Goal: Task Accomplishment & Management: Manage account settings

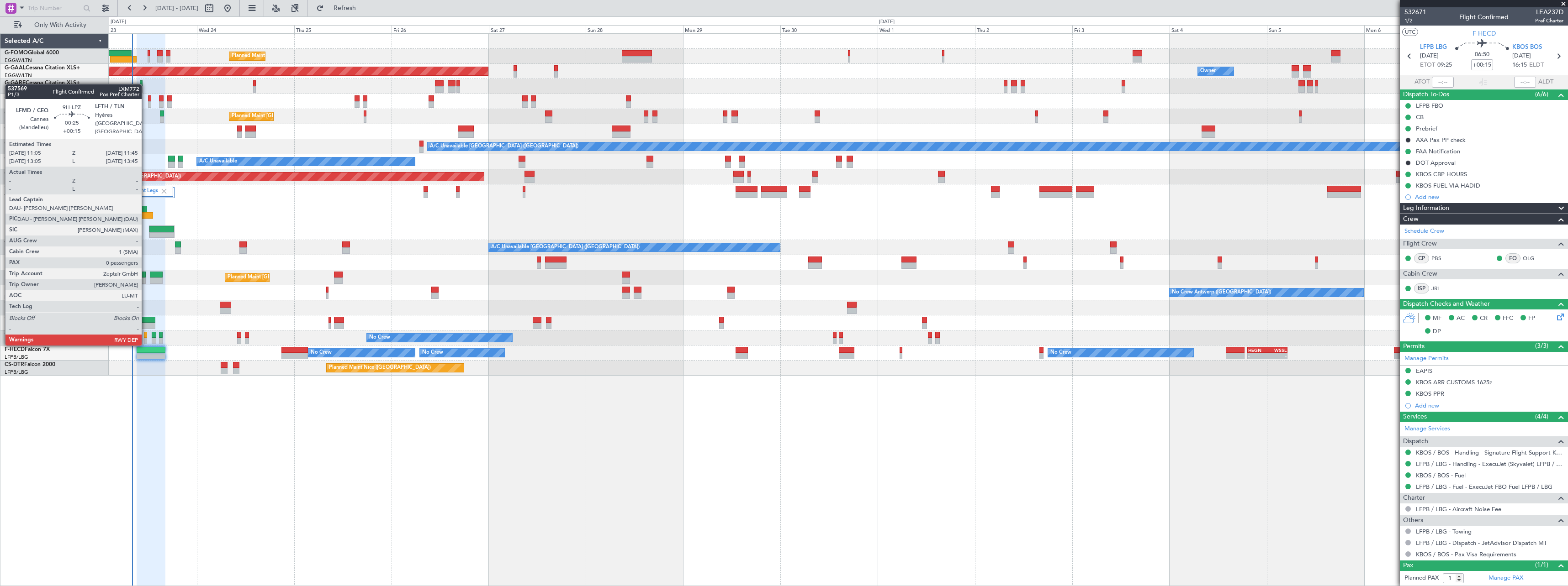
click at [146, 335] on div at bounding box center [145, 335] width 3 height 7
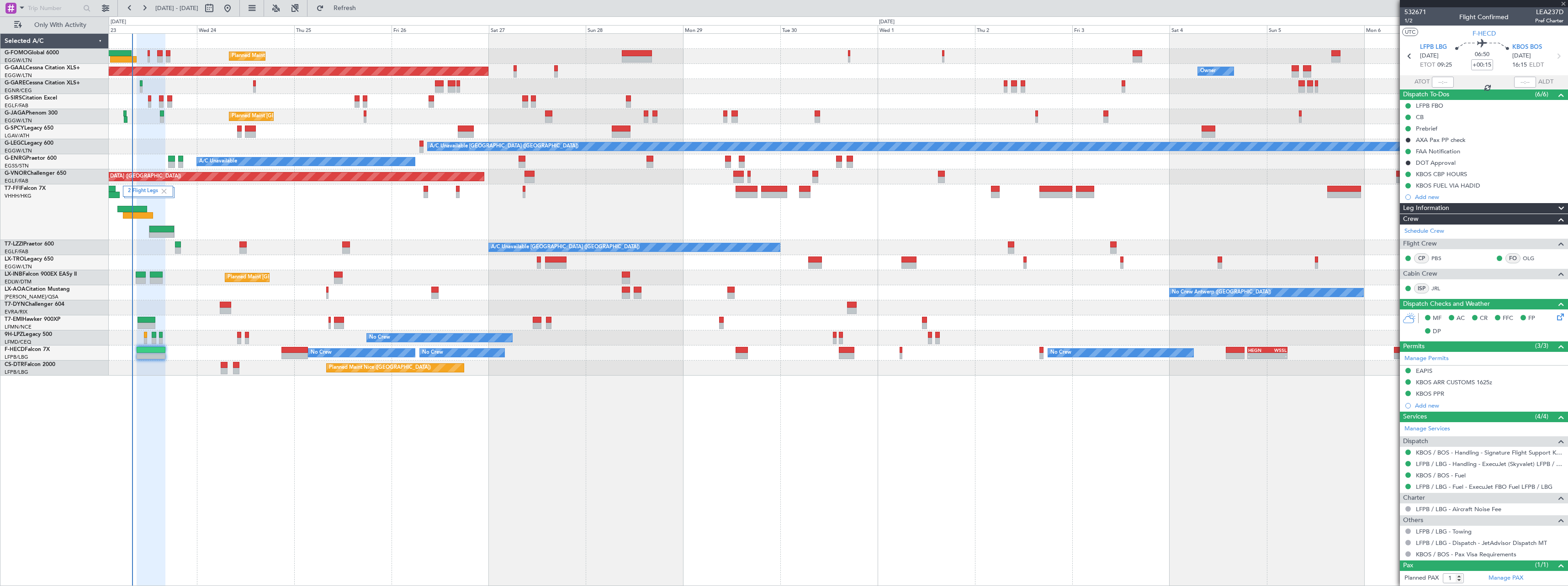
type input "0"
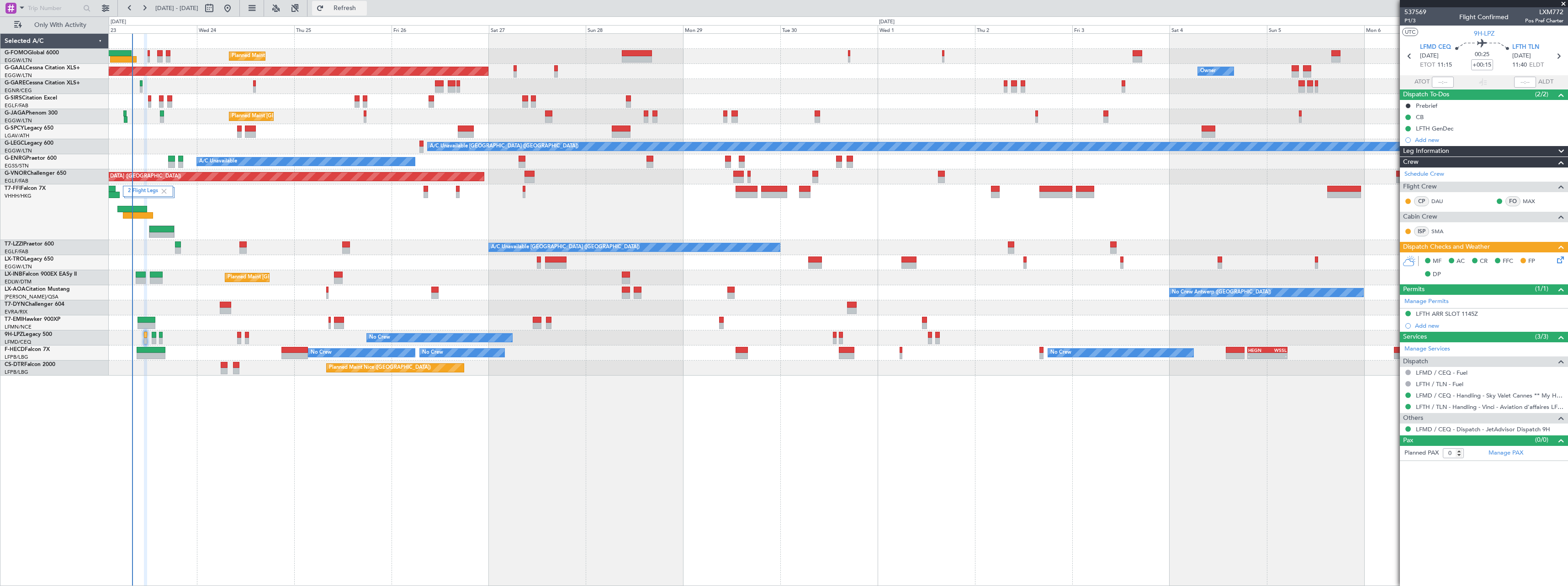
click at [364, 5] on span "Refresh" at bounding box center [345, 7] width 38 height 7
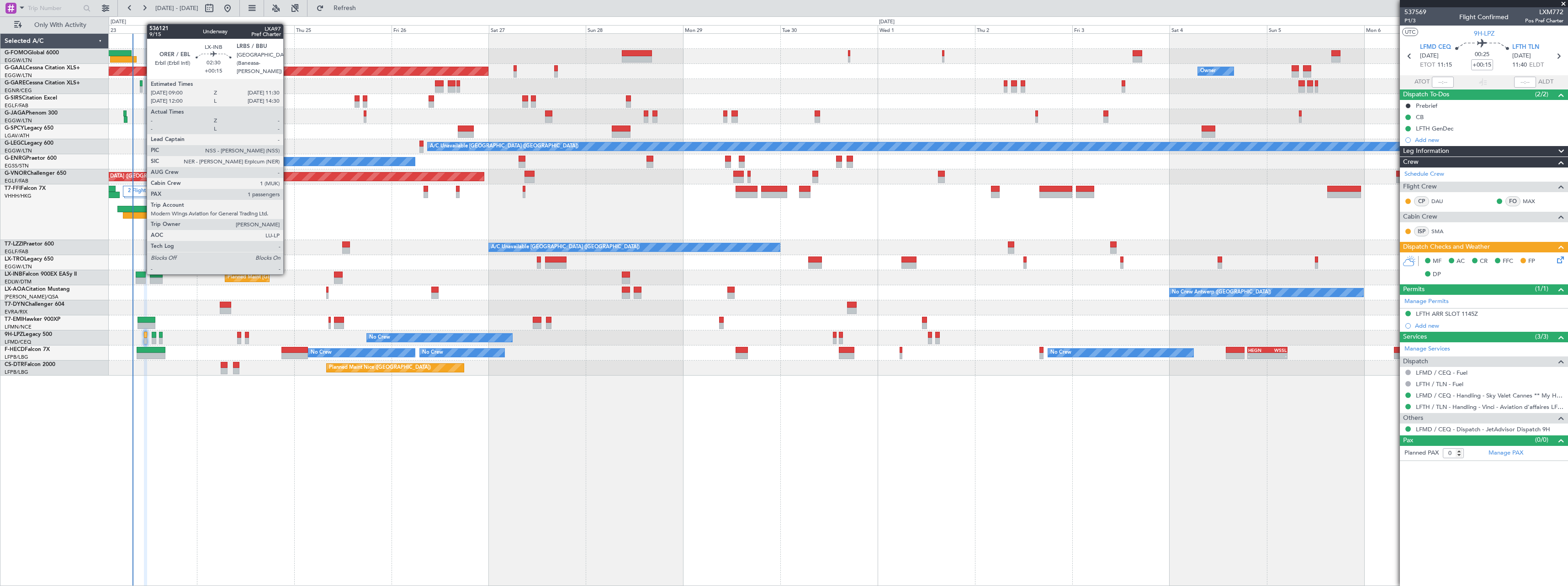
click at [142, 273] on div at bounding box center [141, 274] width 10 height 7
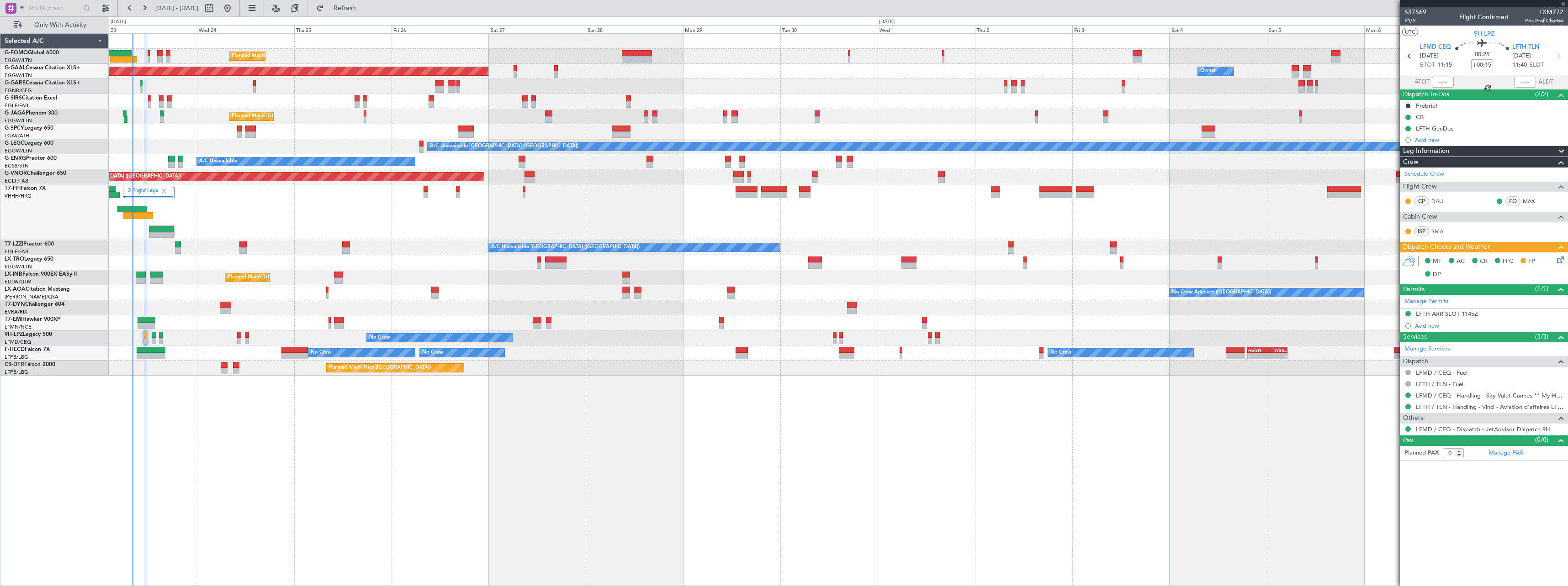
click at [157, 274] on div at bounding box center [156, 274] width 13 height 7
type input "+00:05"
type input "1"
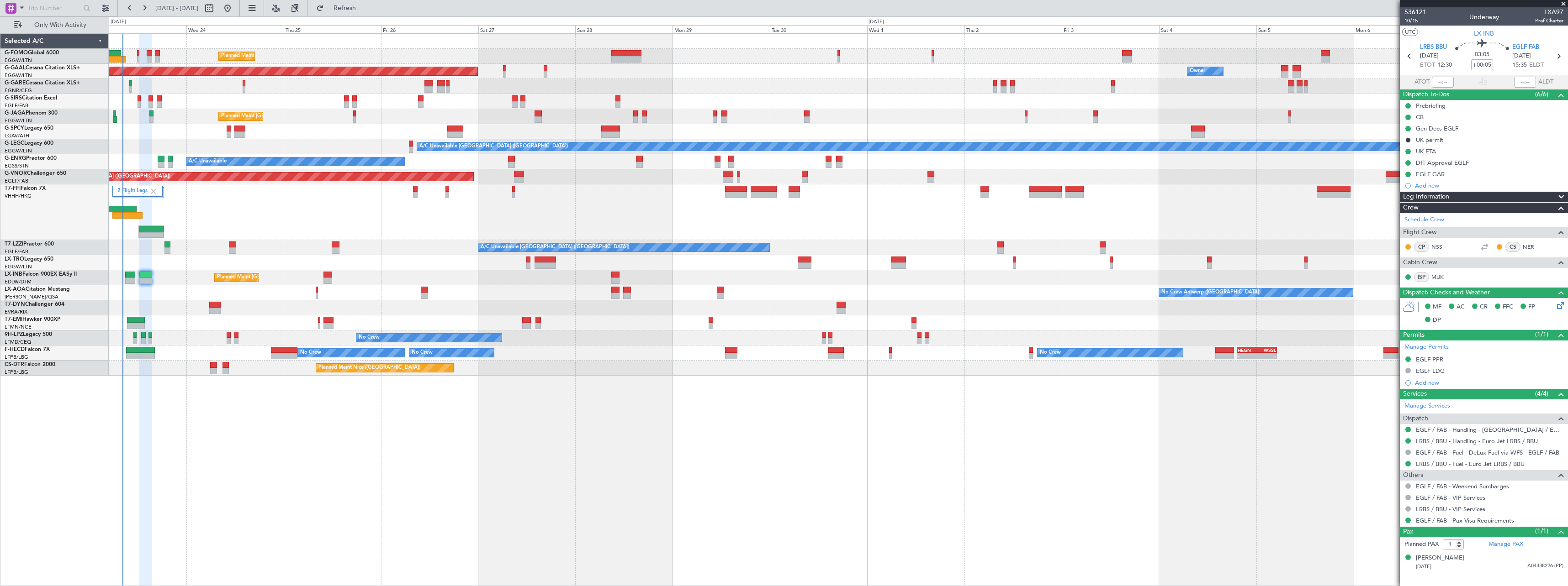
click at [333, 494] on div "Planned Maint London (Luton) Owner Planned Maint Dusseldorf Owner Owner Unplann…" at bounding box center [838, 310] width 1459 height 553
click at [364, 7] on span "Refresh" at bounding box center [345, 7] width 38 height 7
click at [1411, 20] on span "10/15" at bounding box center [1414, 21] width 22 height 7
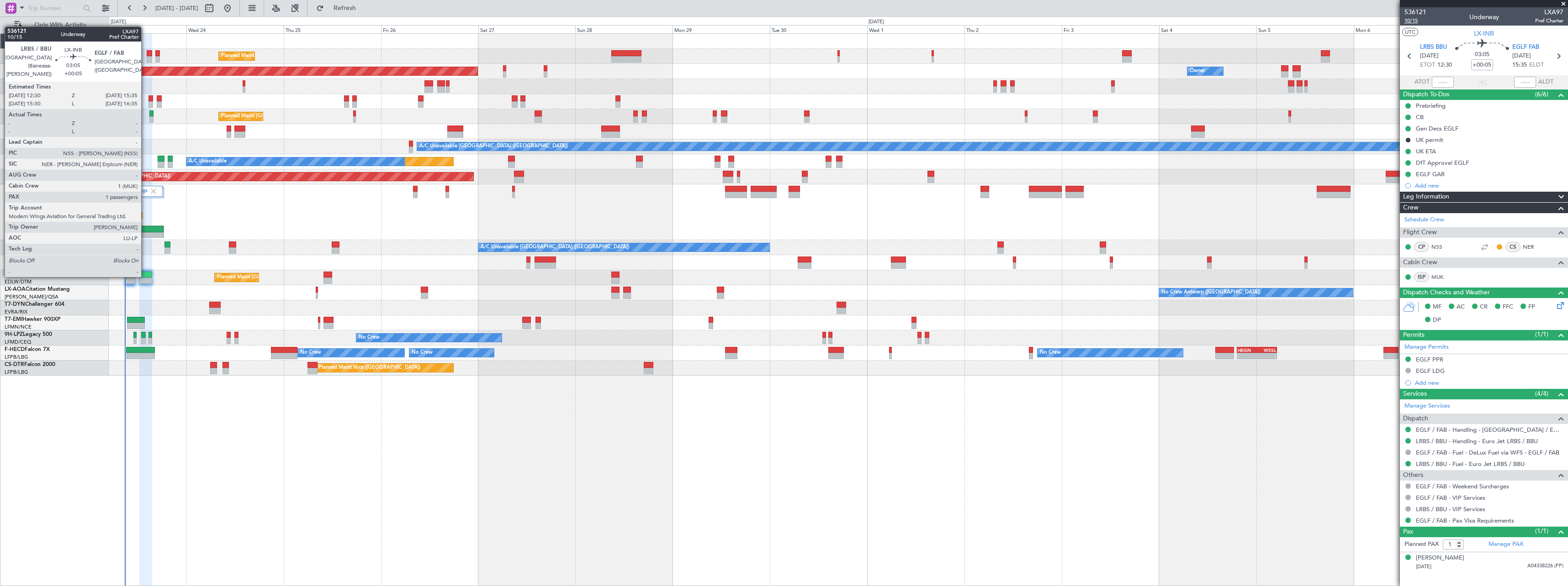
drag, startPoint x: 145, startPoint y: 276, endPoint x: 1412, endPoint y: 22, distance: 1292.2
click at [1412, 22] on span "10/15" at bounding box center [1414, 21] width 22 height 7
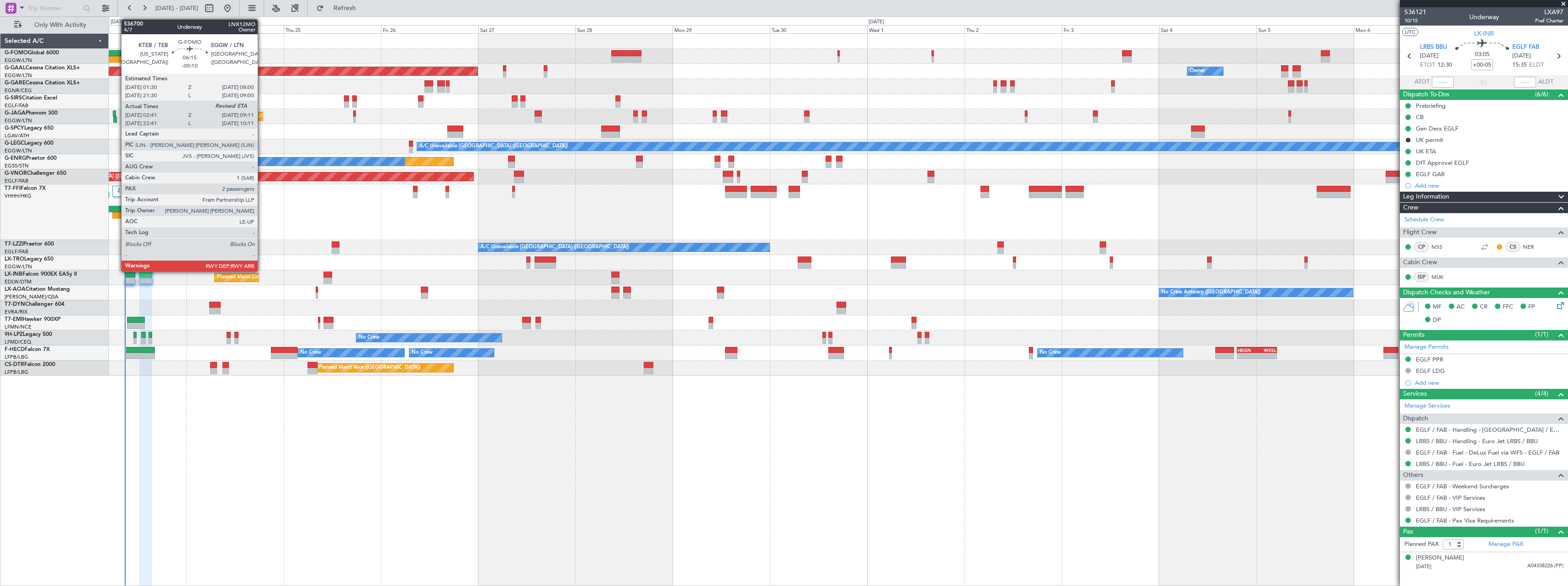
click at [116, 60] on div at bounding box center [112, 59] width 26 height 7
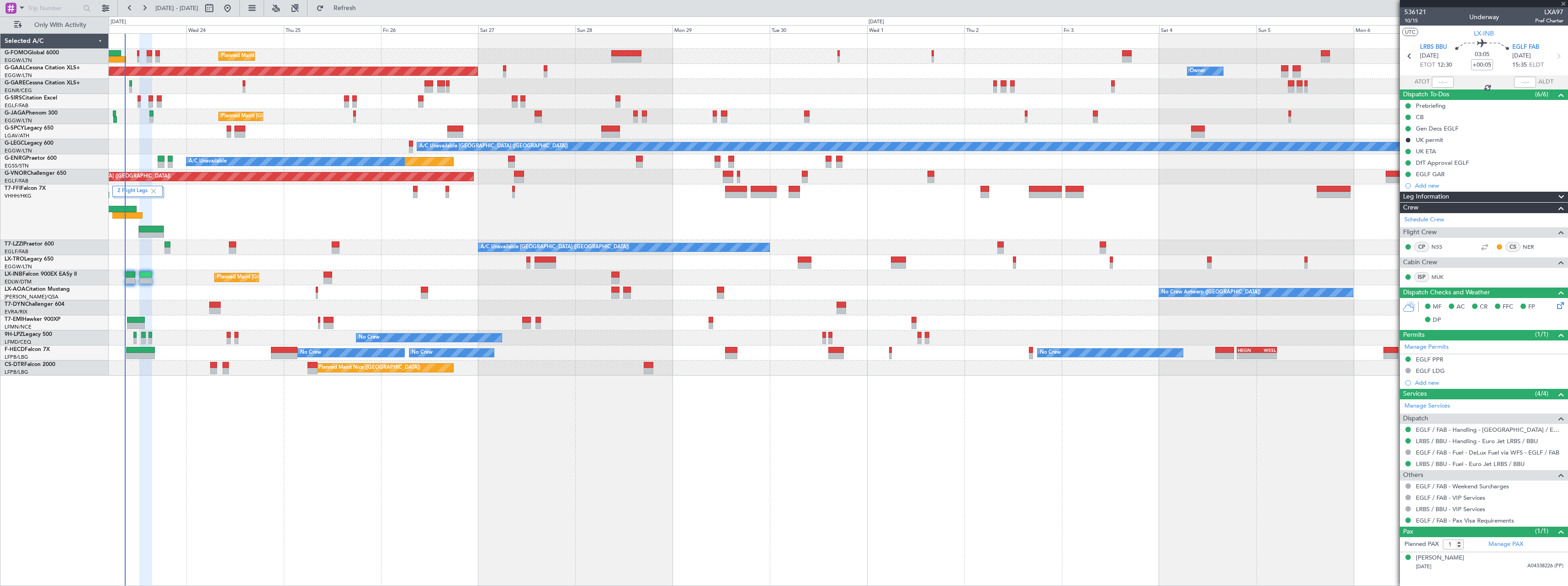
type input "-00:10"
type input "02:41"
type input "2"
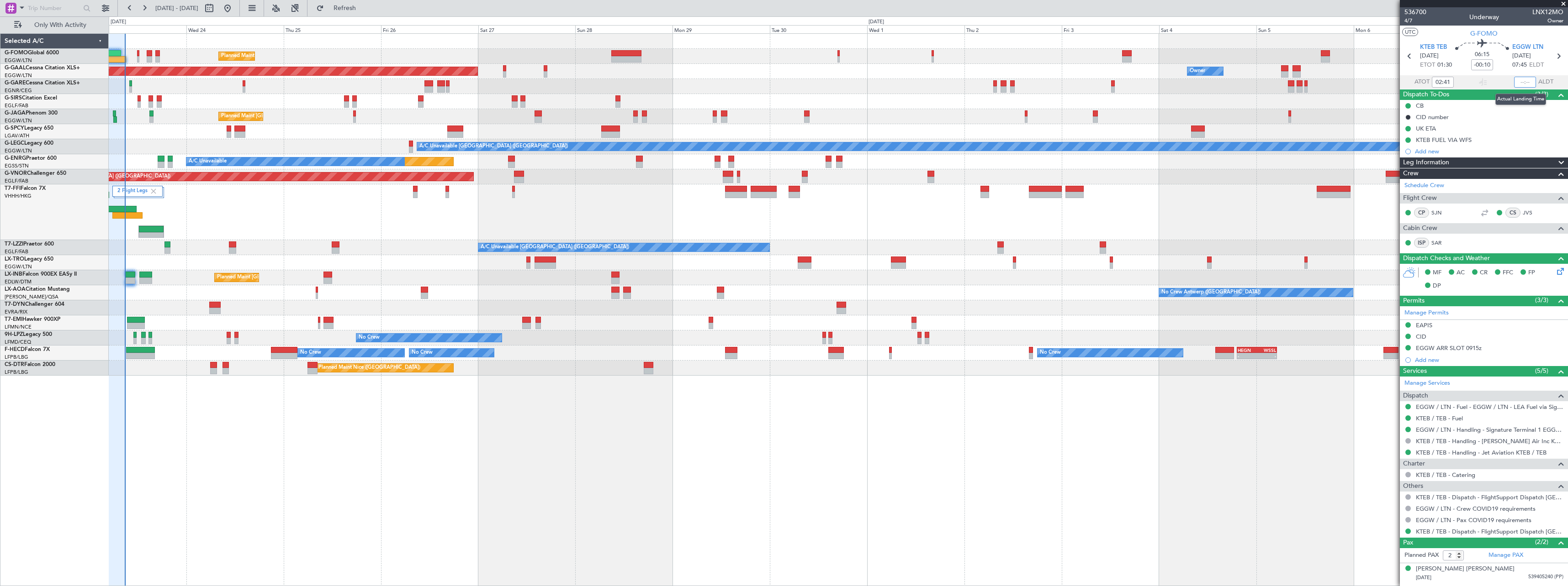
click at [1523, 81] on input "text" at bounding box center [1524, 82] width 22 height 11
type input "08:48"
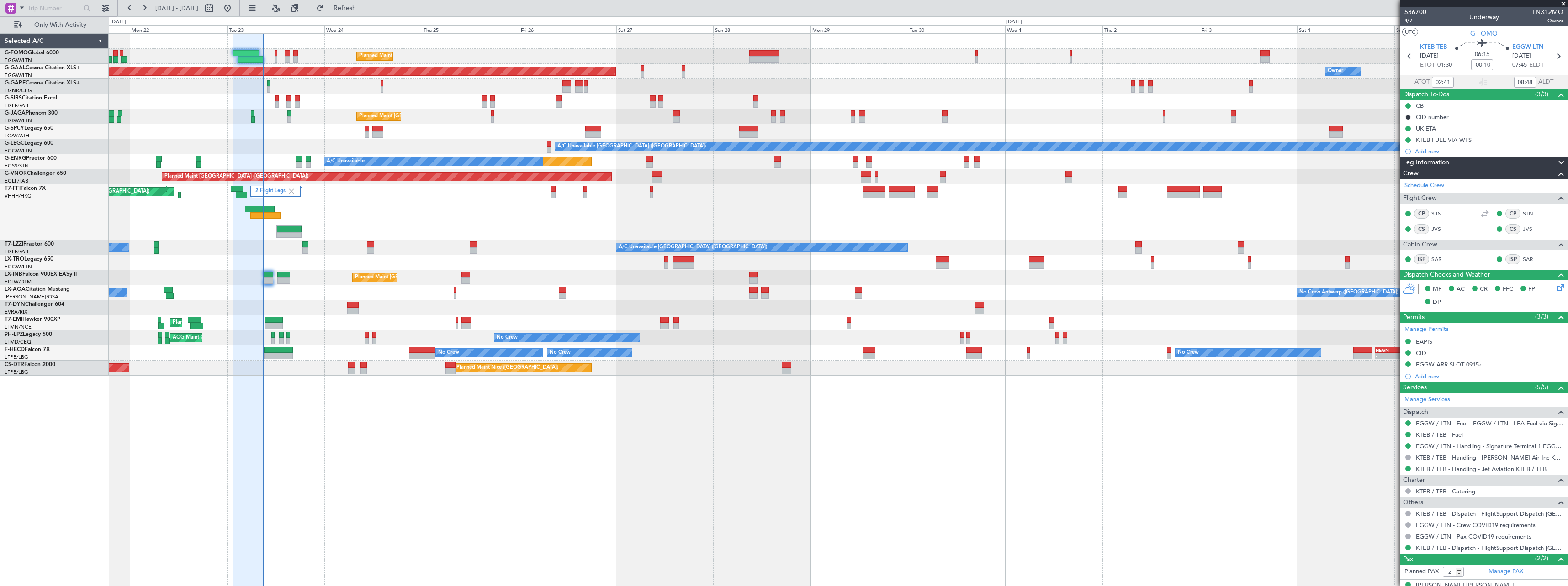
click at [620, 416] on div "Planned Maint London (Luton) Planned Maint Dusseldorf Owner Owner Unplanned Mai…" at bounding box center [838, 310] width 1459 height 553
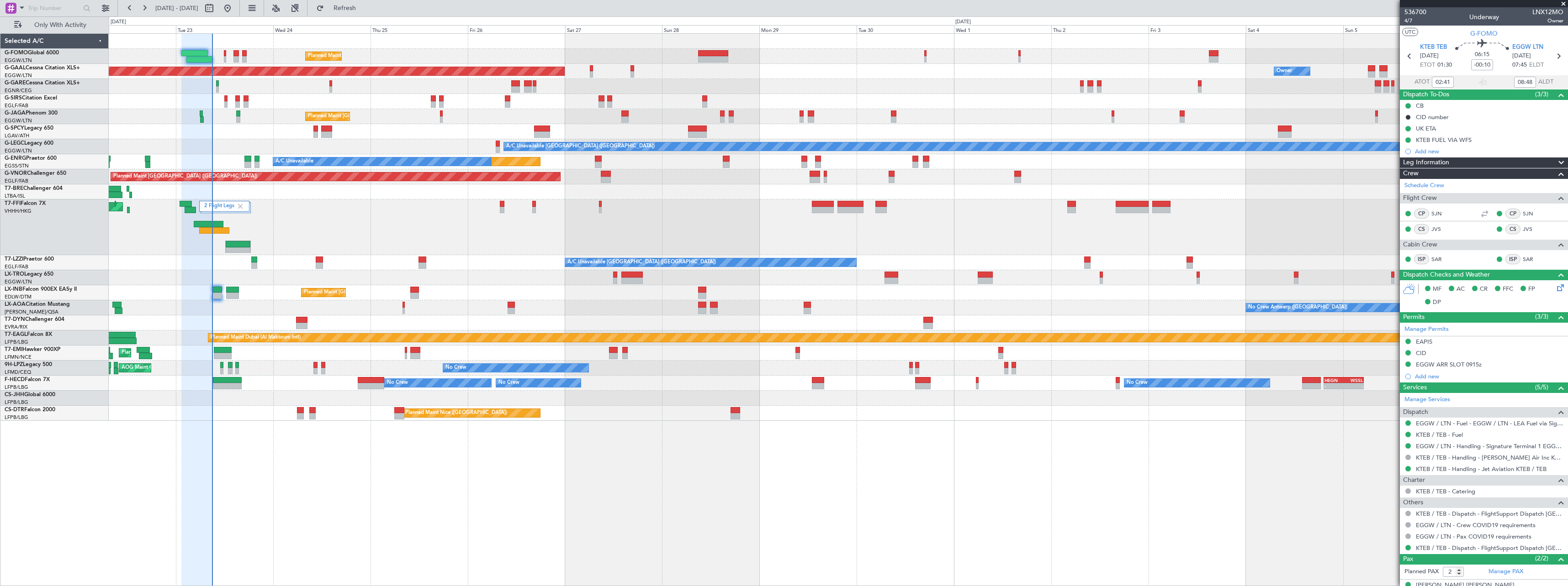
click at [574, 420] on div "Planned Maint Nice (Côte d'Azur Airport) AOG Maint Sofia" at bounding box center [837, 414] width 1458 height 15
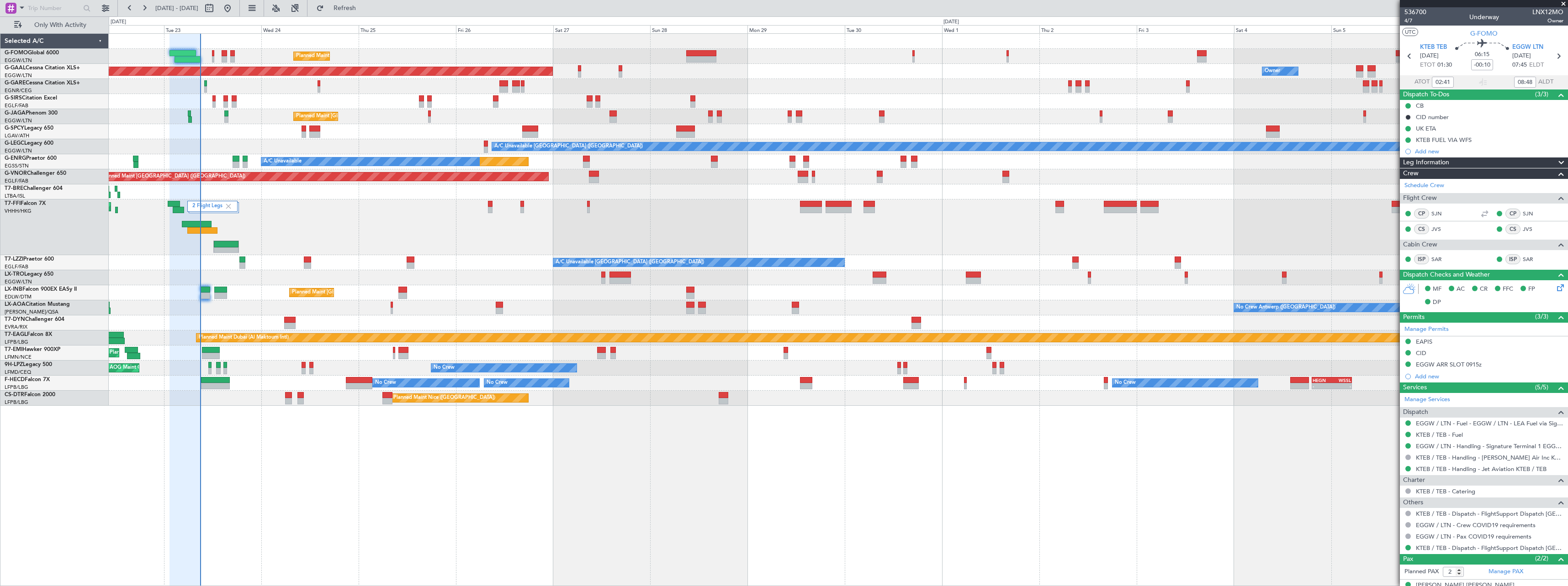
click at [321, 497] on div "Planned Maint London (Luton) Planned Maint Dusseldorf Owner Owner Unplanned Mai…" at bounding box center [838, 310] width 1459 height 553
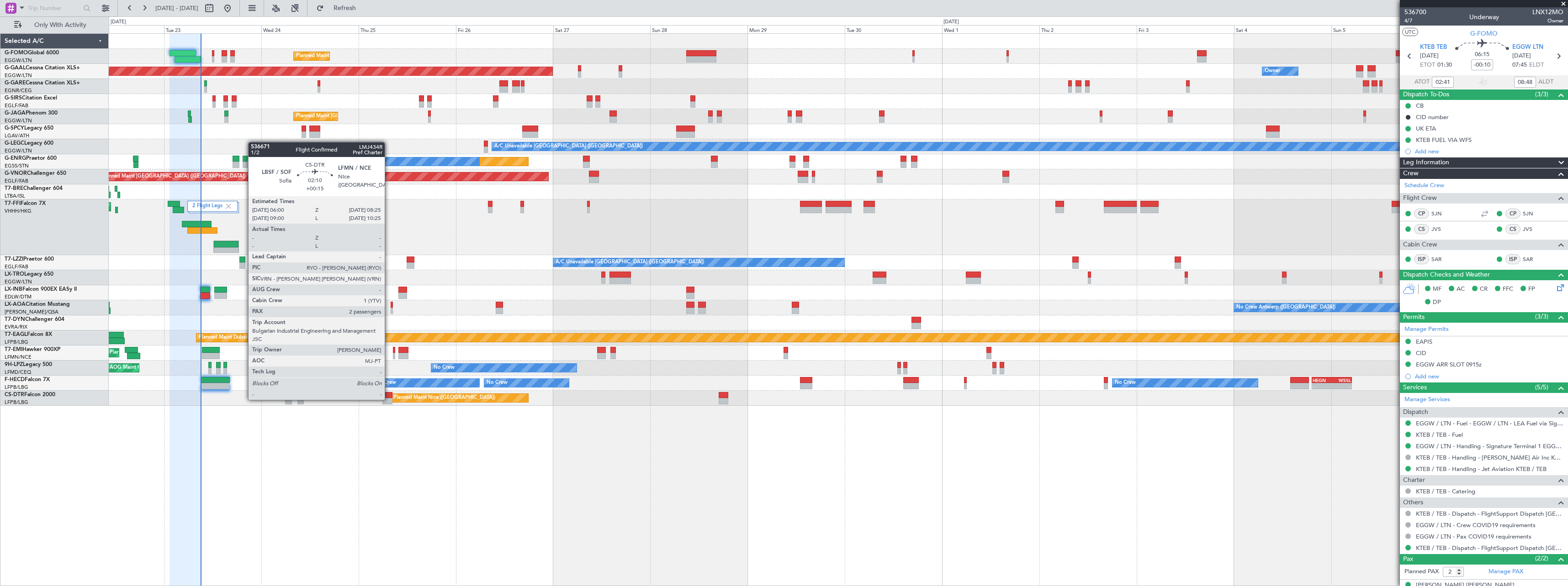
click at [389, 399] on div at bounding box center [387, 401] width 10 height 7
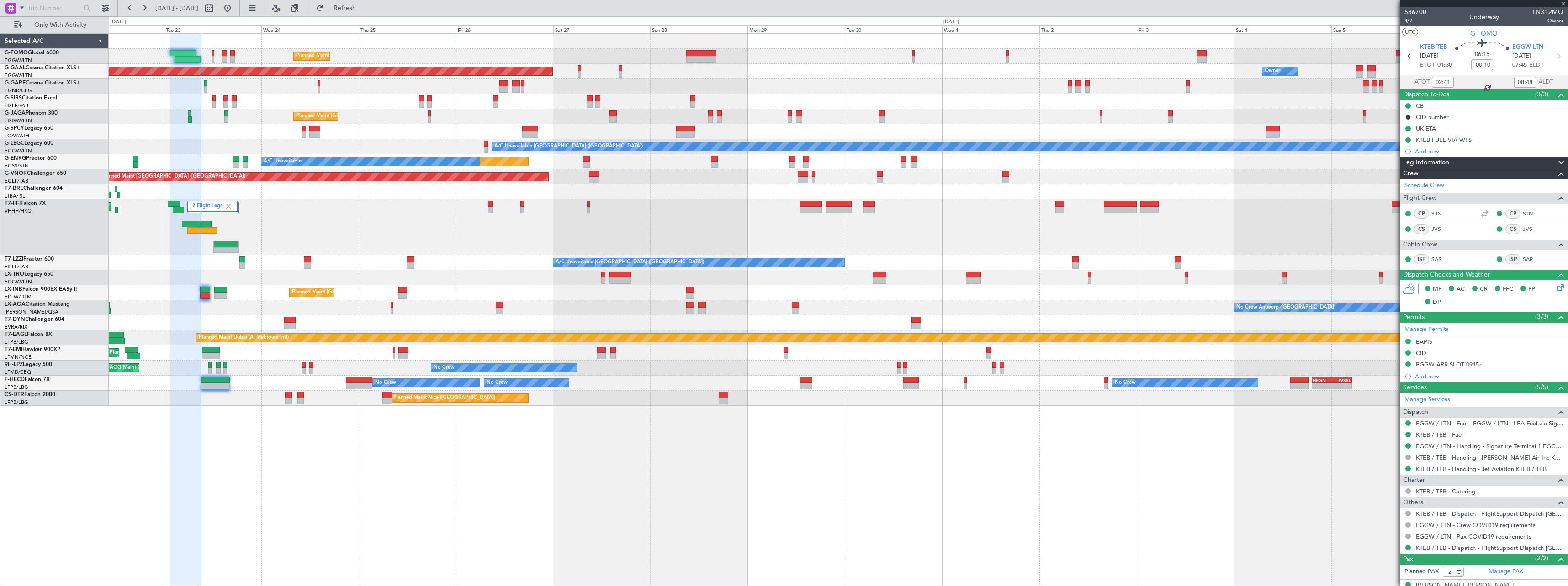
type input "+00:15"
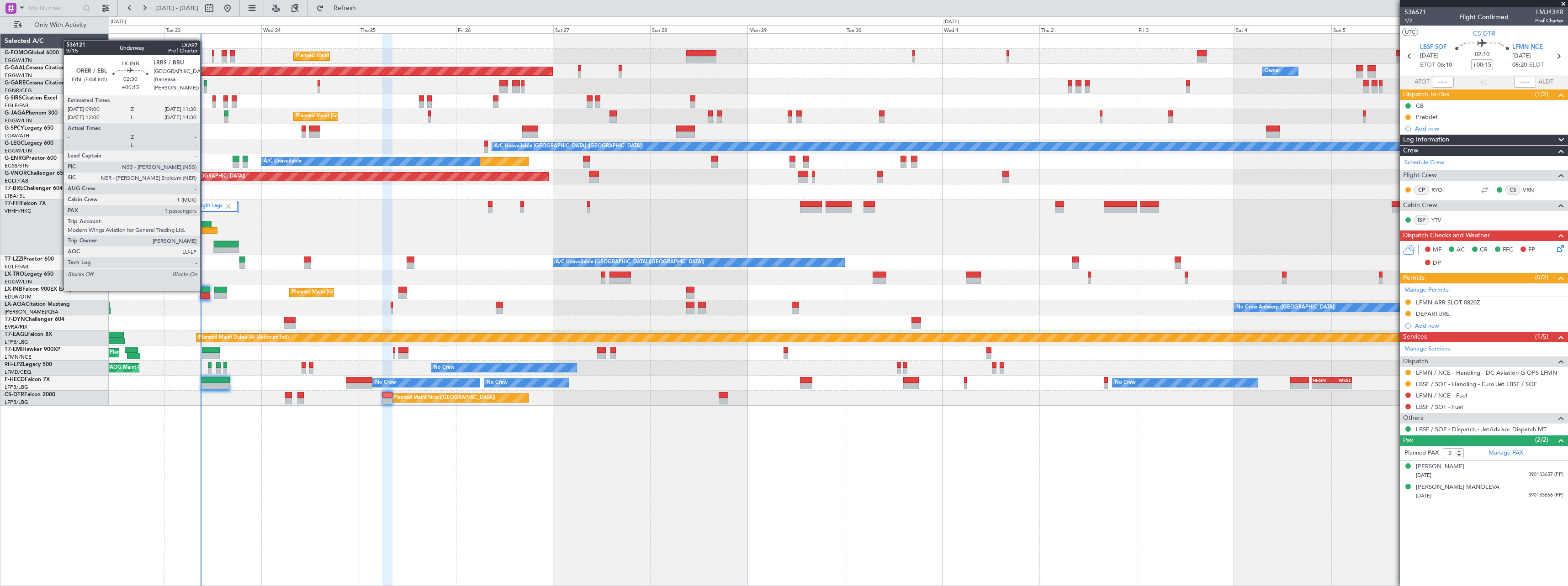
click at [204, 290] on div at bounding box center [205, 289] width 10 height 7
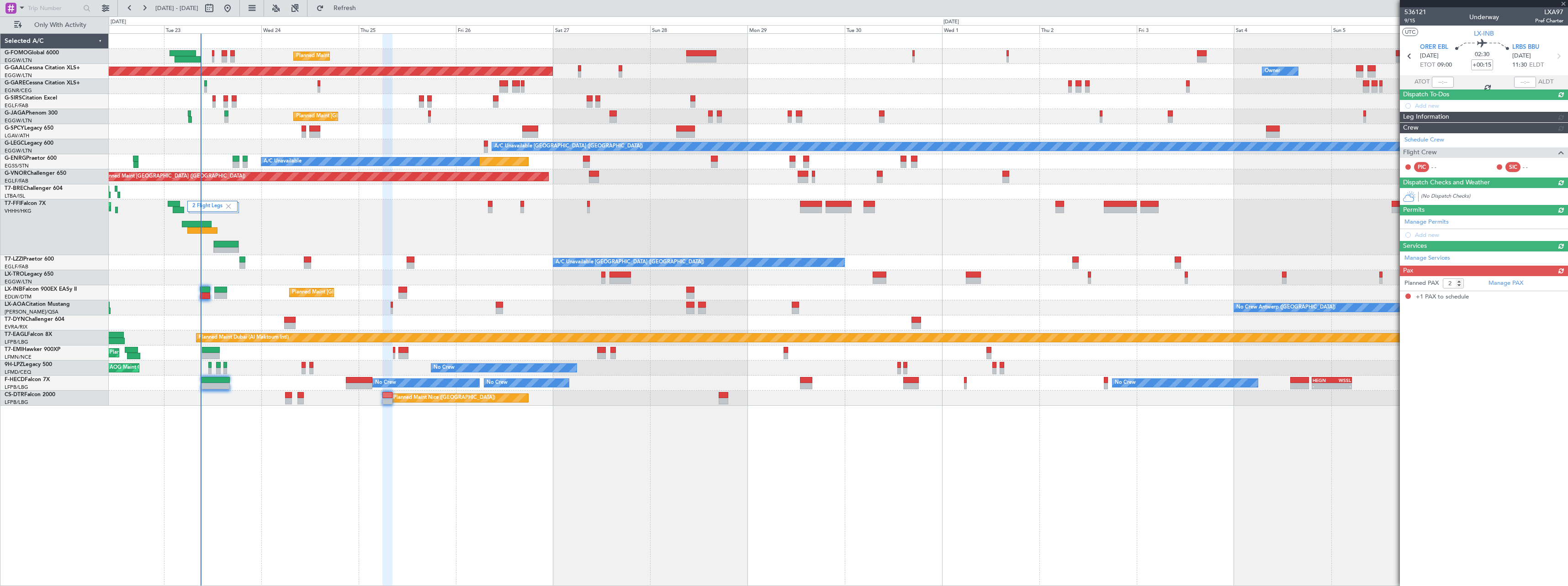
type input "1"
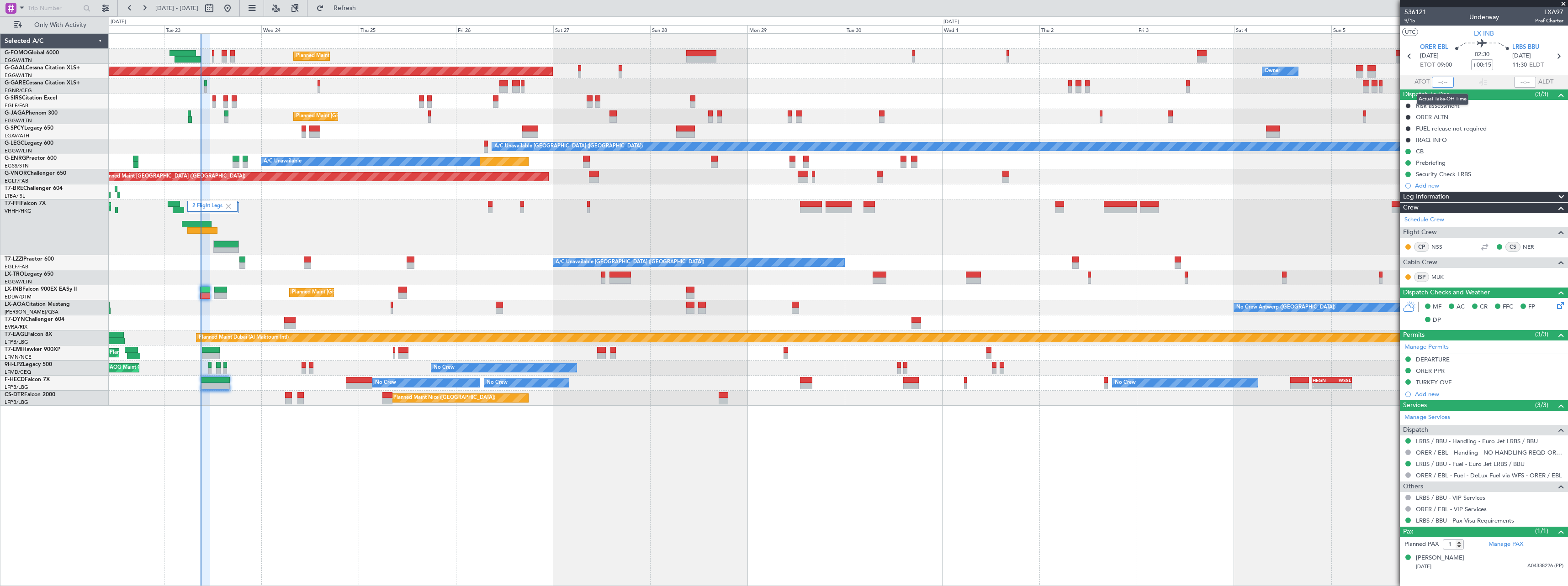
click at [1442, 82] on input "text" at bounding box center [1442, 82] width 22 height 11
type input "09:01"
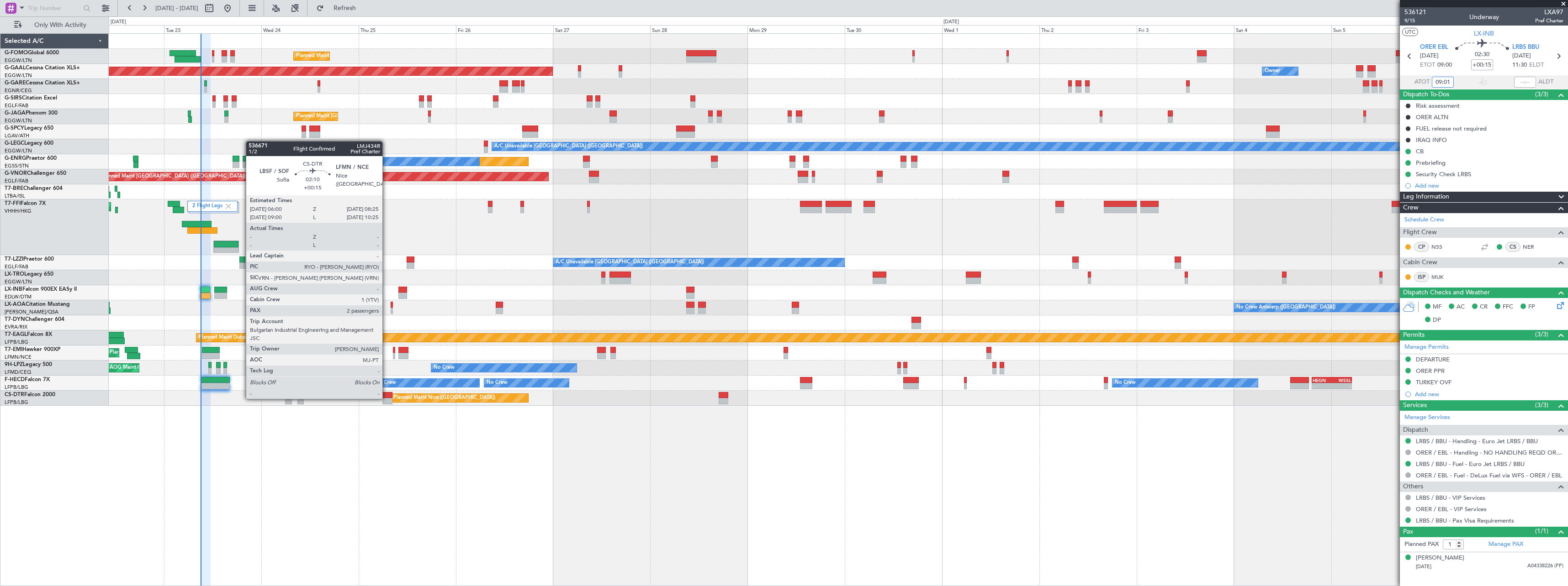
click at [387, 398] on div at bounding box center [387, 401] width 10 height 7
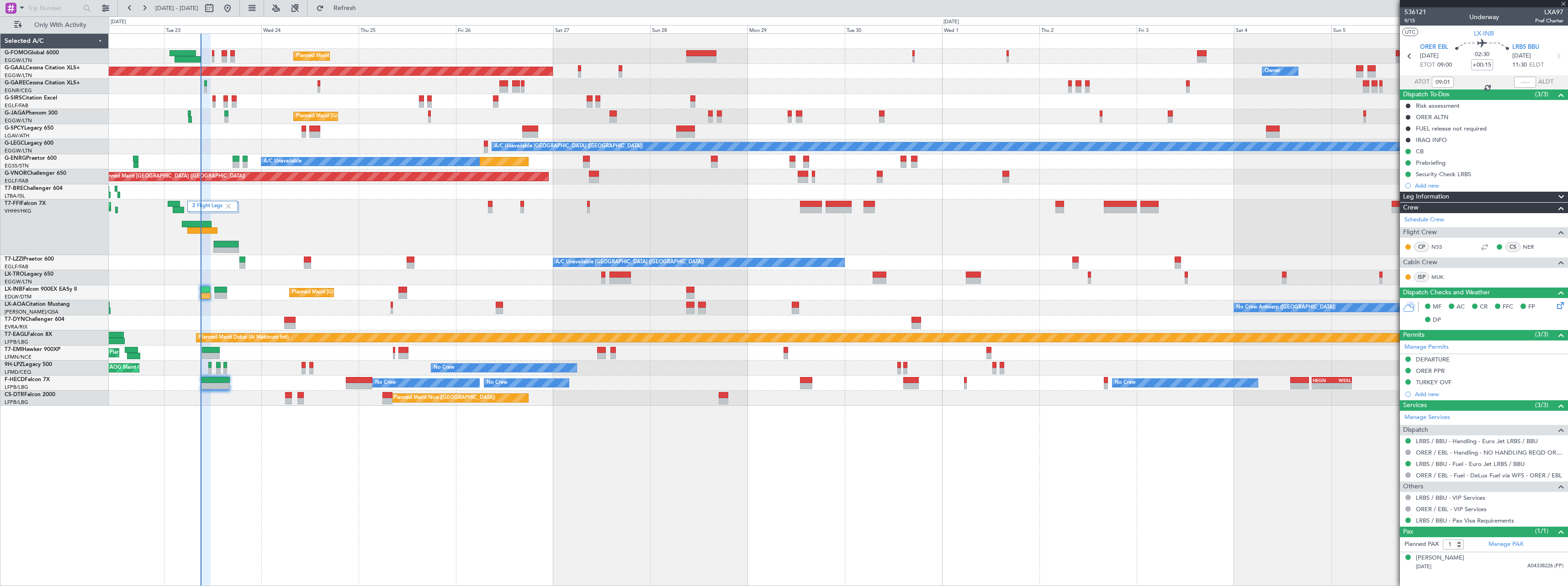
type input "2"
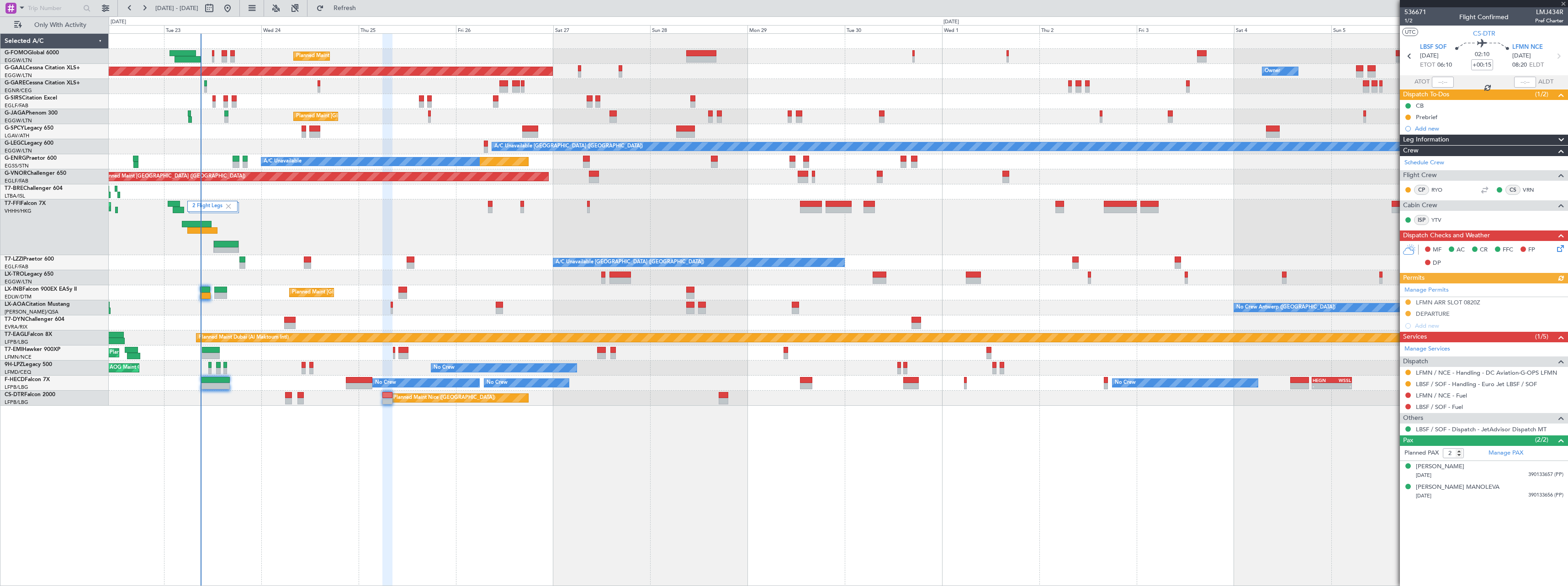
click at [1442, 139] on span "Leg Information" at bounding box center [1426, 139] width 46 height 10
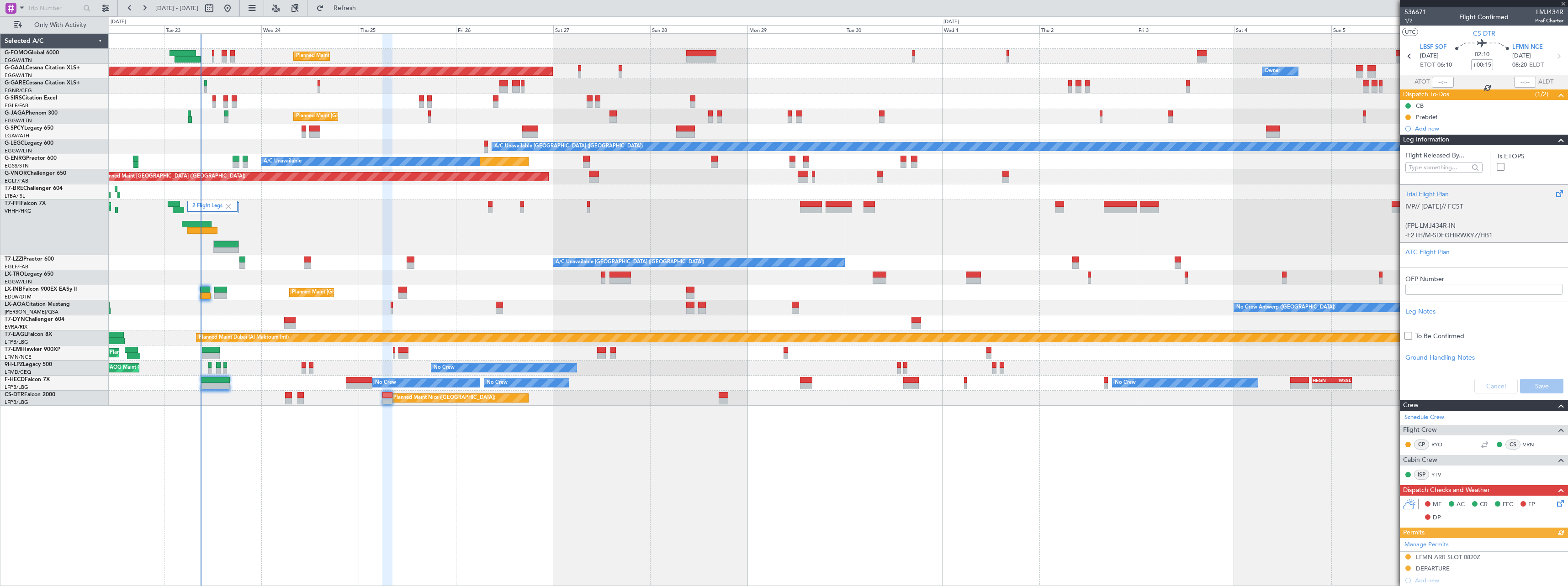
click at [1442, 217] on p at bounding box center [1484, 216] width 157 height 9
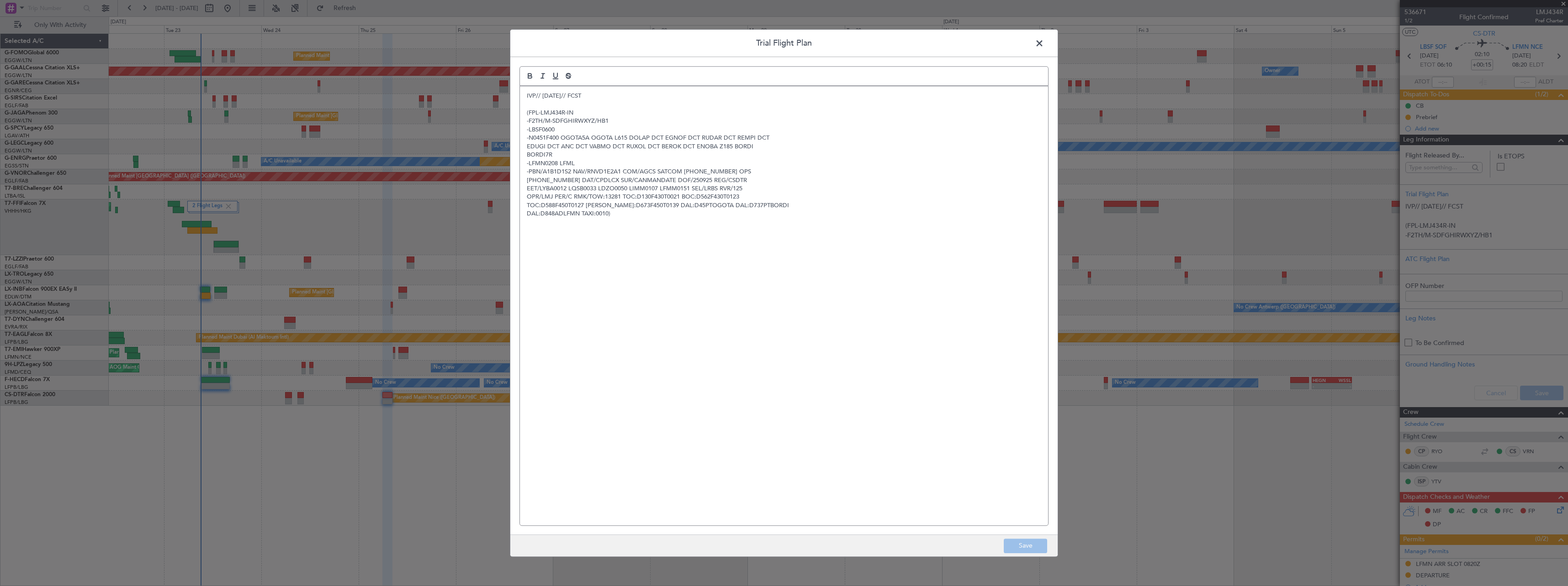
click at [1043, 42] on span at bounding box center [1043, 46] width 0 height 19
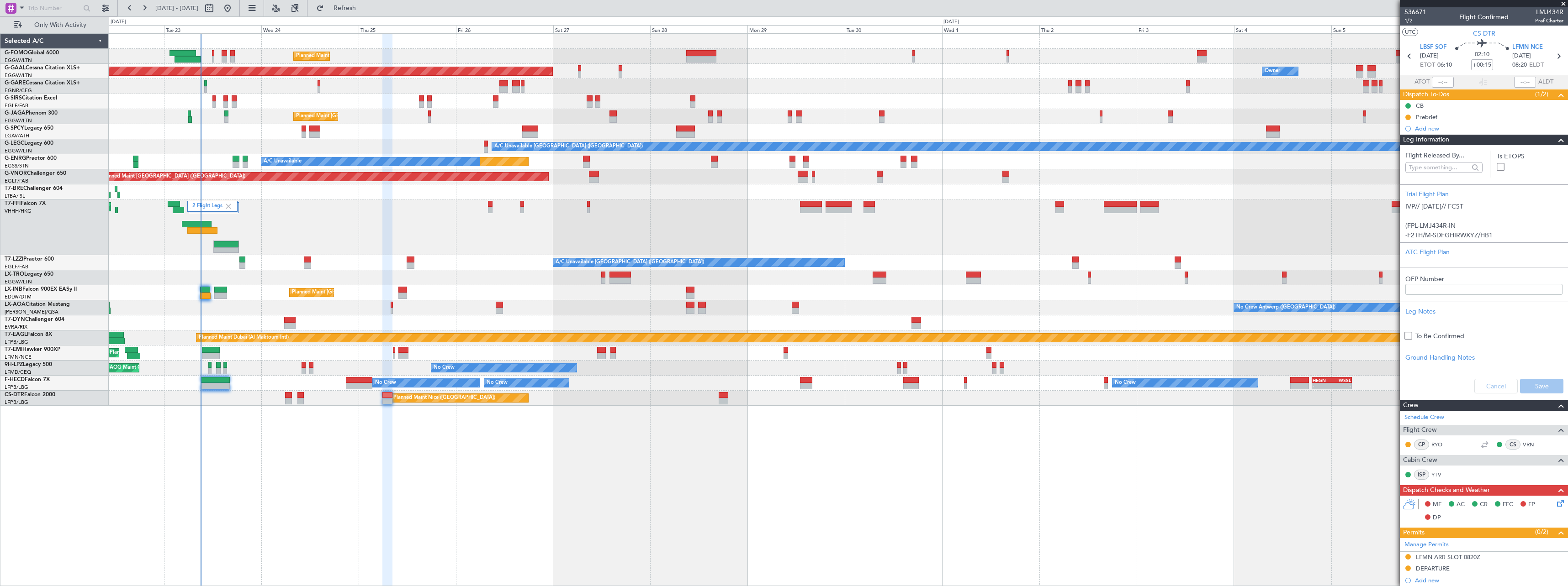
click at [1442, 139] on span "Leg Information" at bounding box center [1426, 139] width 46 height 10
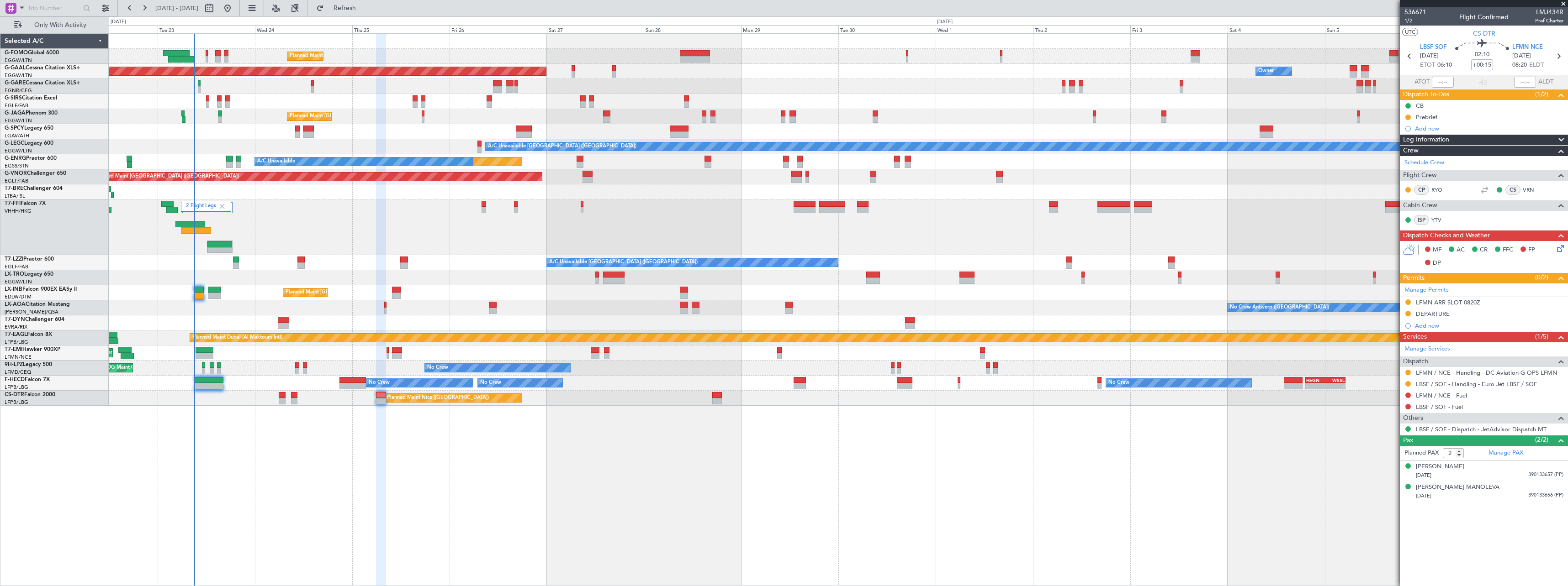
click at [315, 476] on div "Planned Maint London (Luton) Planned Maint Dusseldorf Owner Owner Unplanned Mai…" at bounding box center [838, 310] width 1459 height 553
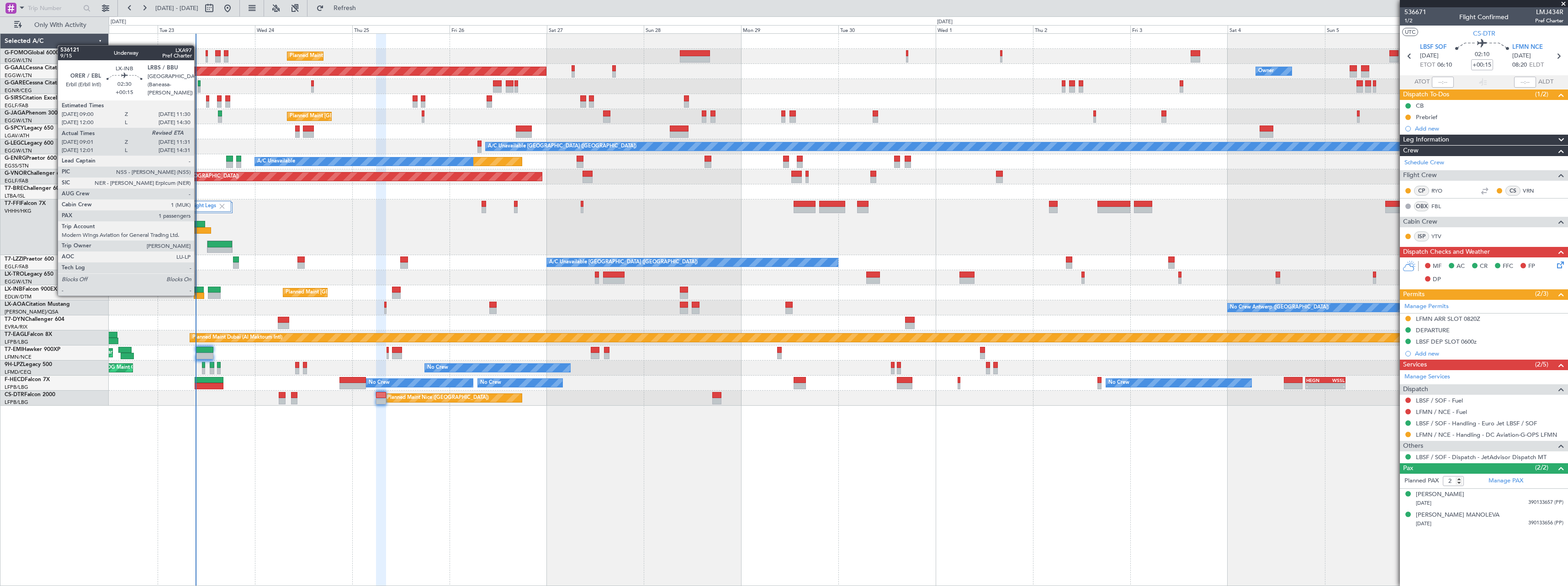
click at [199, 295] on div at bounding box center [199, 296] width 10 height 7
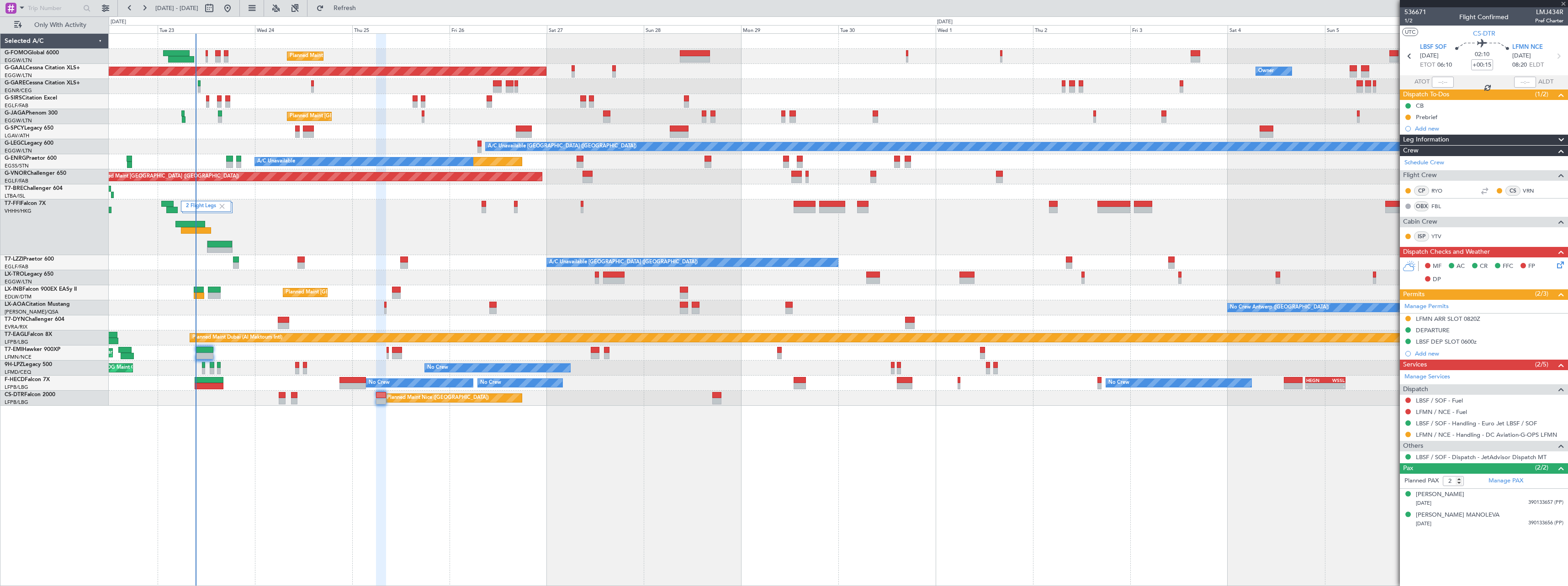
type input "09:01"
type input "1"
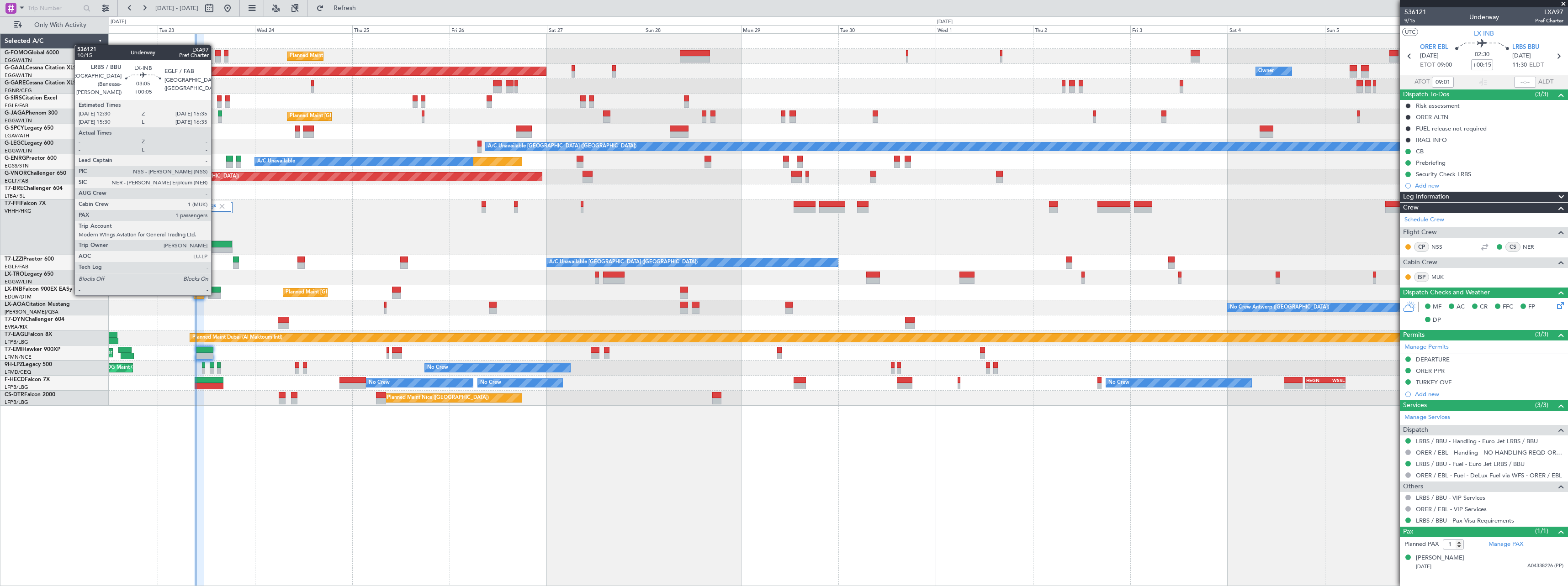
click at [215, 295] on div at bounding box center [214, 296] width 13 height 7
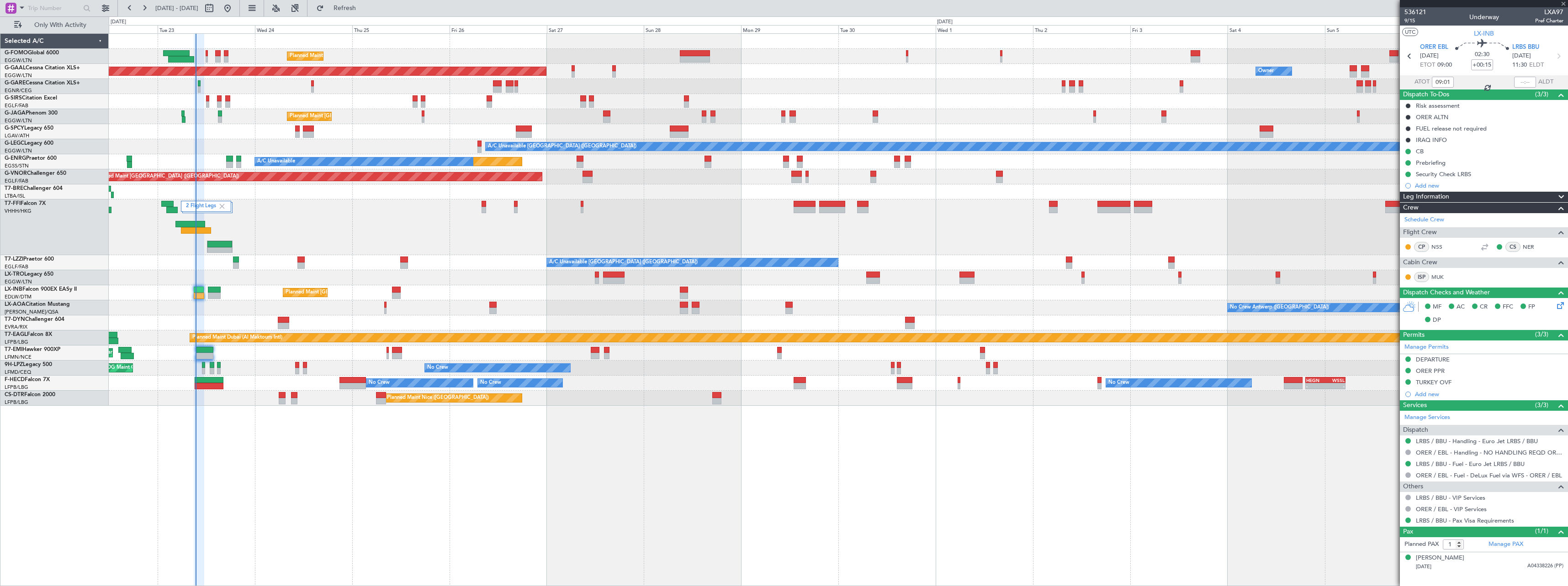
type input "+00:05"
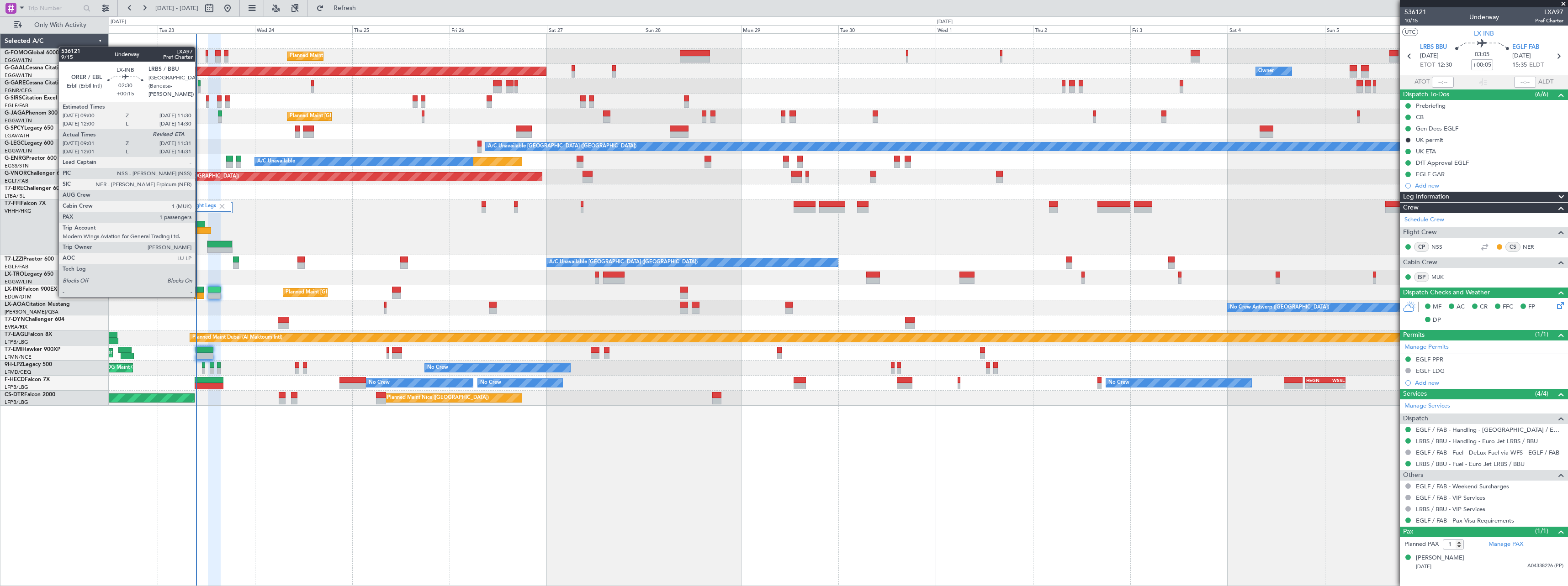
click at [200, 296] on div at bounding box center [199, 296] width 10 height 7
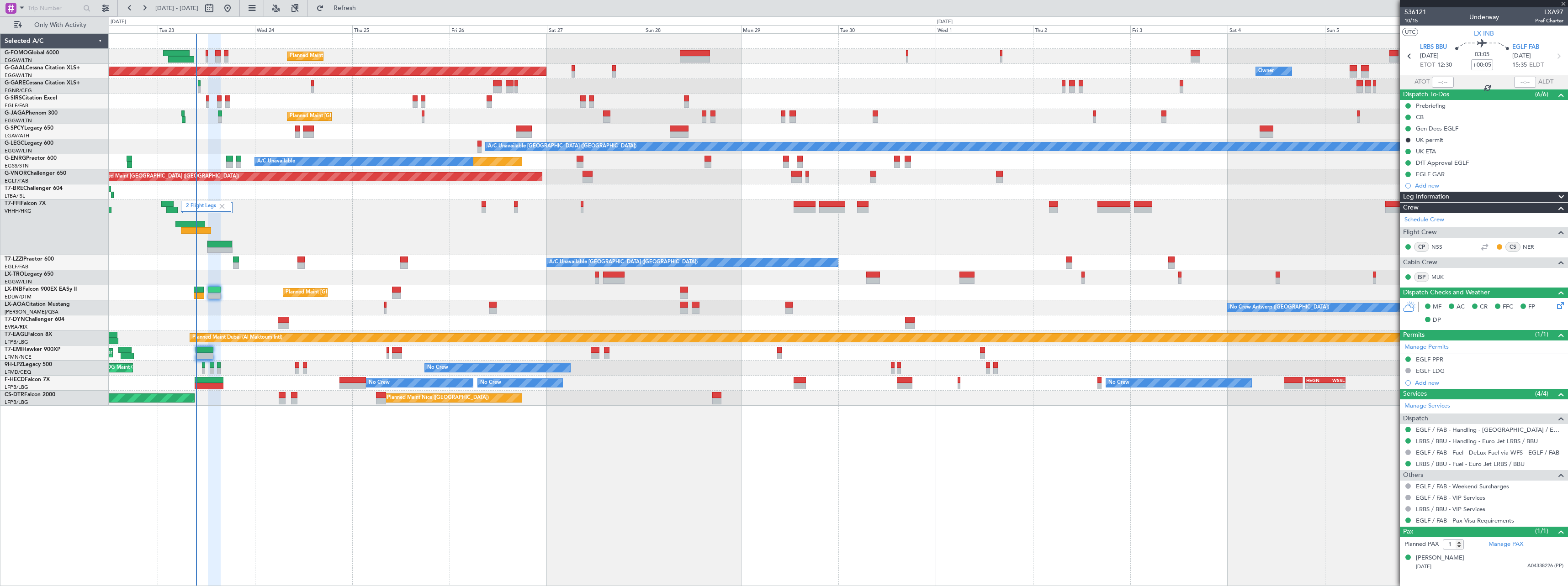
type input "+00:15"
type input "09:01"
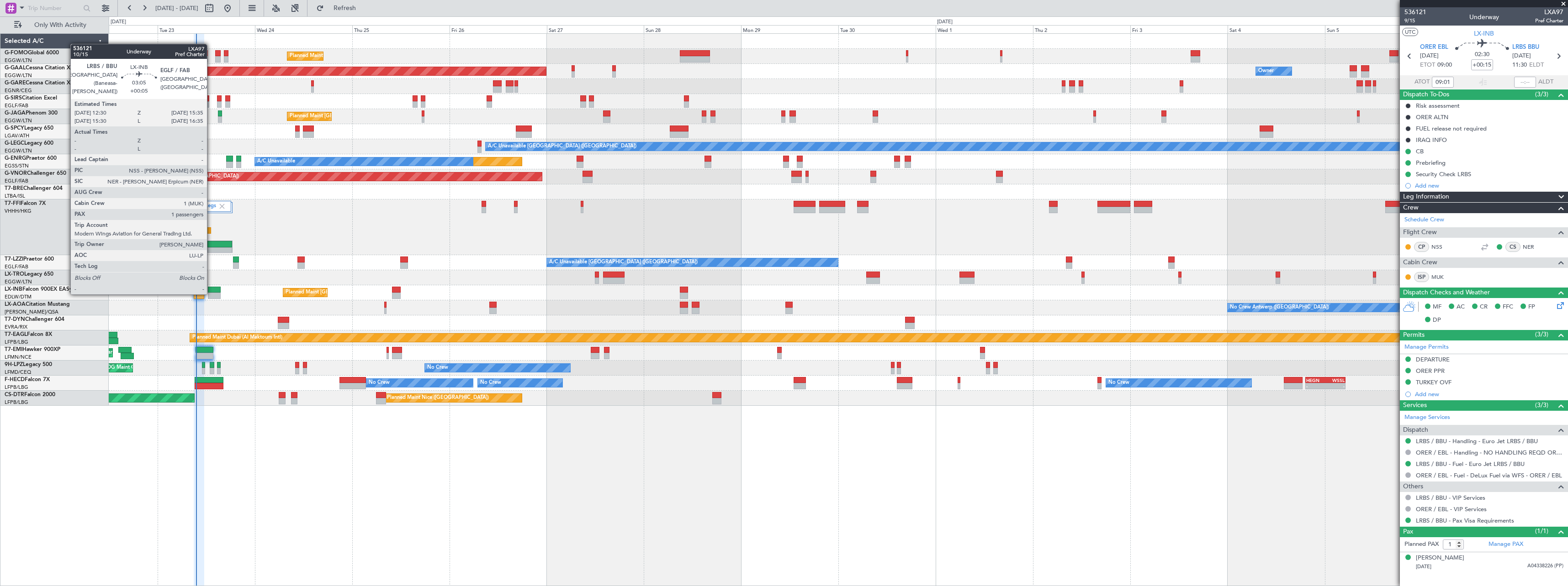
click at [211, 294] on div at bounding box center [214, 296] width 13 height 7
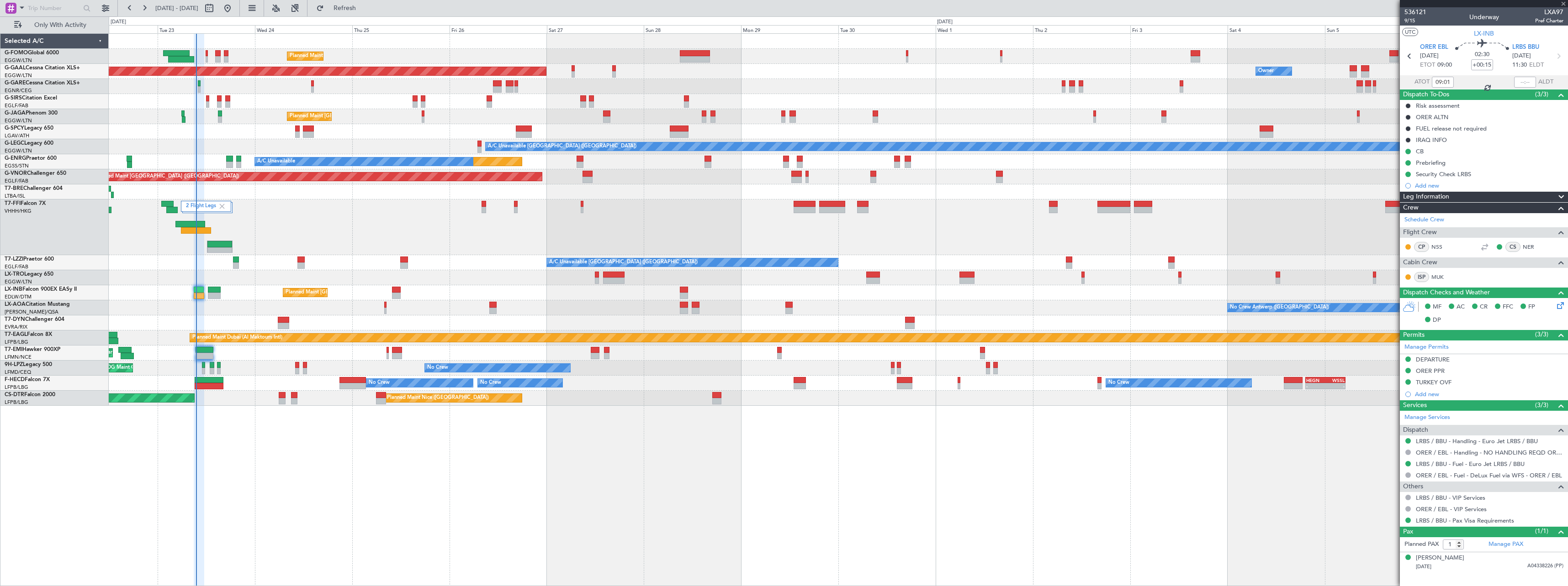
type input "+00:05"
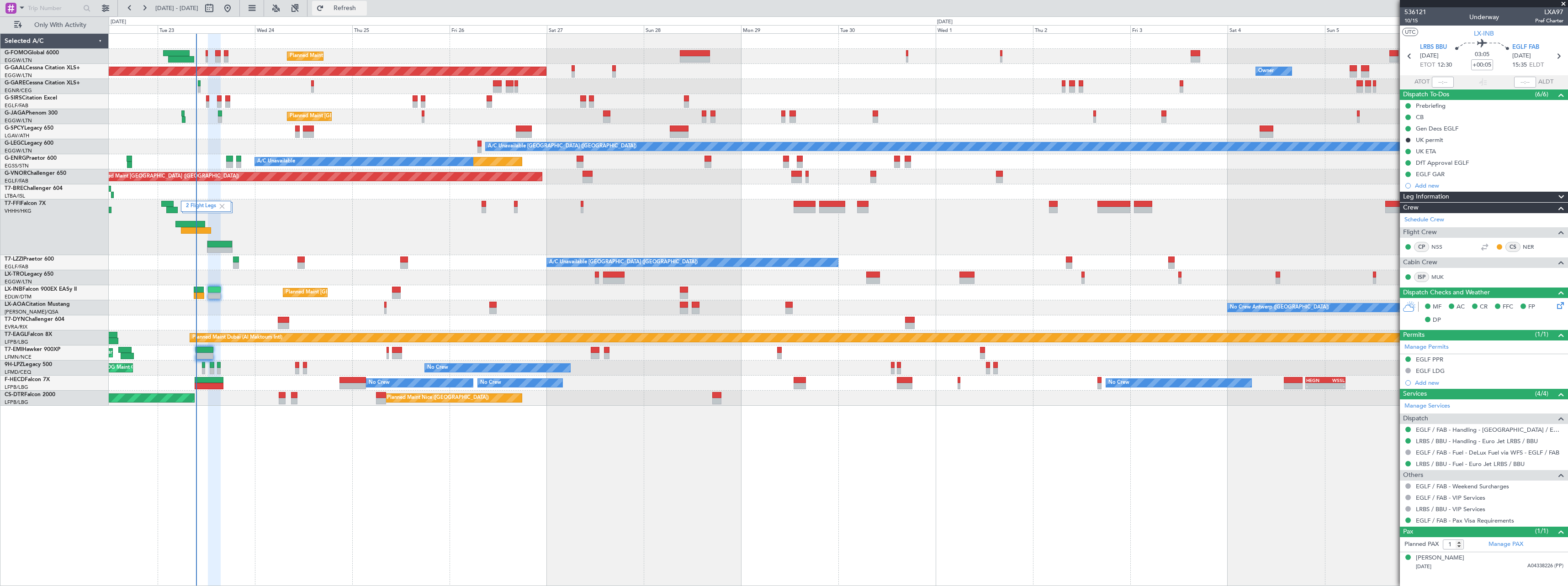
click at [364, 8] on span "Refresh" at bounding box center [345, 7] width 38 height 7
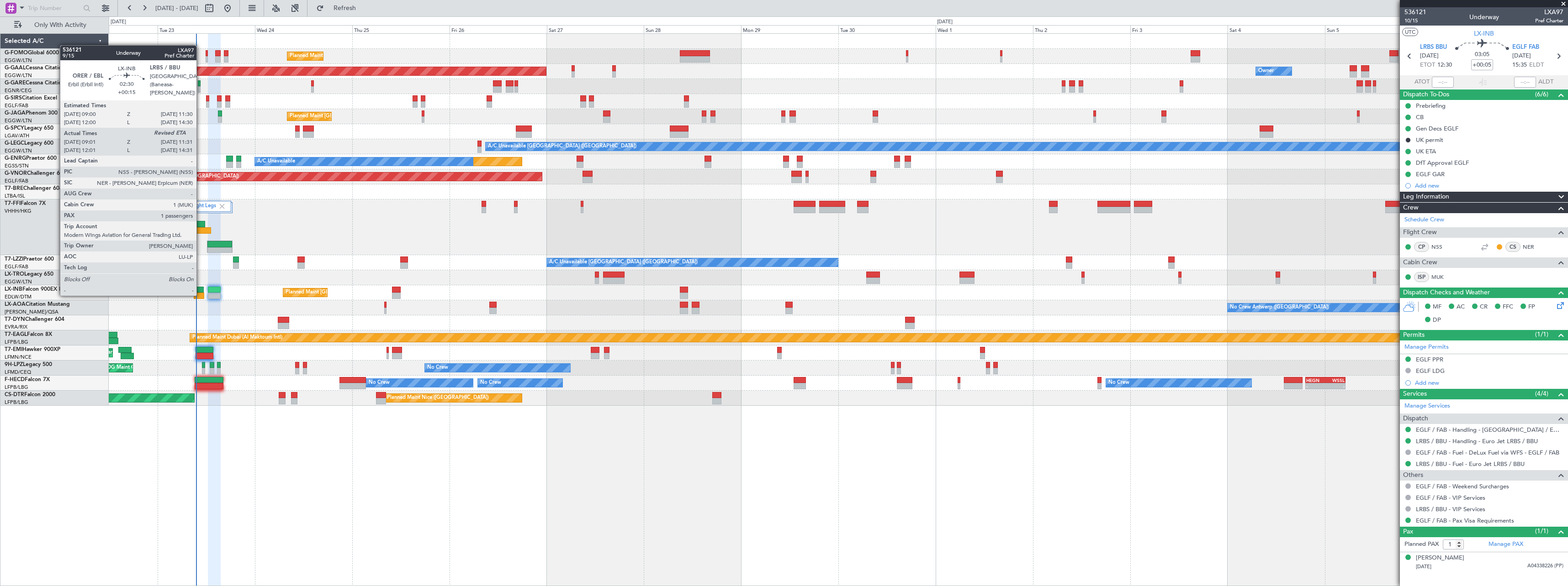
click at [200, 295] on div at bounding box center [199, 296] width 10 height 7
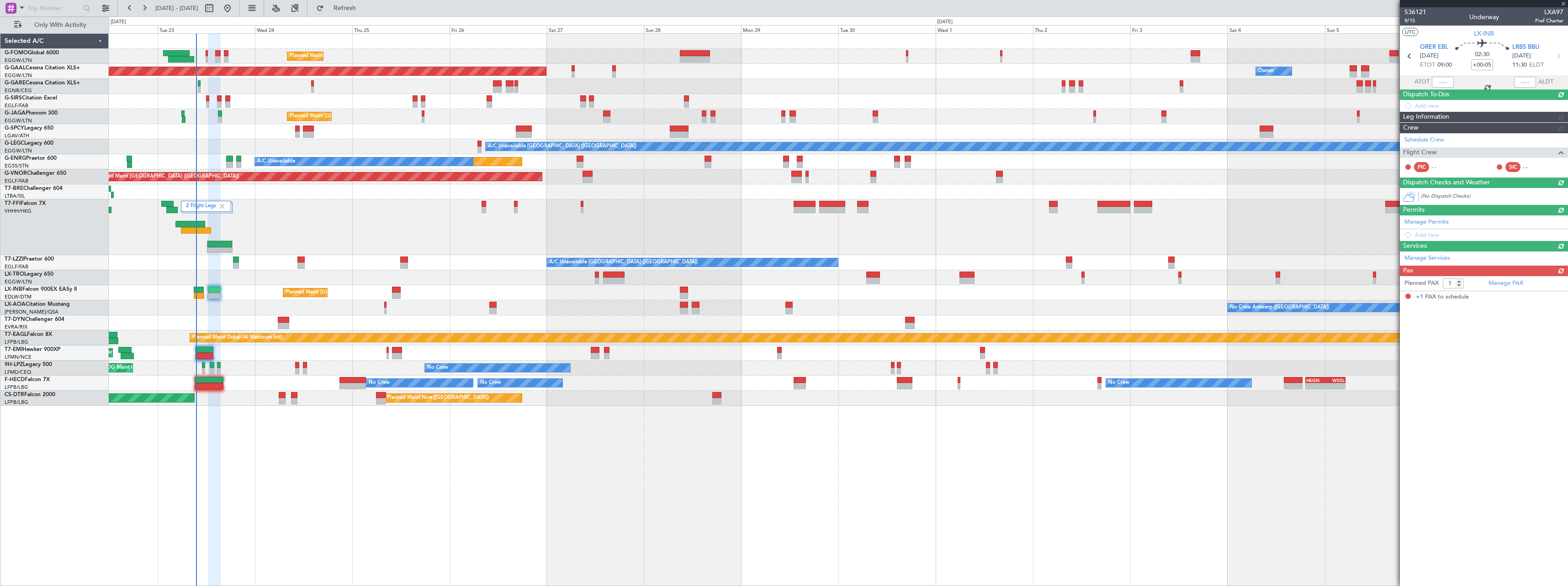
type input "+00:15"
type input "09:01"
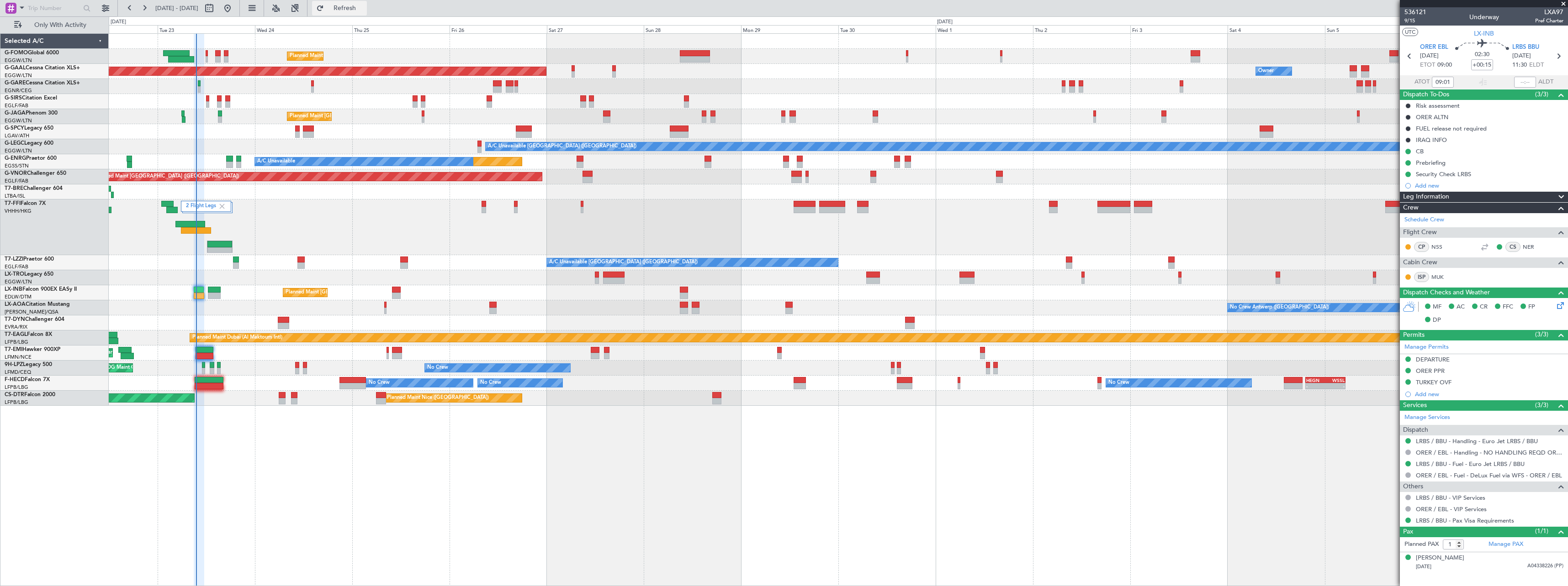
drag, startPoint x: 375, startPoint y: 5, endPoint x: 375, endPoint y: 10, distance: 5.0
click at [364, 5] on span "Refresh" at bounding box center [345, 7] width 38 height 7
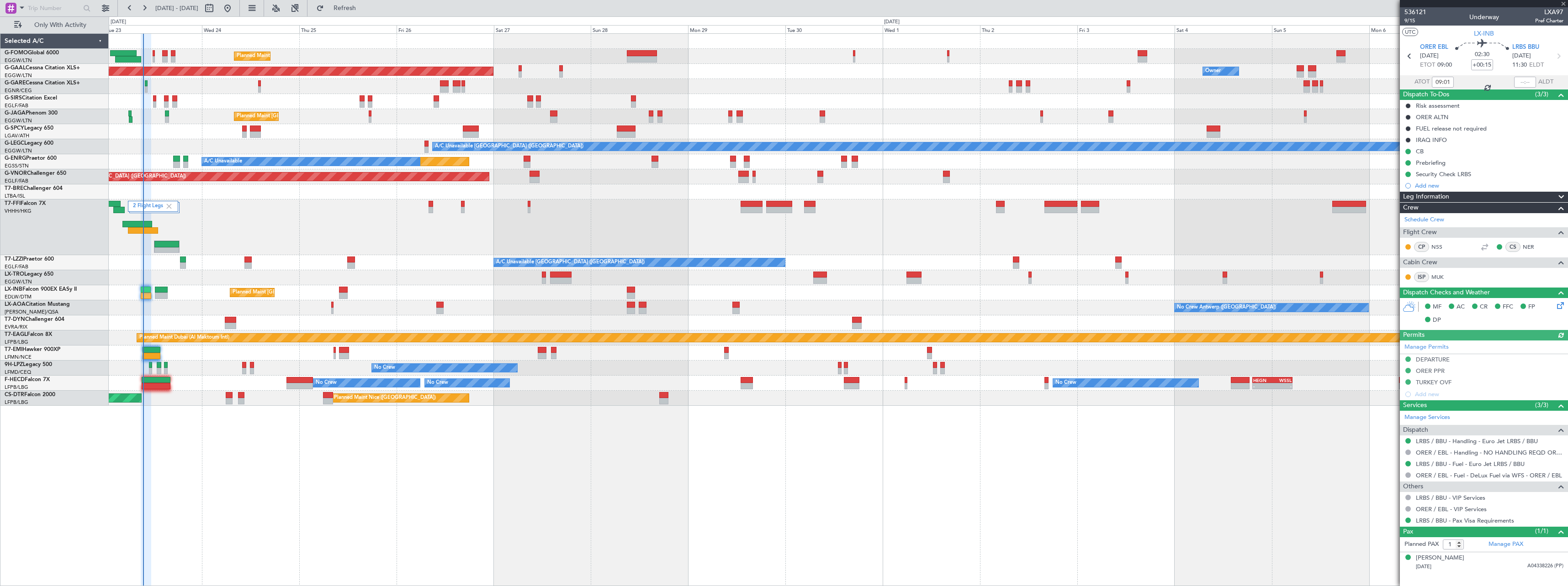
click at [343, 226] on div "2 Flight Legs Planned Maint Tianjin (Binhai) Planned Maint Geneva (Cointrin)" at bounding box center [837, 227] width 1458 height 55
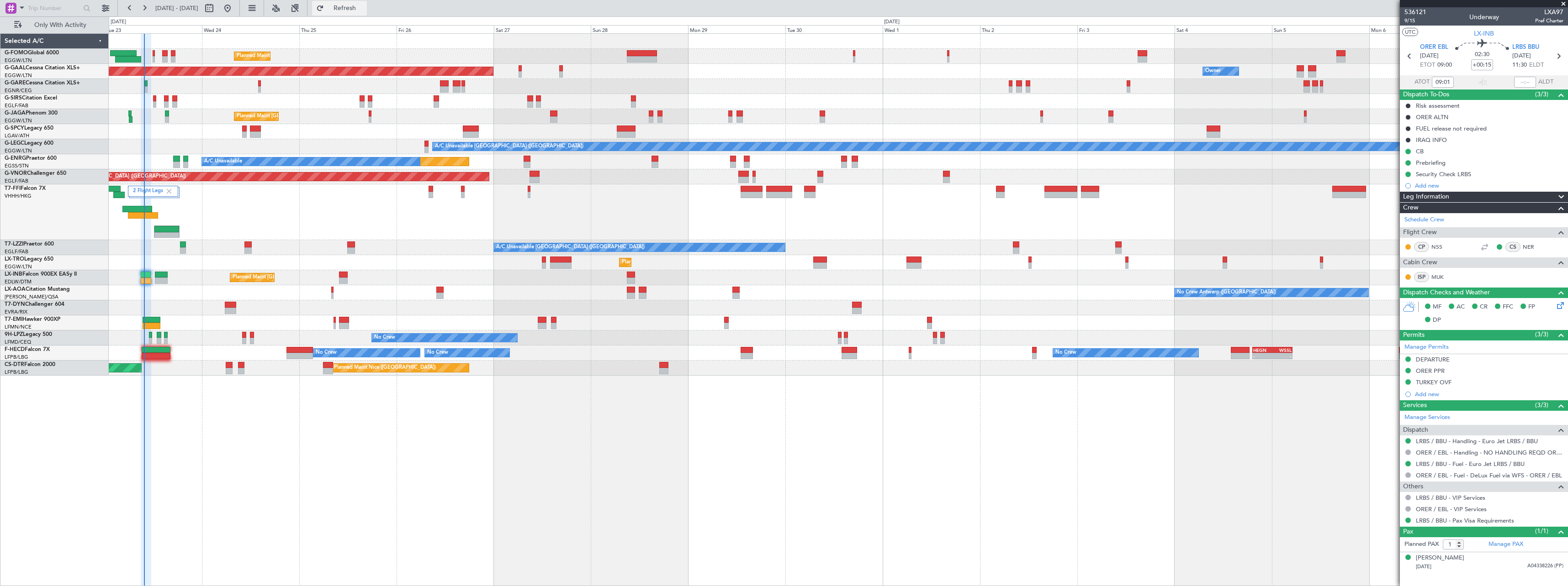
click at [364, 6] on span "Refresh" at bounding box center [345, 7] width 38 height 7
click at [364, 7] on span "Refresh" at bounding box center [345, 7] width 38 height 7
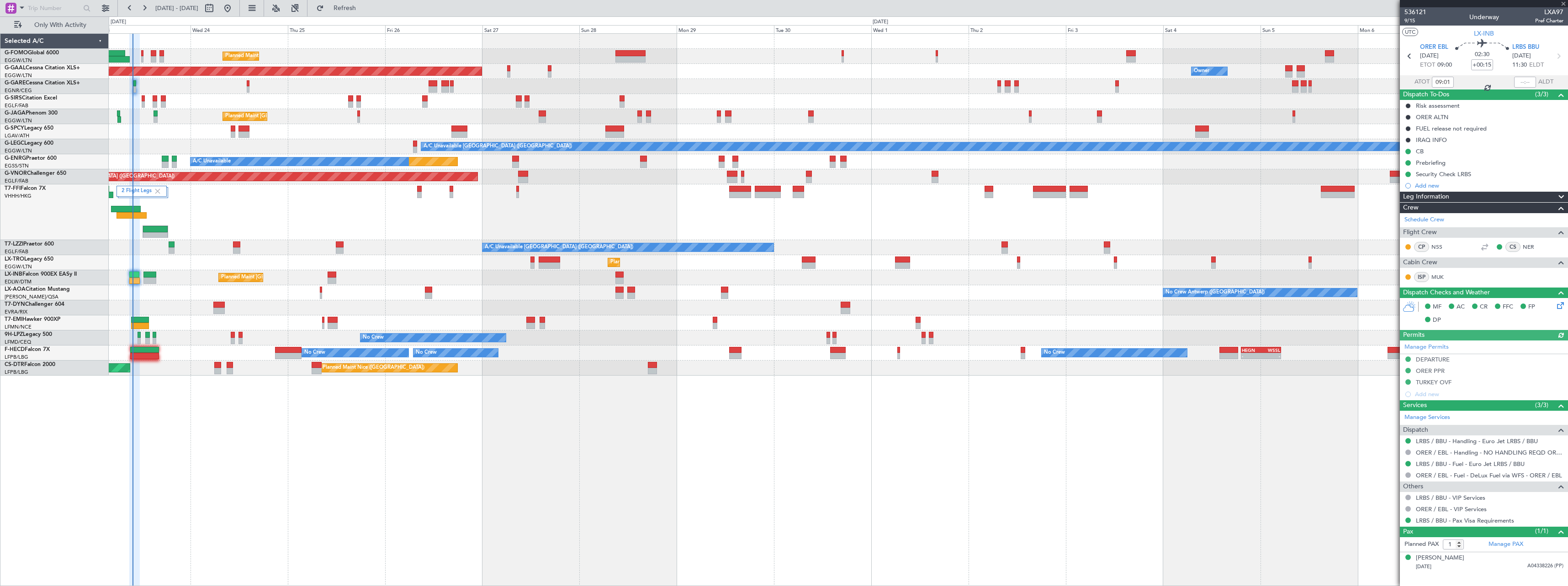
click at [357, 215] on div "2 Flight Legs Planned Maint Tianjin (Binhai) Planned Maint Geneva (Cointrin)" at bounding box center [837, 212] width 1458 height 55
click at [364, 8] on span "Refresh" at bounding box center [345, 7] width 38 height 7
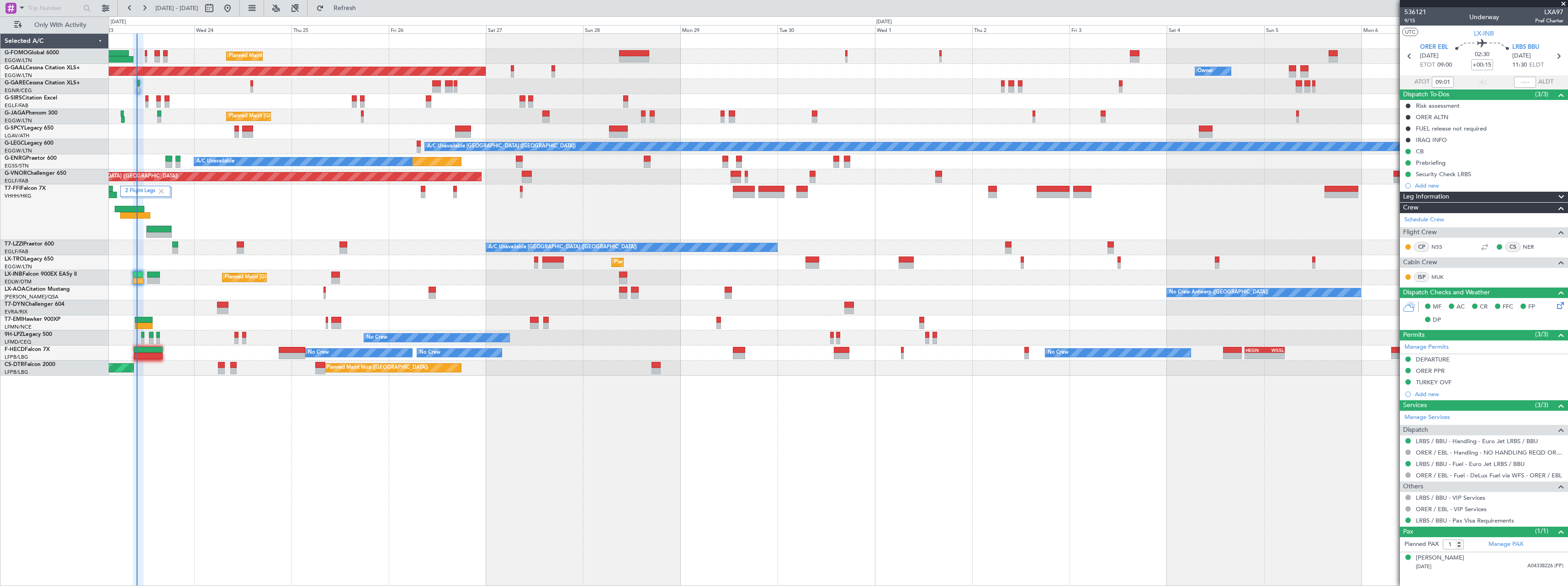
click at [622, 368] on div "Planned Maint London (Luton) Planned Maint Dusseldorf Owner Owner Owner Unplann…" at bounding box center [838, 310] width 1459 height 553
click at [364, 5] on span "Refresh" at bounding box center [345, 7] width 38 height 7
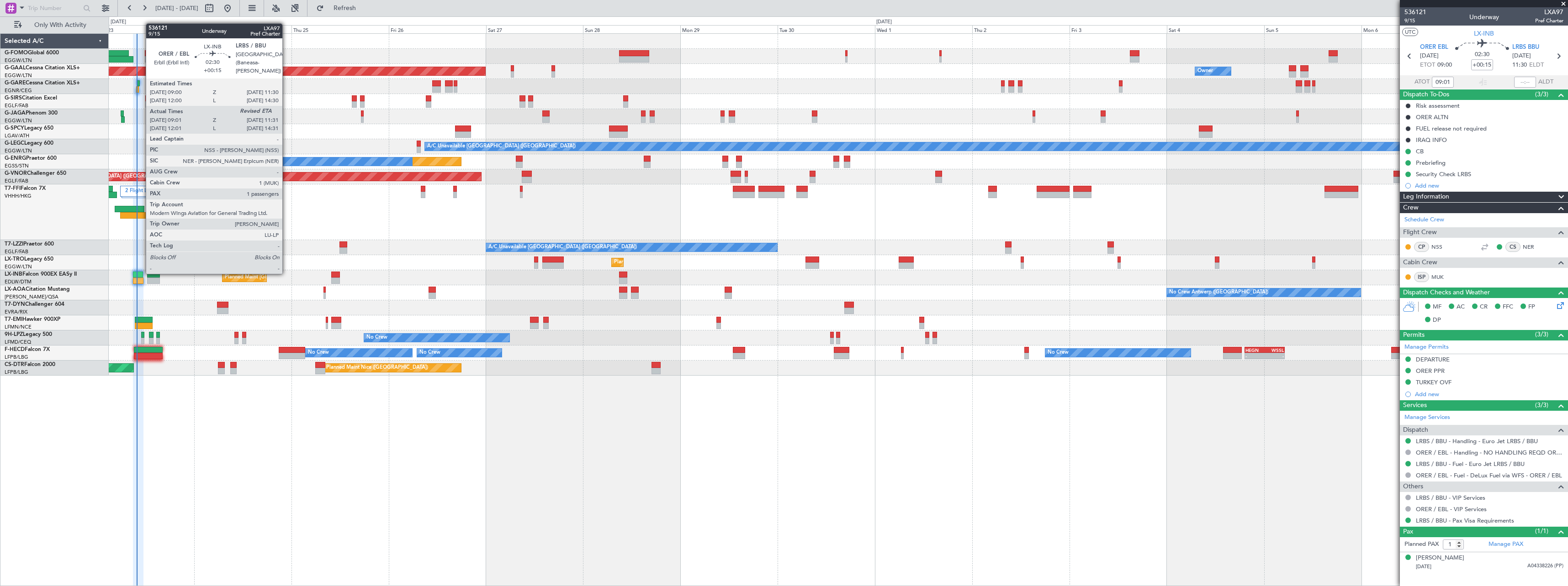
click at [141, 273] on div at bounding box center [138, 274] width 10 height 7
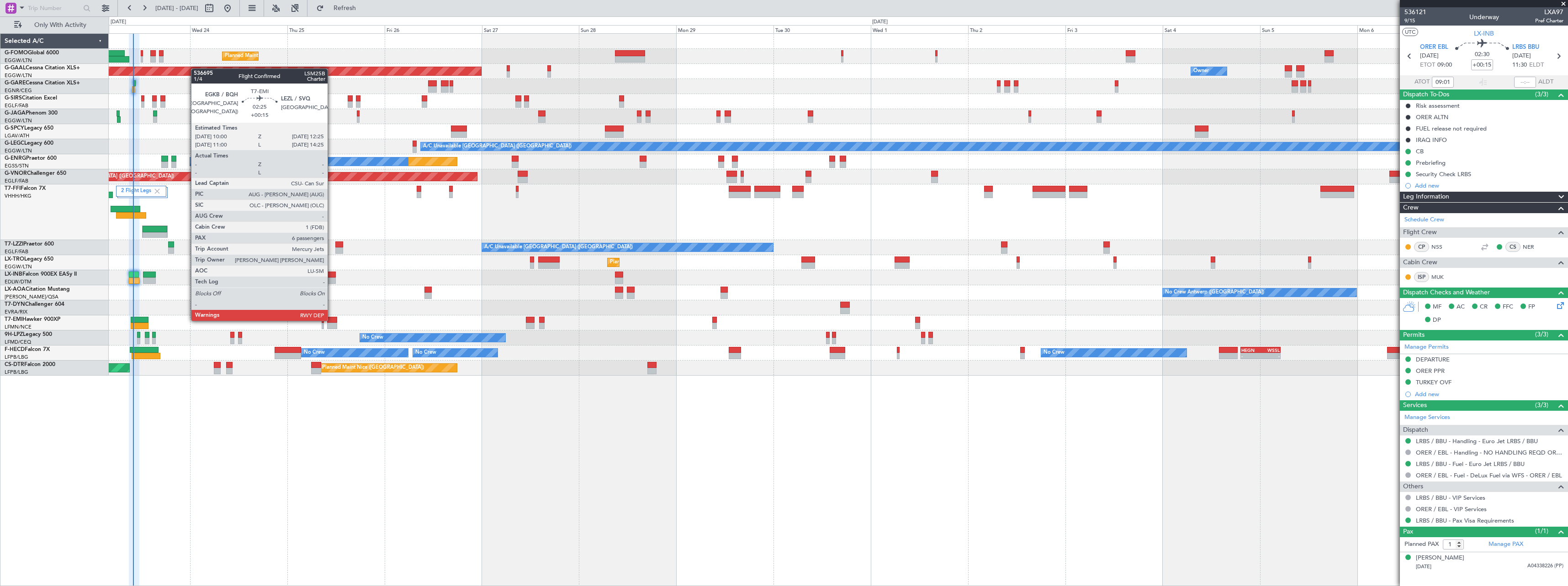
click at [332, 320] on div at bounding box center [332, 319] width 10 height 7
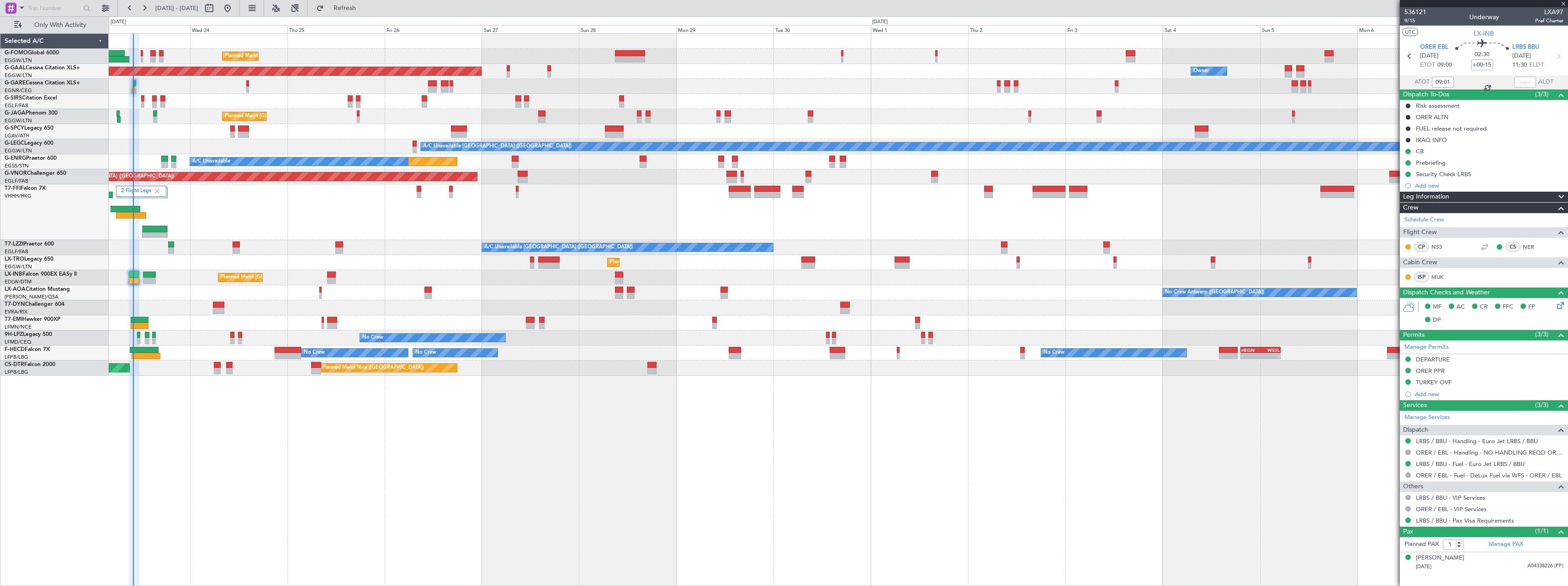
type input "6"
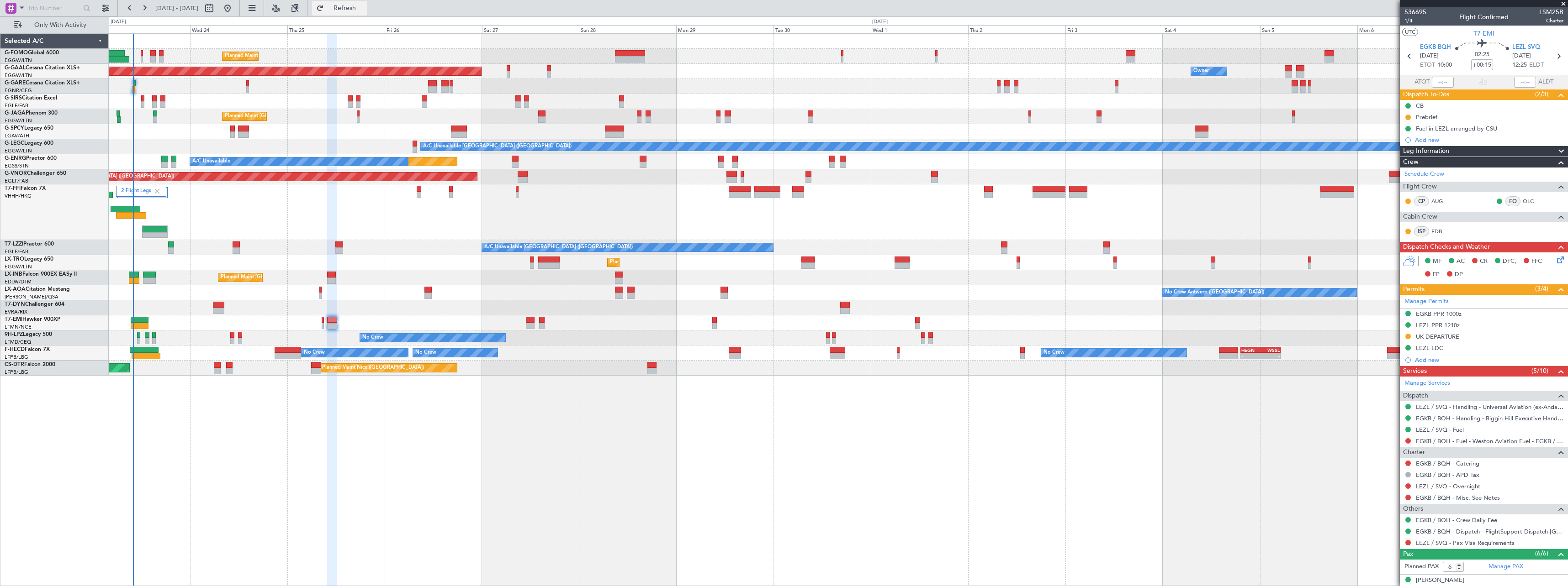
click at [364, 7] on span "Refresh" at bounding box center [345, 7] width 38 height 7
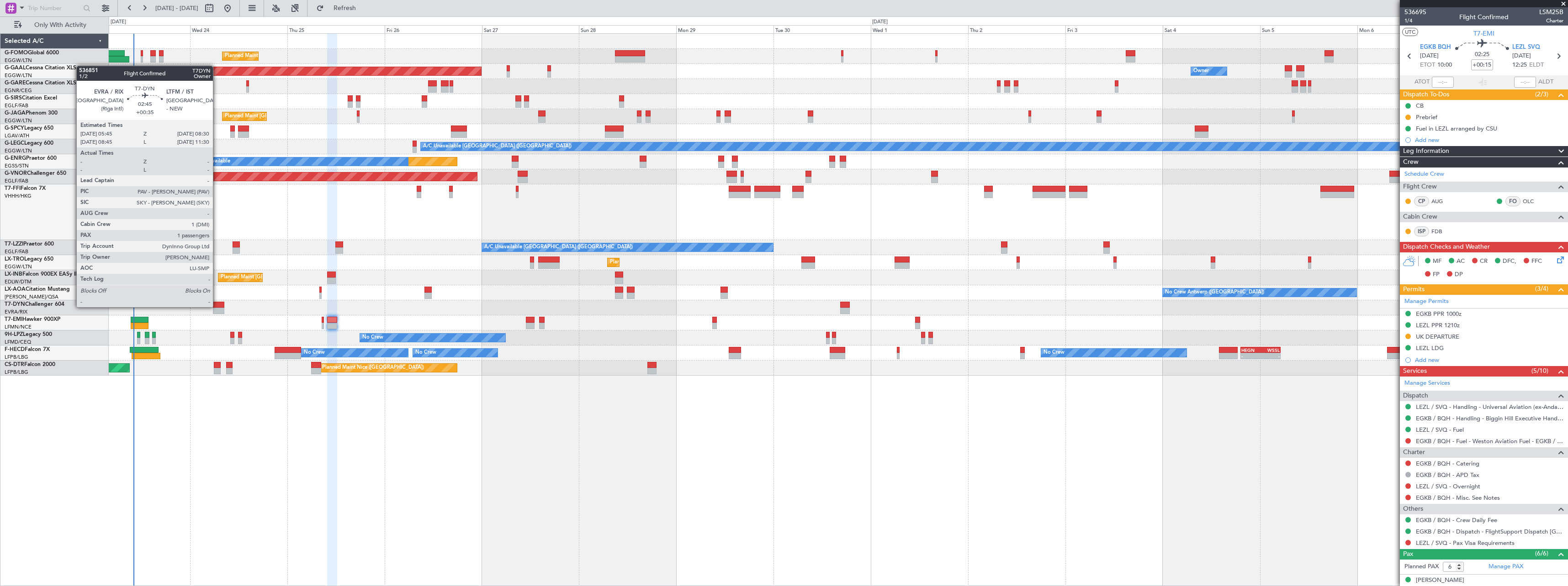
click at [217, 306] on div at bounding box center [218, 304] width 11 height 7
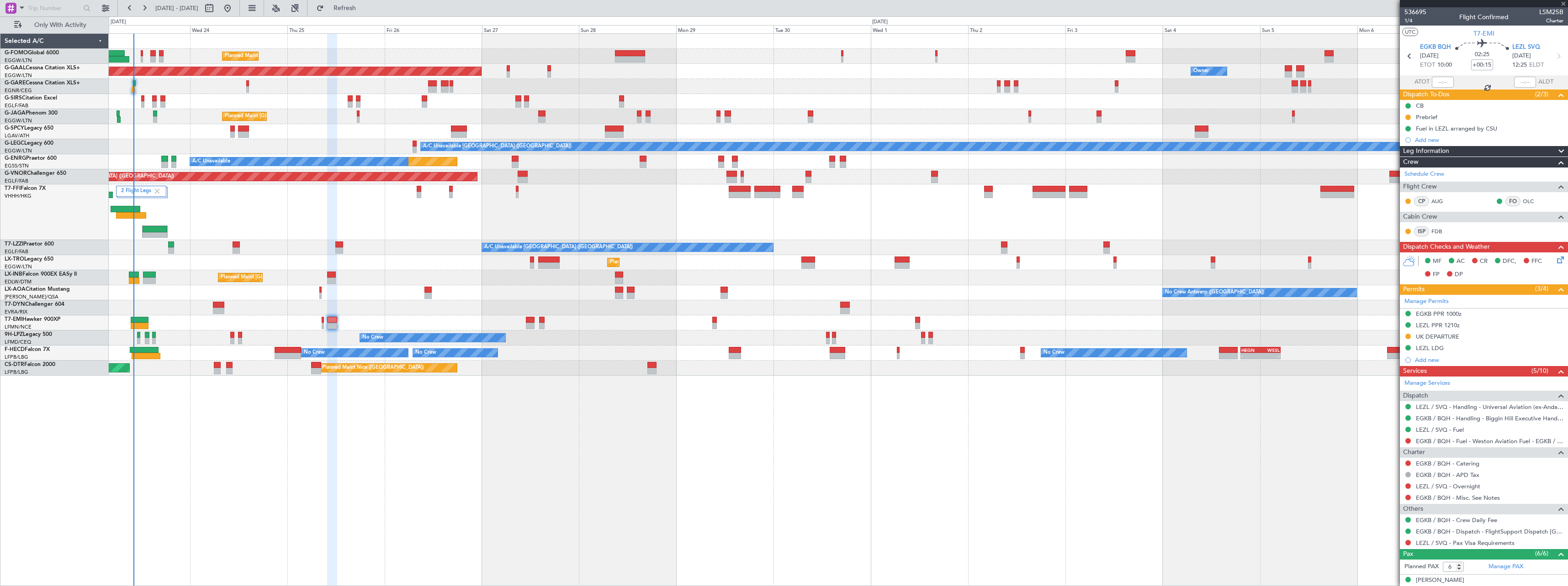
type input "+00:35"
type input "1"
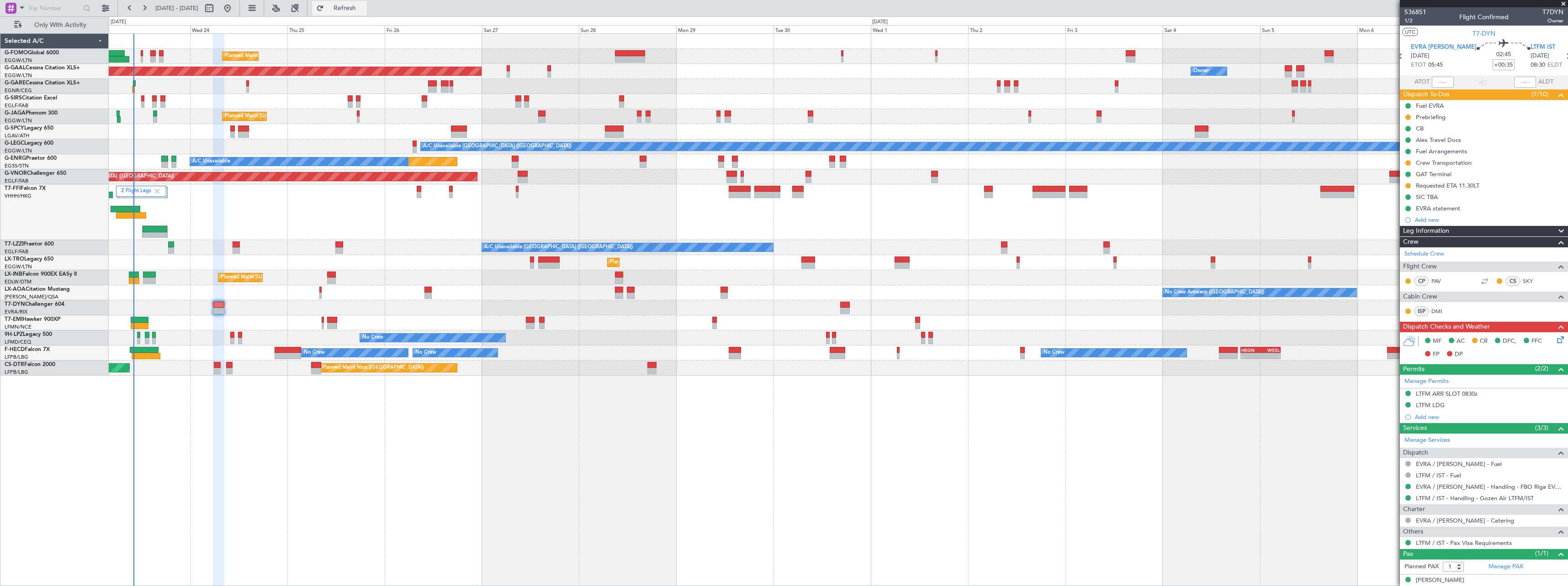
click at [364, 9] on span "Refresh" at bounding box center [345, 7] width 38 height 7
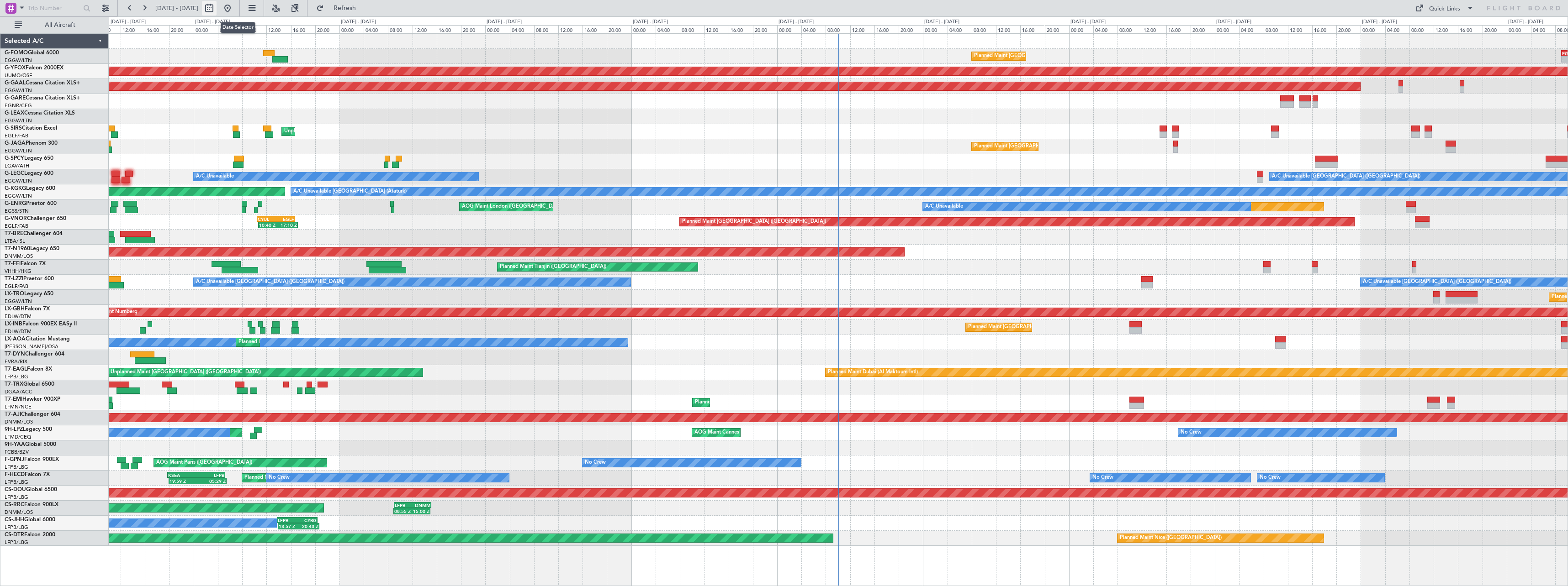
click at [216, 7] on button at bounding box center [210, 8] width 15 height 15
select select "9"
select select "2025"
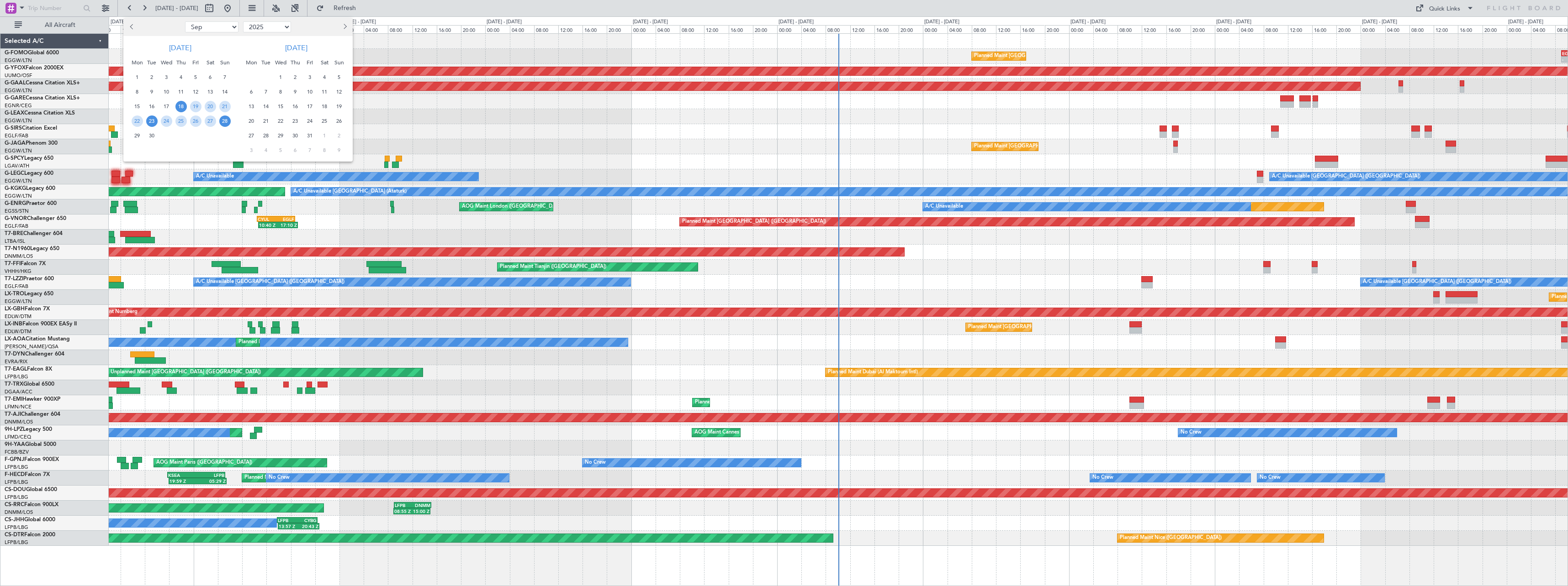
click at [153, 121] on span "23" at bounding box center [152, 121] width 11 height 11
click at [266, 94] on span "7" at bounding box center [266, 92] width 11 height 11
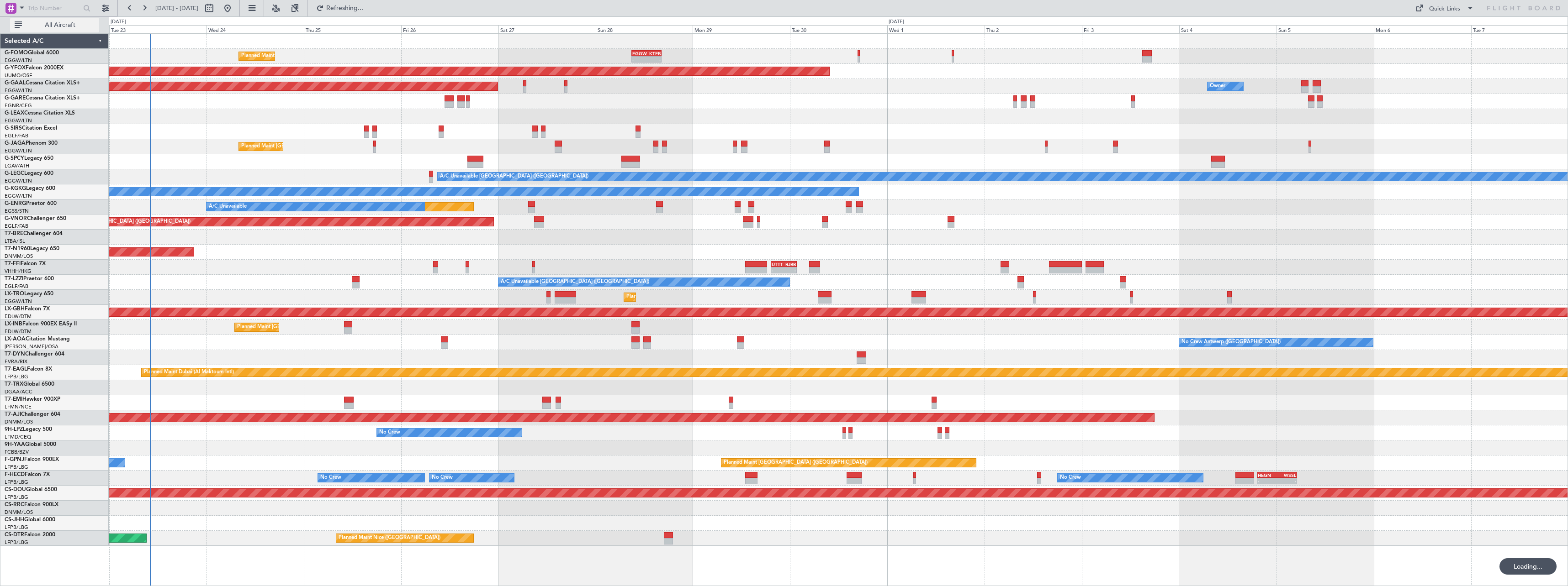
click at [61, 22] on span "All Aircraft" at bounding box center [60, 24] width 73 height 7
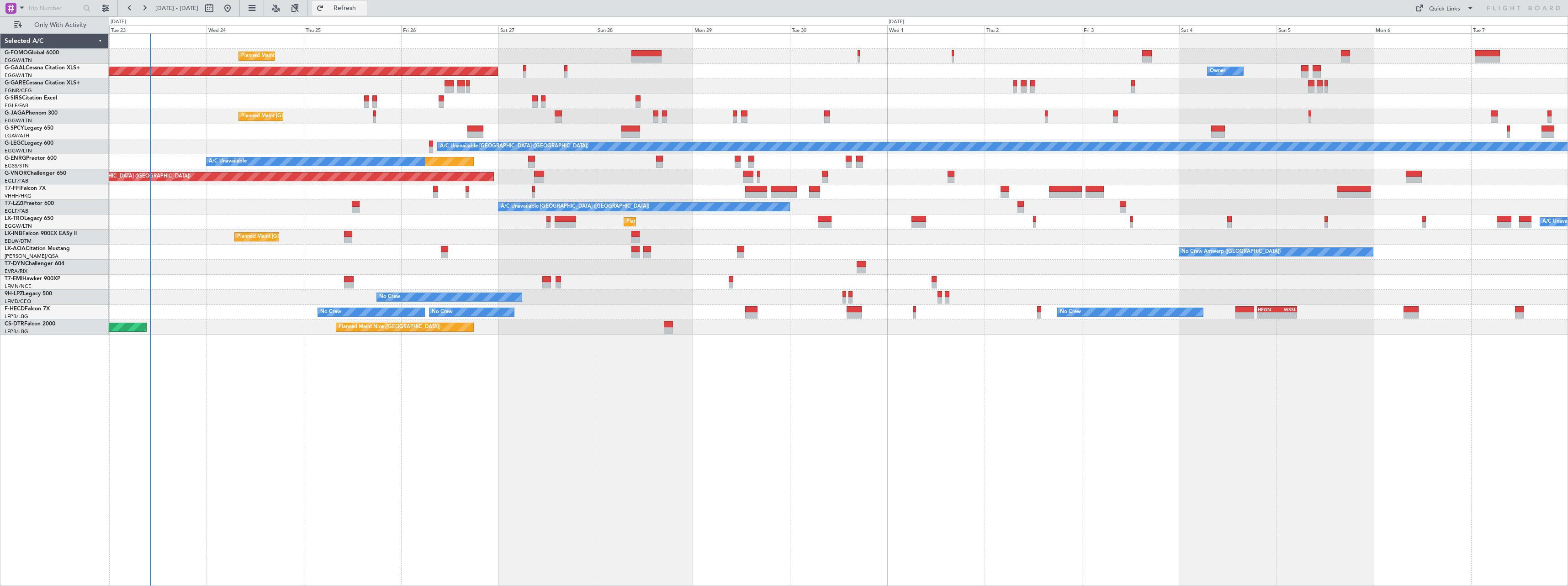
click at [364, 8] on span "Refresh" at bounding box center [345, 7] width 38 height 7
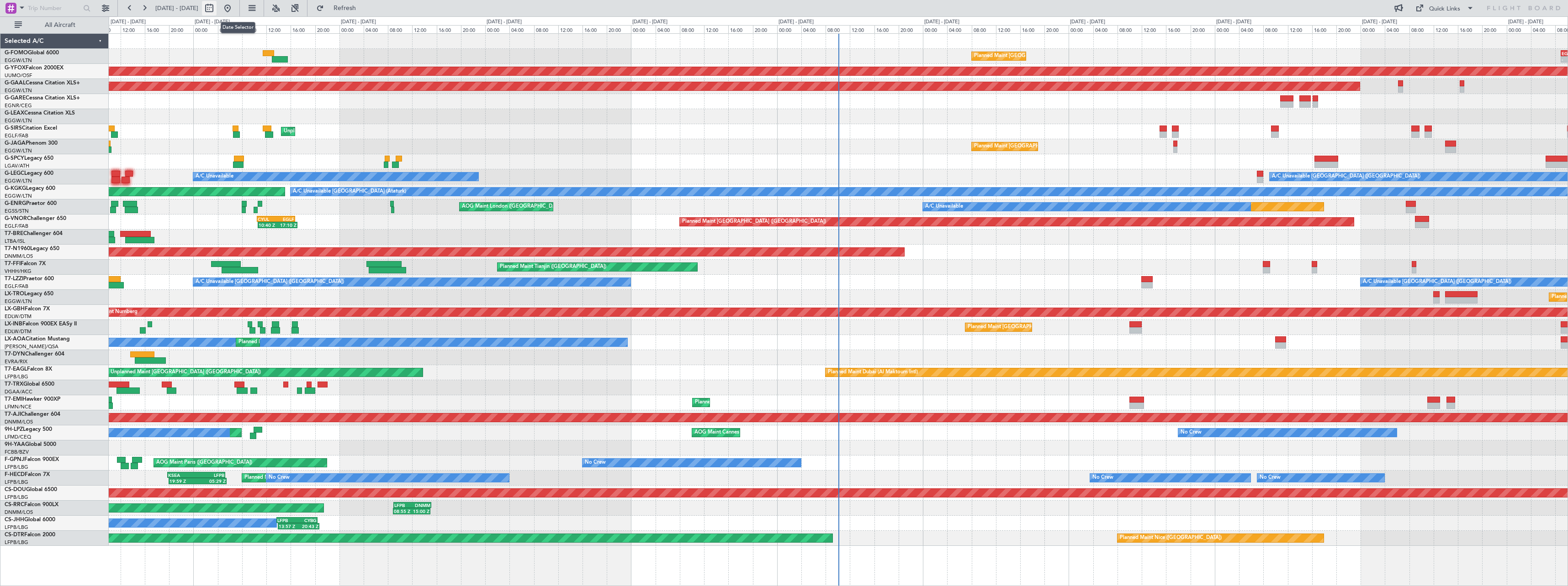
click at [216, 8] on button at bounding box center [210, 8] width 15 height 15
select select "9"
select select "2025"
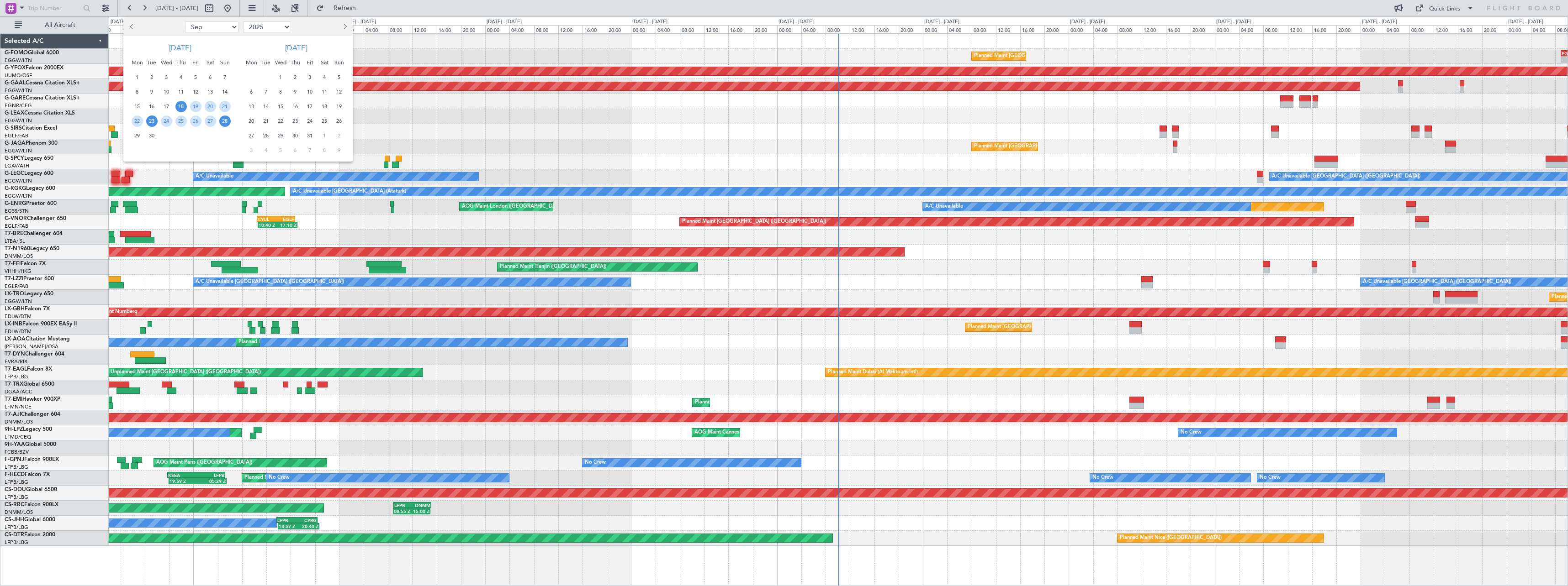
click at [152, 120] on span "23" at bounding box center [152, 121] width 11 height 11
click at [269, 90] on span "7" at bounding box center [266, 92] width 11 height 11
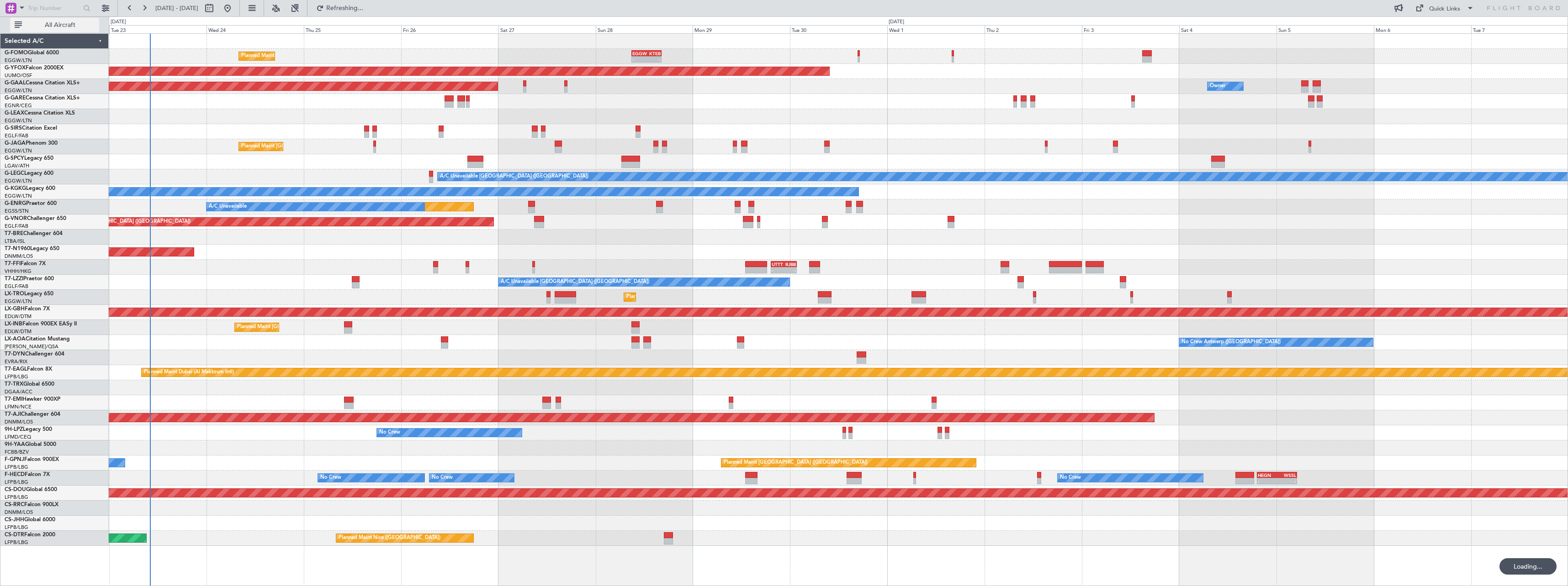
click at [53, 23] on span "All Aircraft" at bounding box center [60, 24] width 73 height 7
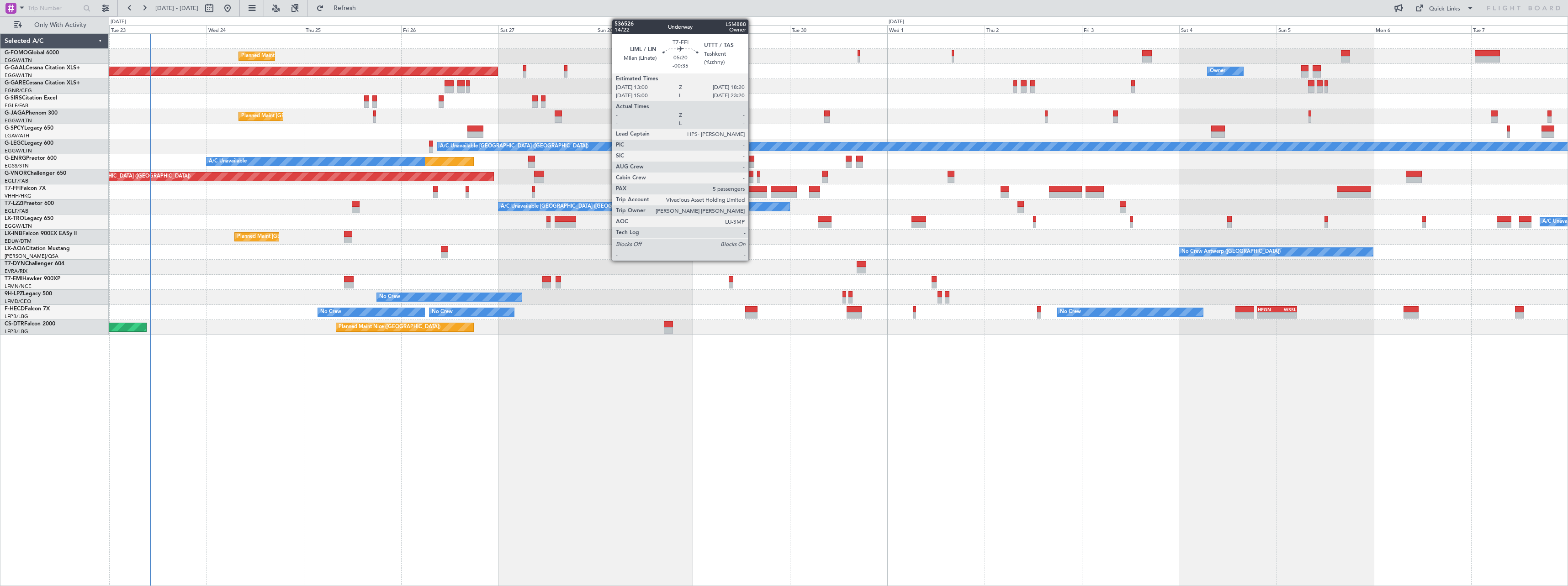
click at [752, 192] on div at bounding box center [755, 195] width 22 height 7
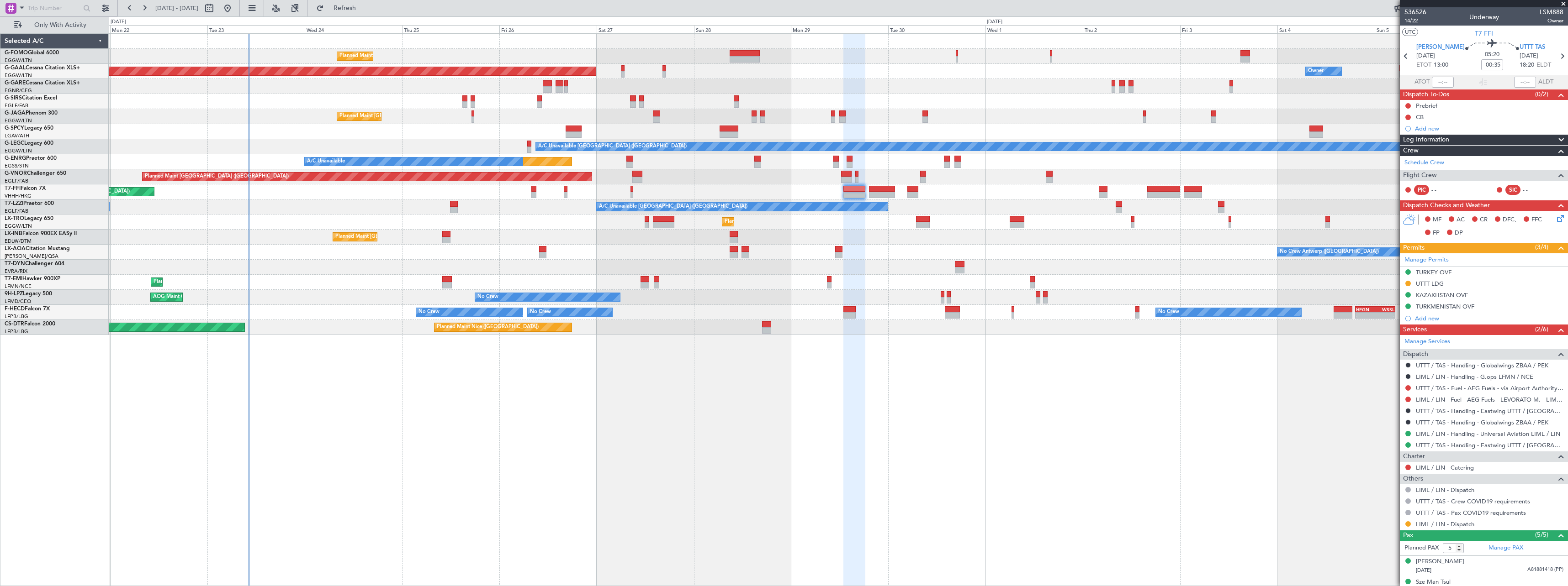
click at [392, 365] on div "Planned Maint [GEOGRAPHIC_DATA] ([GEOGRAPHIC_DATA]) Planned [GEOGRAPHIC_DATA] O…" at bounding box center [838, 310] width 1459 height 553
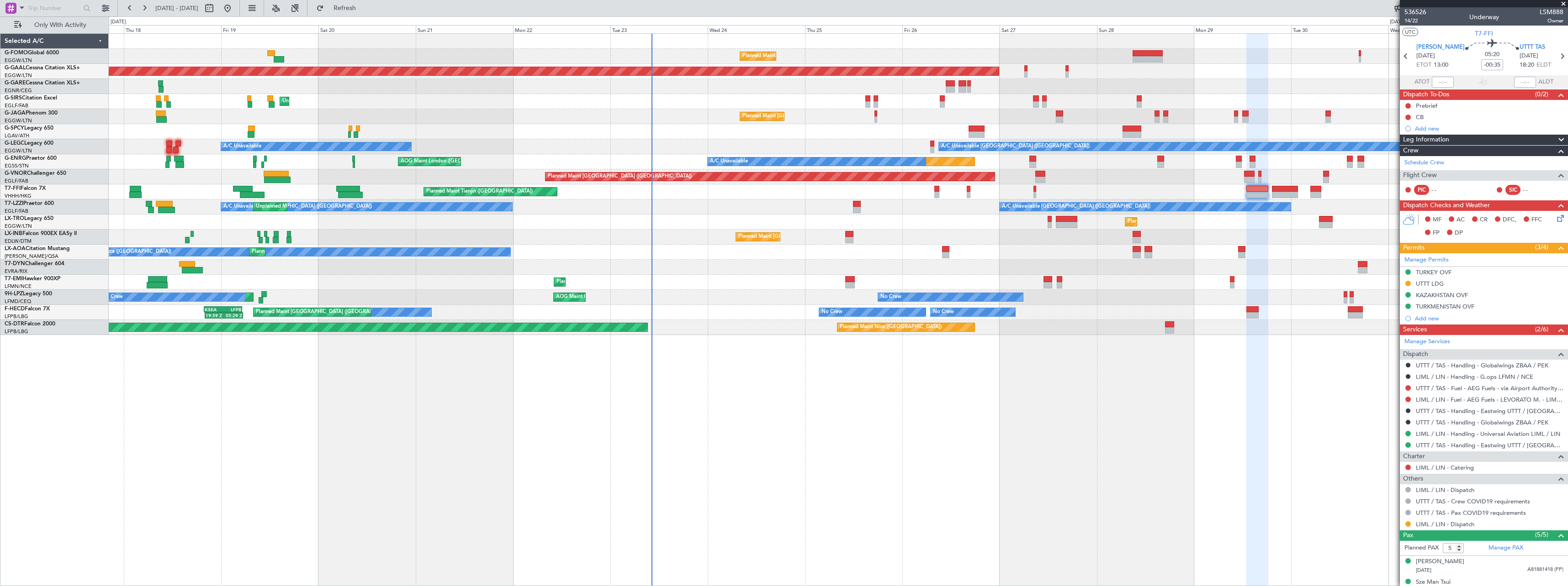
click at [768, 357] on div "Planned Maint [GEOGRAPHIC_DATA] ([GEOGRAPHIC_DATA]) OLBA 11:00 Z KTEB 22:45 Z 1…" at bounding box center [838, 310] width 1459 height 553
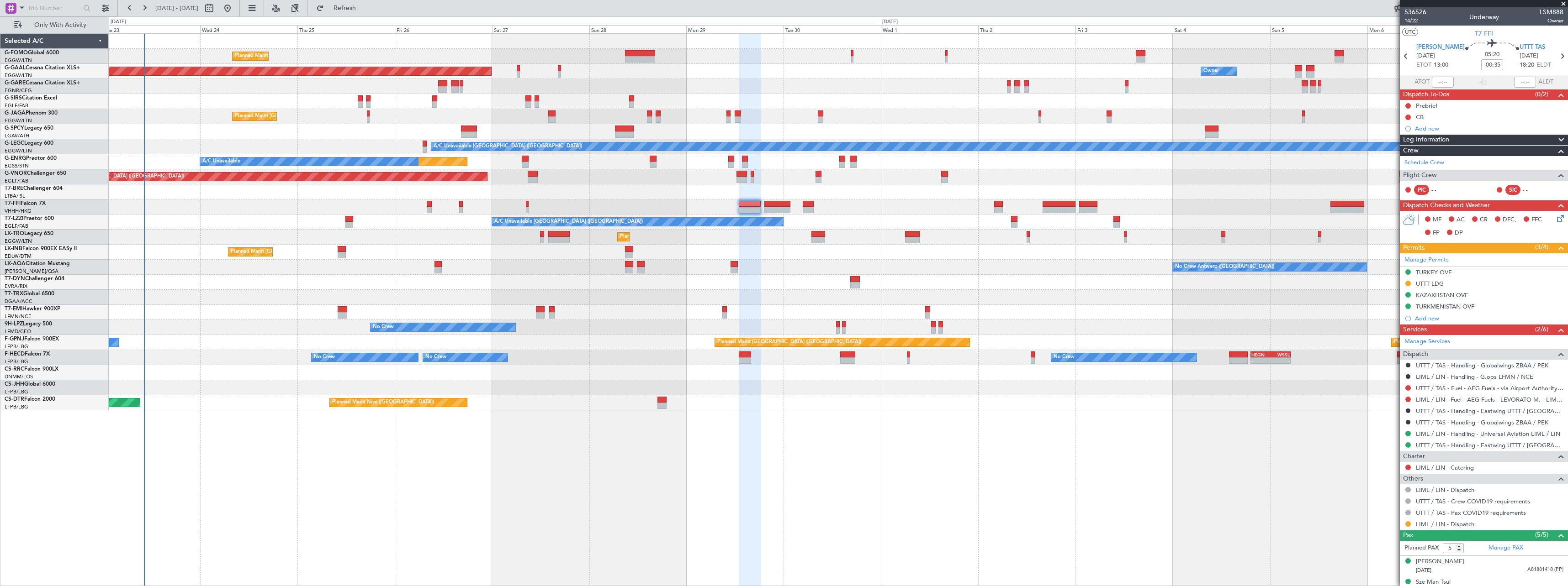
click at [528, 480] on div "Planned Maint [GEOGRAPHIC_DATA] ([GEOGRAPHIC_DATA]) Planned [GEOGRAPHIC_DATA] O…" at bounding box center [838, 310] width 1459 height 553
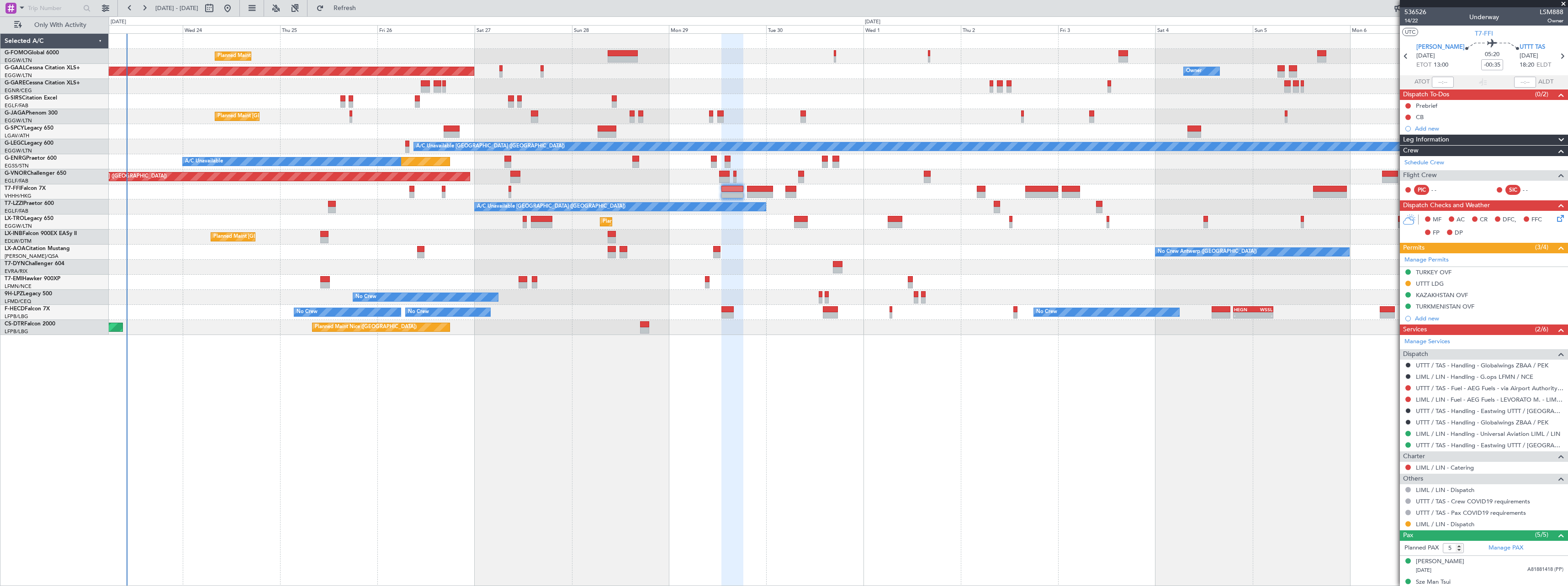
click at [510, 481] on div "Planned Maint [GEOGRAPHIC_DATA] ([GEOGRAPHIC_DATA]) Planned [GEOGRAPHIC_DATA] O…" at bounding box center [838, 310] width 1459 height 553
click at [364, 7] on span "Refresh" at bounding box center [345, 7] width 38 height 7
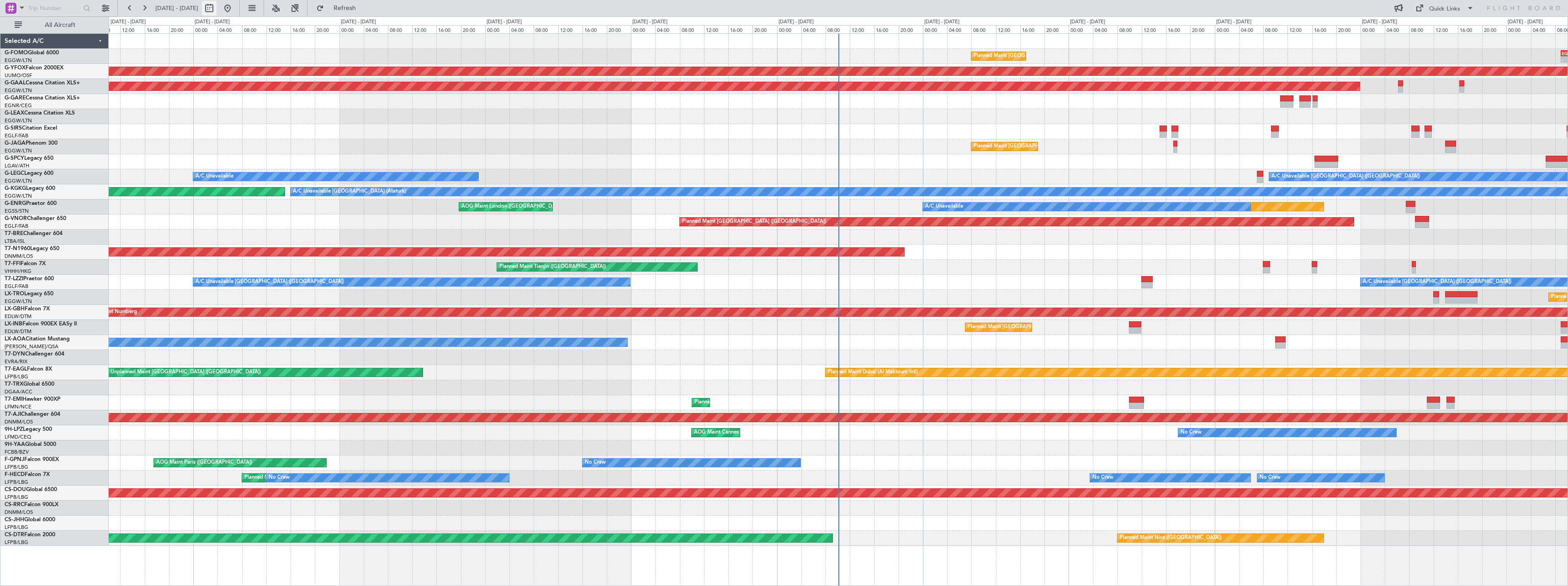
click at [216, 9] on button at bounding box center [210, 8] width 15 height 15
select select "9"
select select "2025"
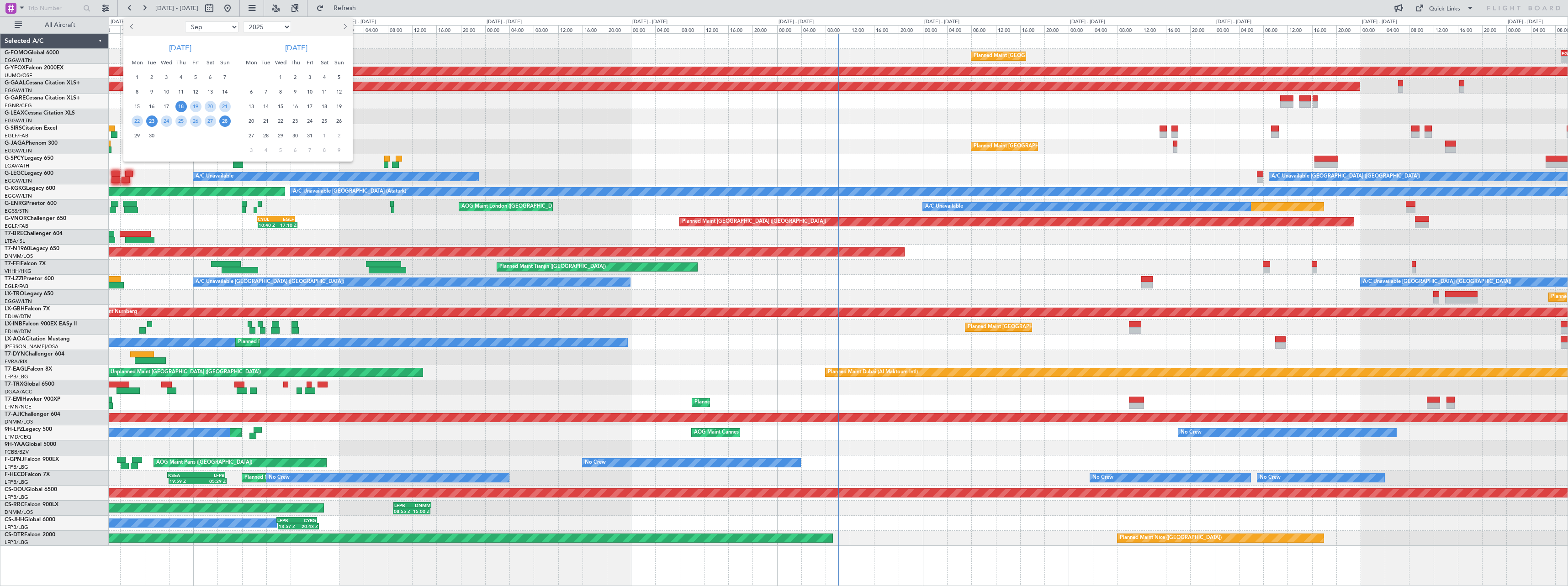
click at [152, 123] on span "23" at bounding box center [152, 121] width 11 height 11
click at [267, 94] on span "7" at bounding box center [266, 92] width 11 height 11
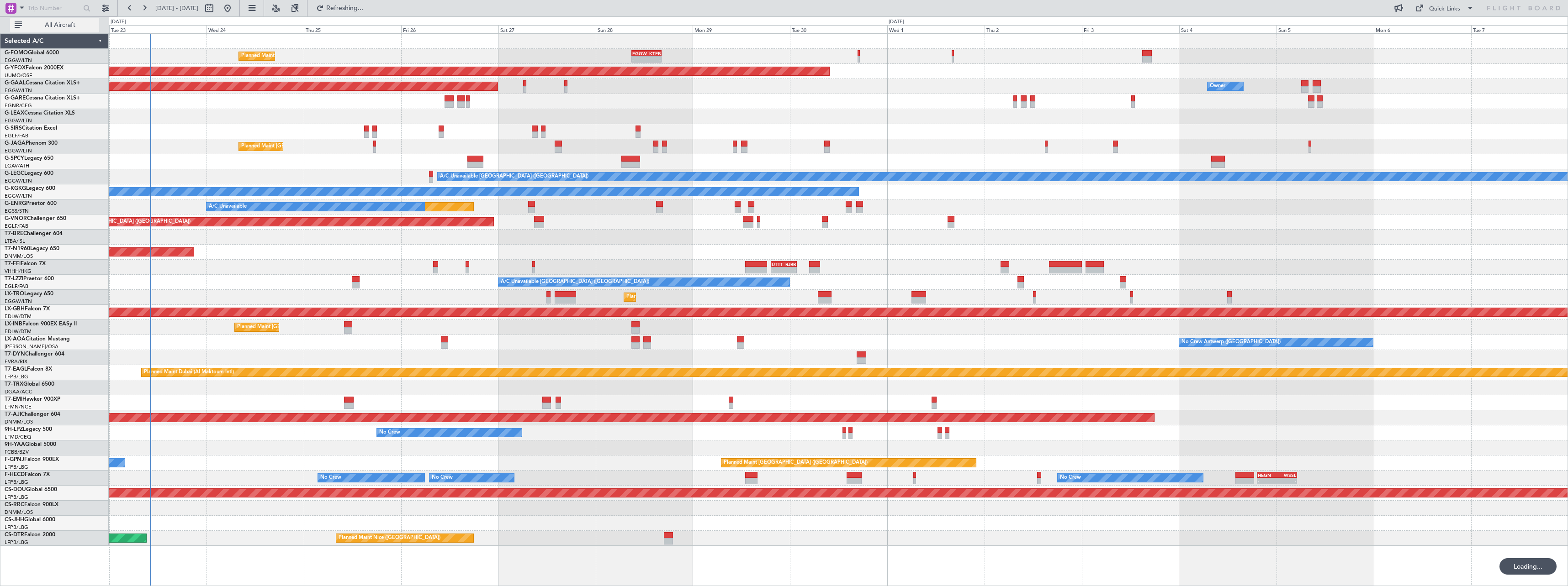
click at [52, 22] on span "All Aircraft" at bounding box center [60, 24] width 73 height 7
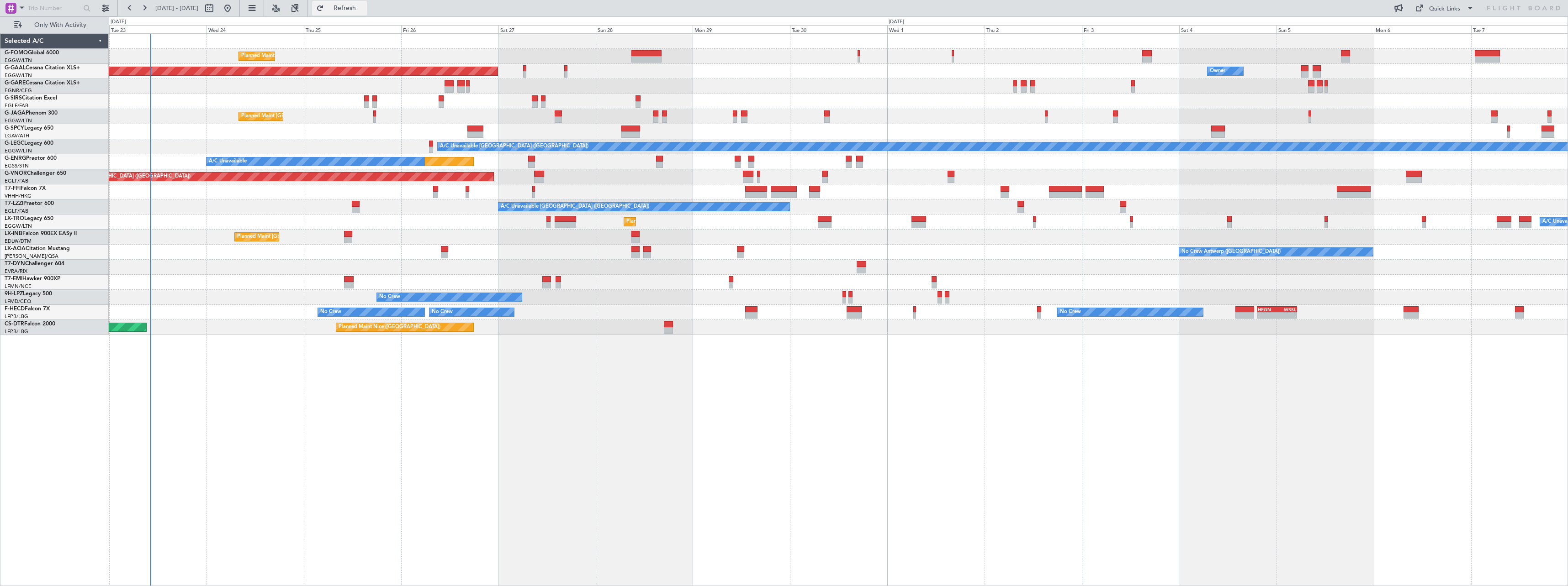
click at [364, 10] on span "Refresh" at bounding box center [345, 7] width 38 height 7
click at [0, 558] on html "[DATE] - [DATE] Refresh Quick Links Only With Activity Planned Maint [GEOGRAPHI…" at bounding box center [784, 293] width 1568 height 586
click at [364, 7] on span "Refresh" at bounding box center [345, 7] width 38 height 7
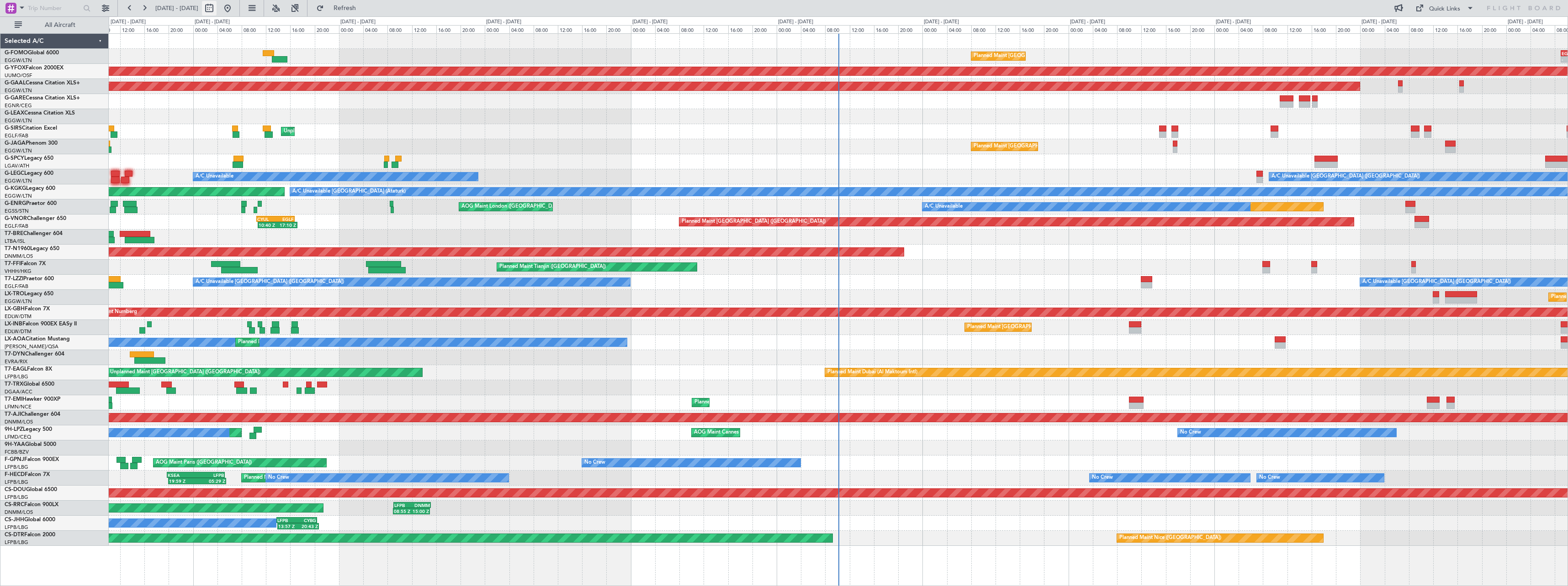
click at [216, 7] on button at bounding box center [210, 8] width 15 height 15
select select "9"
select select "2025"
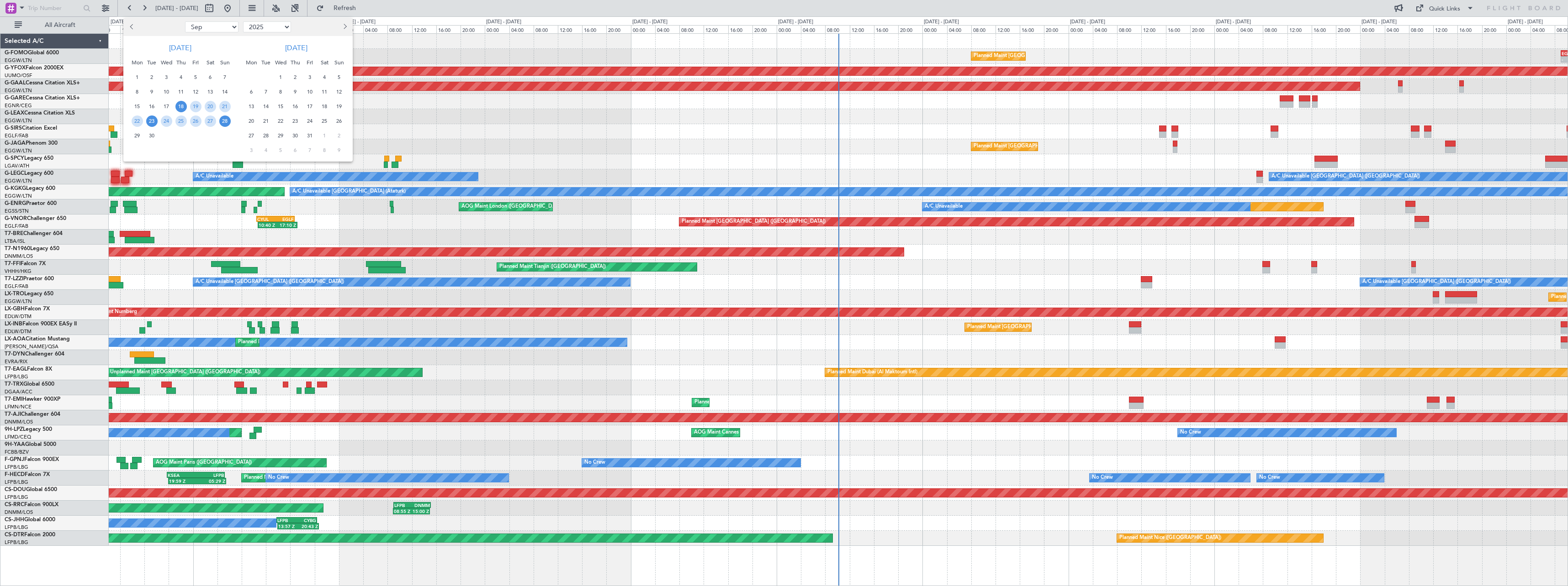
click at [153, 122] on span "23" at bounding box center [152, 121] width 11 height 11
click at [269, 94] on span "7" at bounding box center [266, 92] width 11 height 11
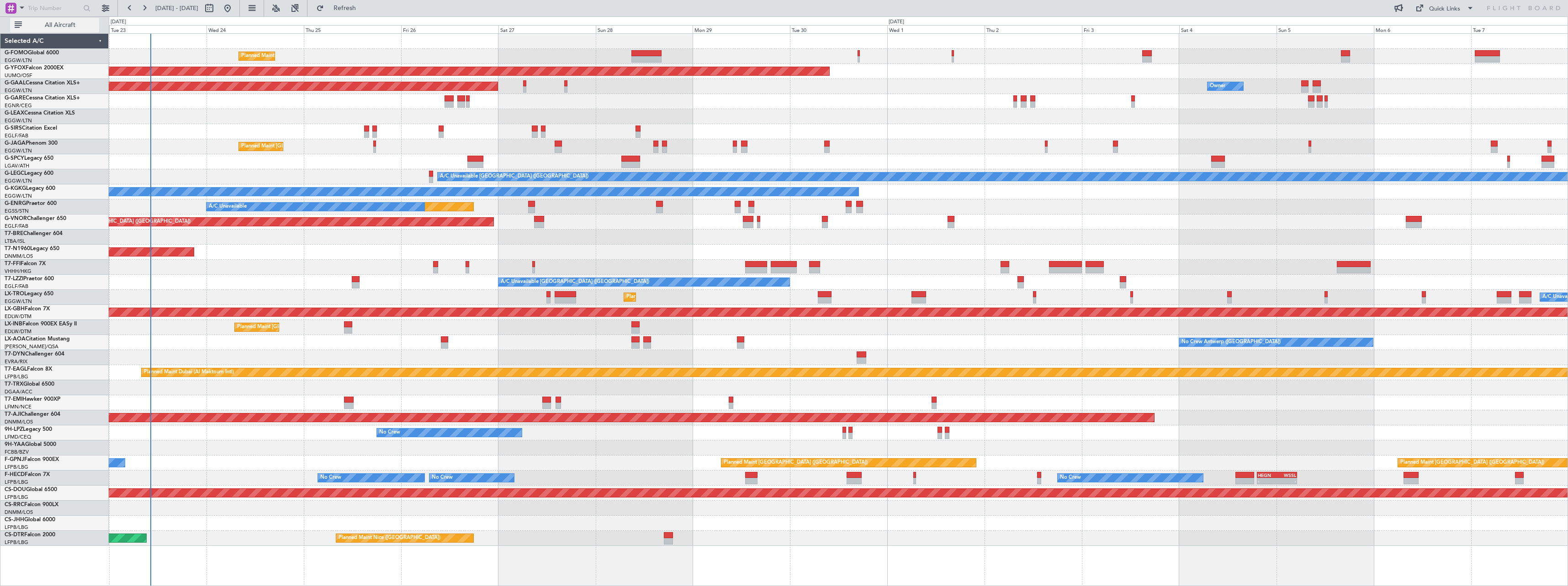
click at [59, 22] on span "All Aircraft" at bounding box center [60, 24] width 73 height 7
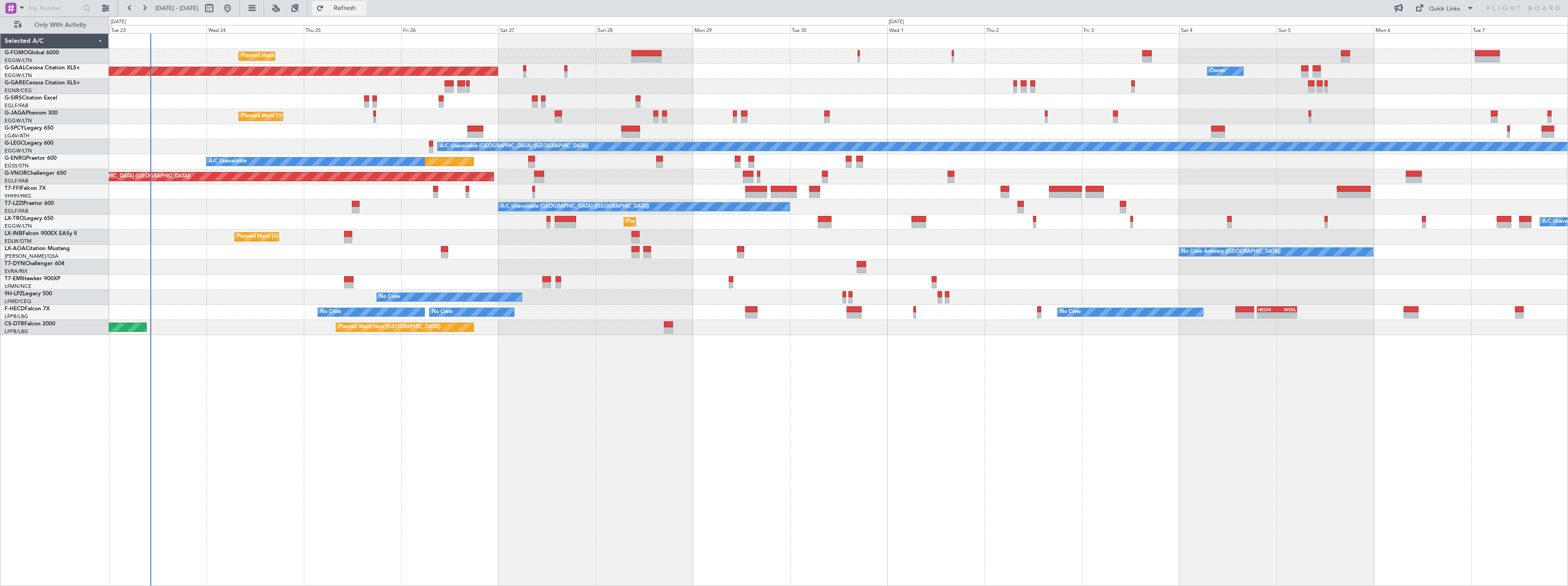
click at [364, 8] on span "Refresh" at bounding box center [345, 7] width 38 height 7
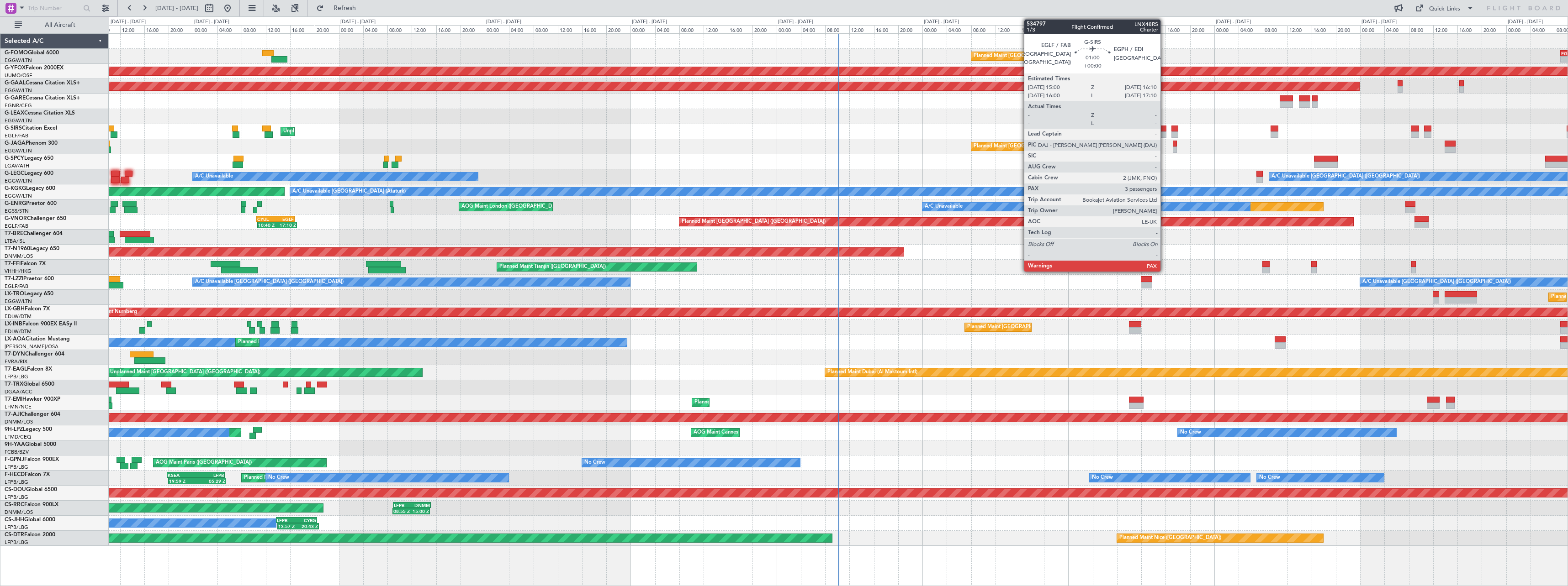
click at [1164, 132] on div at bounding box center [1162, 134] width 7 height 7
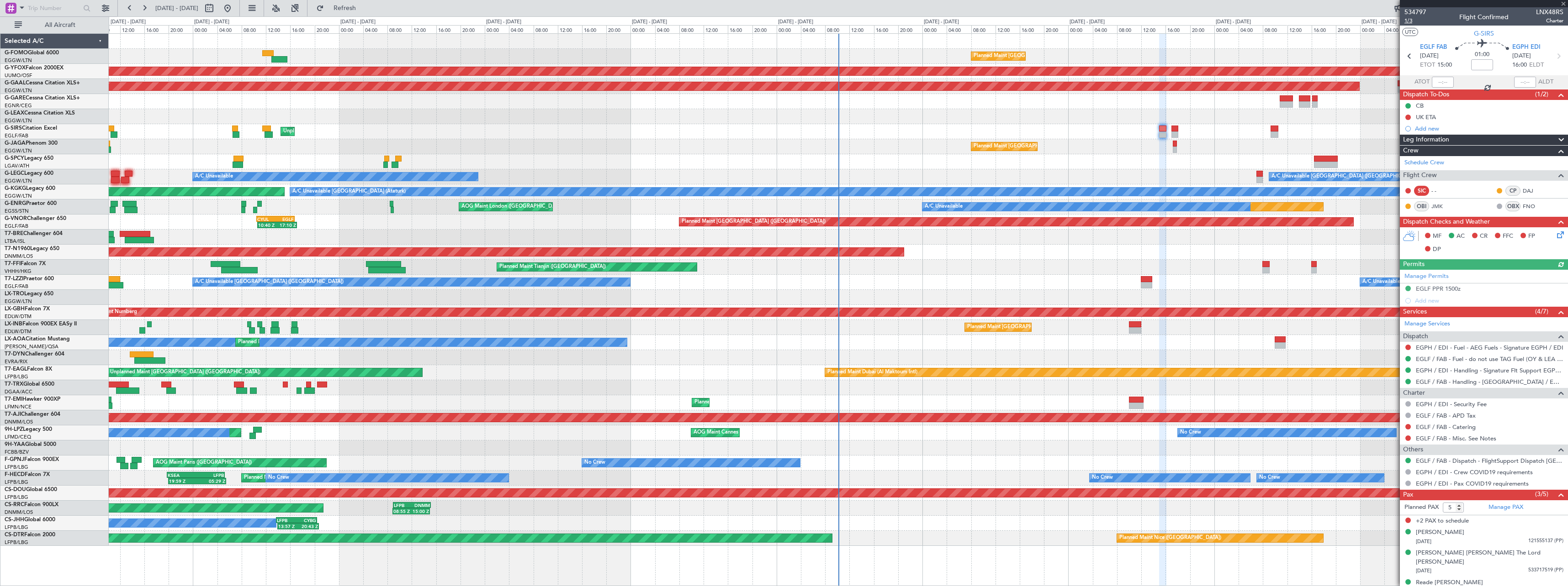
click at [1407, 21] on span "1/3" at bounding box center [1414, 21] width 22 height 7
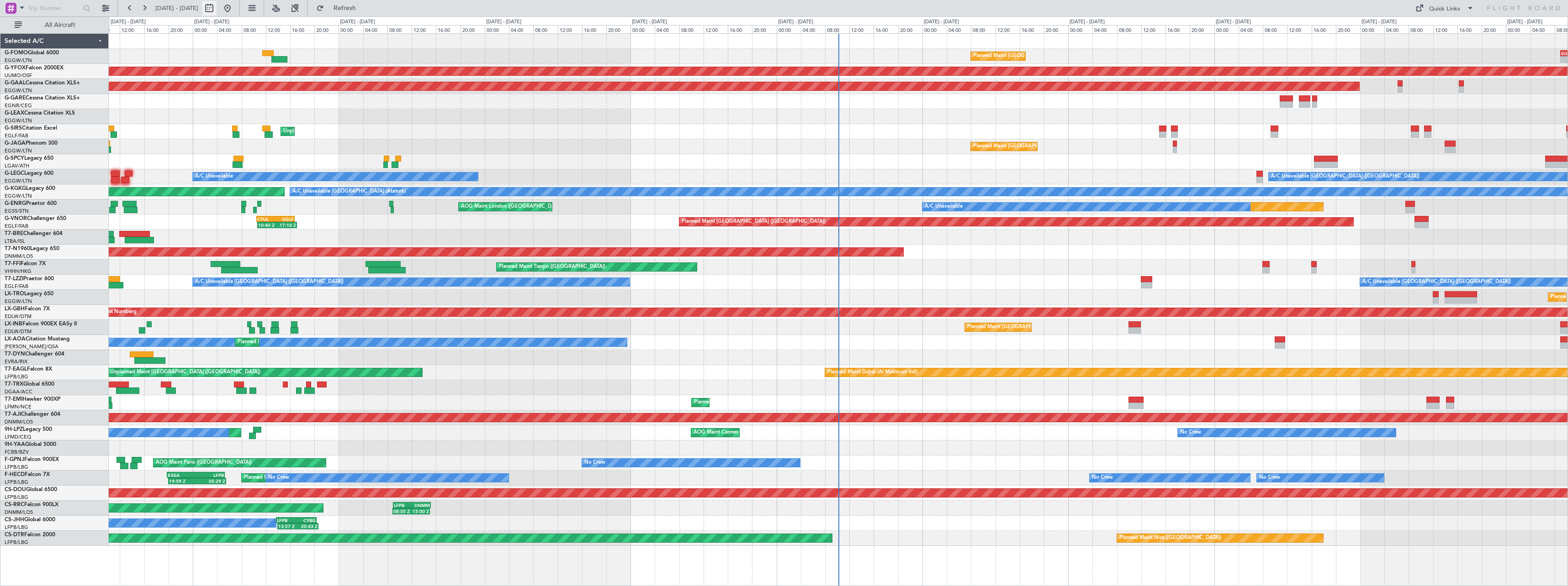
click at [216, 7] on button at bounding box center [210, 8] width 15 height 15
select select "9"
select select "2025"
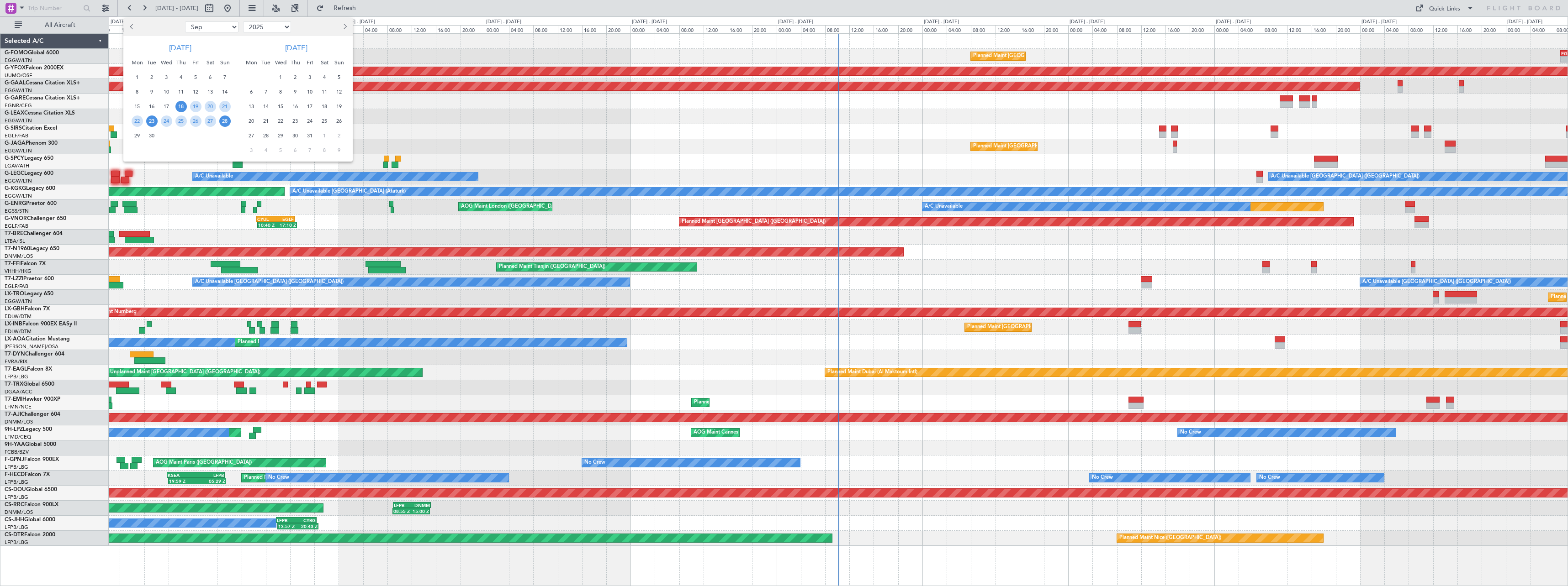
click at [154, 121] on span "23" at bounding box center [152, 121] width 11 height 11
click at [267, 91] on span "7" at bounding box center [266, 92] width 11 height 11
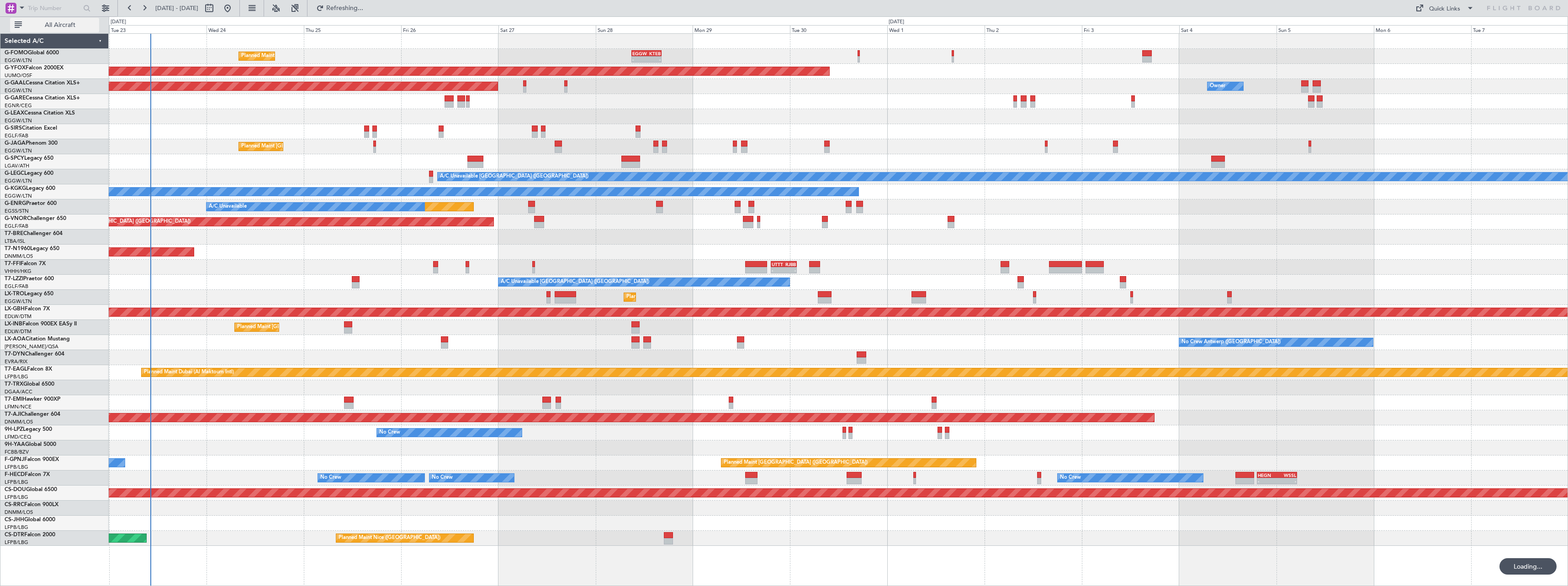
click at [59, 20] on button "All Aircraft" at bounding box center [54, 25] width 89 height 15
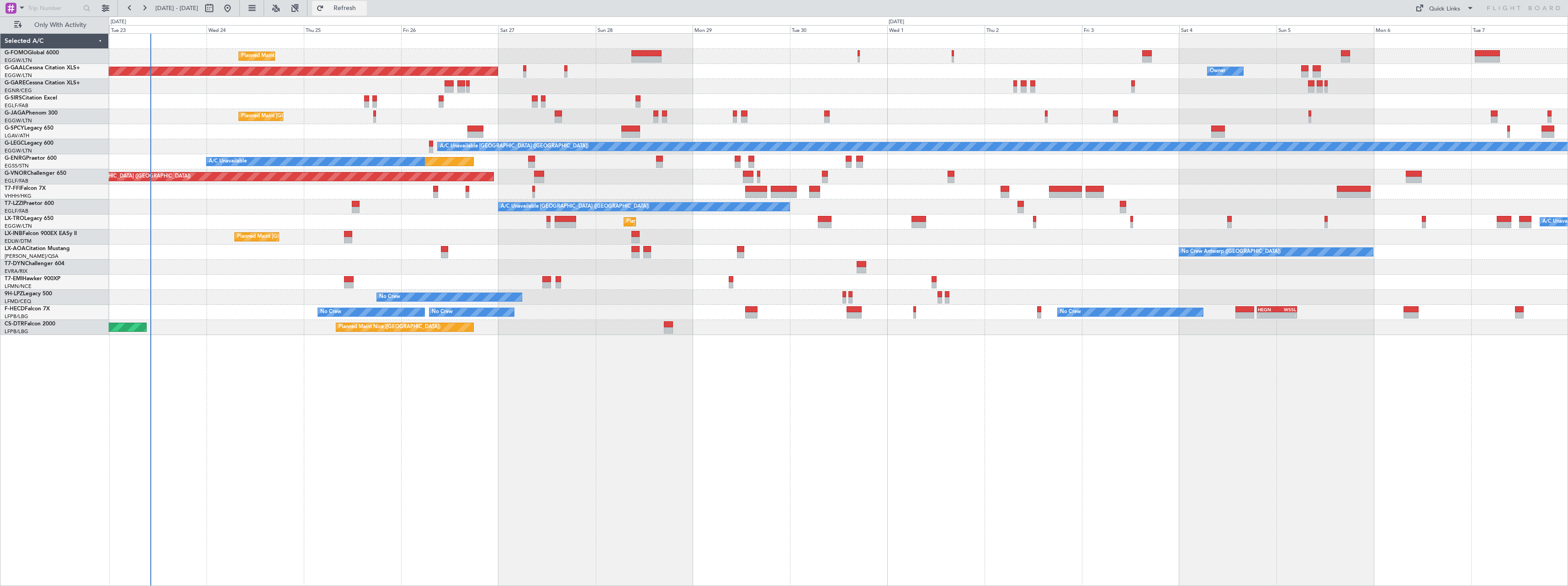
click at [364, 7] on span "Refresh" at bounding box center [345, 7] width 38 height 7
click at [364, 7] on span "Refresh" at bounding box center [345, 7] width 38 height 7
click at [364, 8] on span "Refresh" at bounding box center [345, 7] width 38 height 7
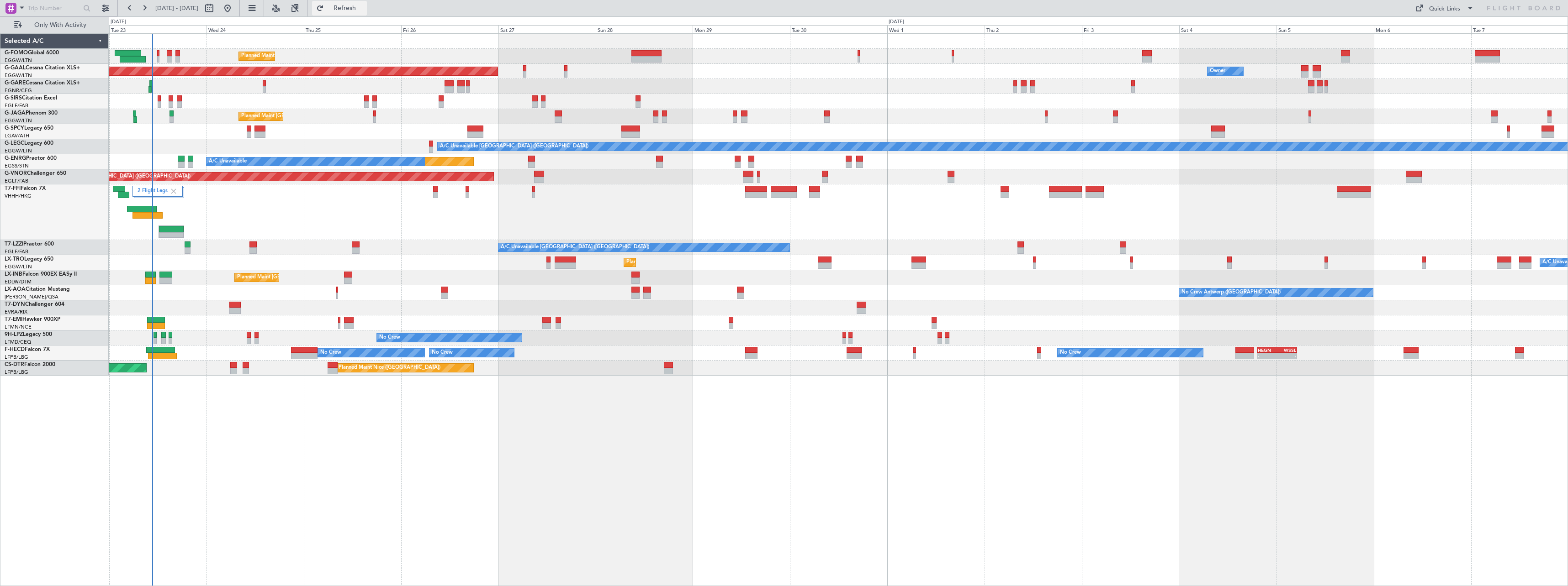
click at [364, 5] on span "Refresh" at bounding box center [345, 7] width 38 height 7
click at [364, 7] on span "Refresh" at bounding box center [345, 7] width 38 height 7
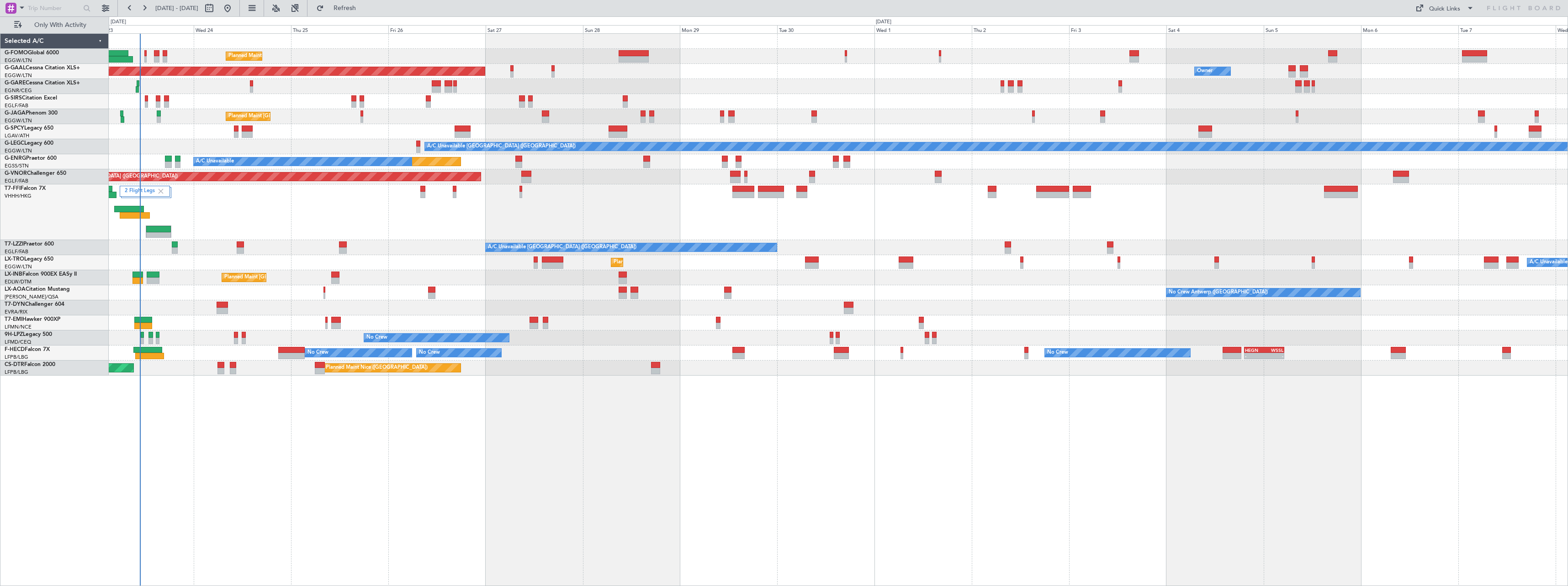
click at [278, 209] on div "2 Flight Legs Planned Maint Tianjin (Binhai) Planned Maint Geneva (Cointrin)" at bounding box center [837, 212] width 1458 height 55
click at [364, 6] on span "Refresh" at bounding box center [345, 7] width 38 height 7
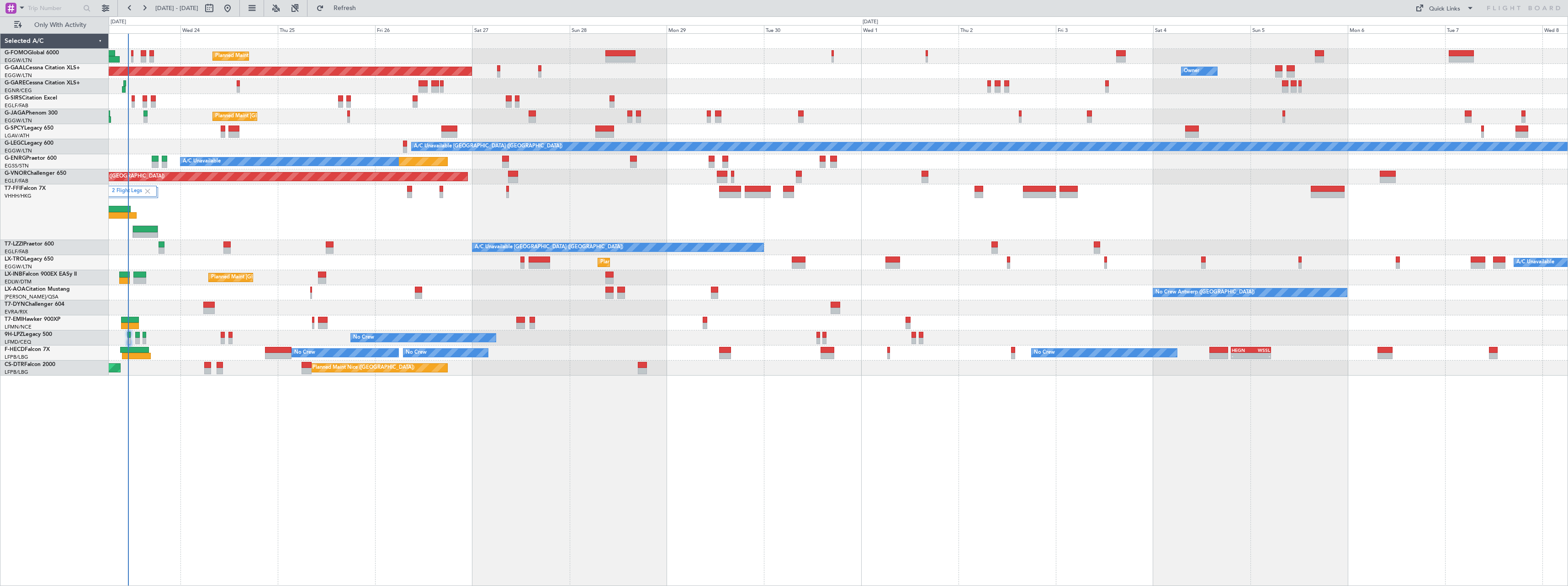
click at [259, 513] on div "Planned Maint London (Luton) Planned Maint Dusseldorf Owner Owner Owner Unplann…" at bounding box center [838, 310] width 1459 height 553
click at [364, 8] on span "Refresh" at bounding box center [345, 7] width 38 height 7
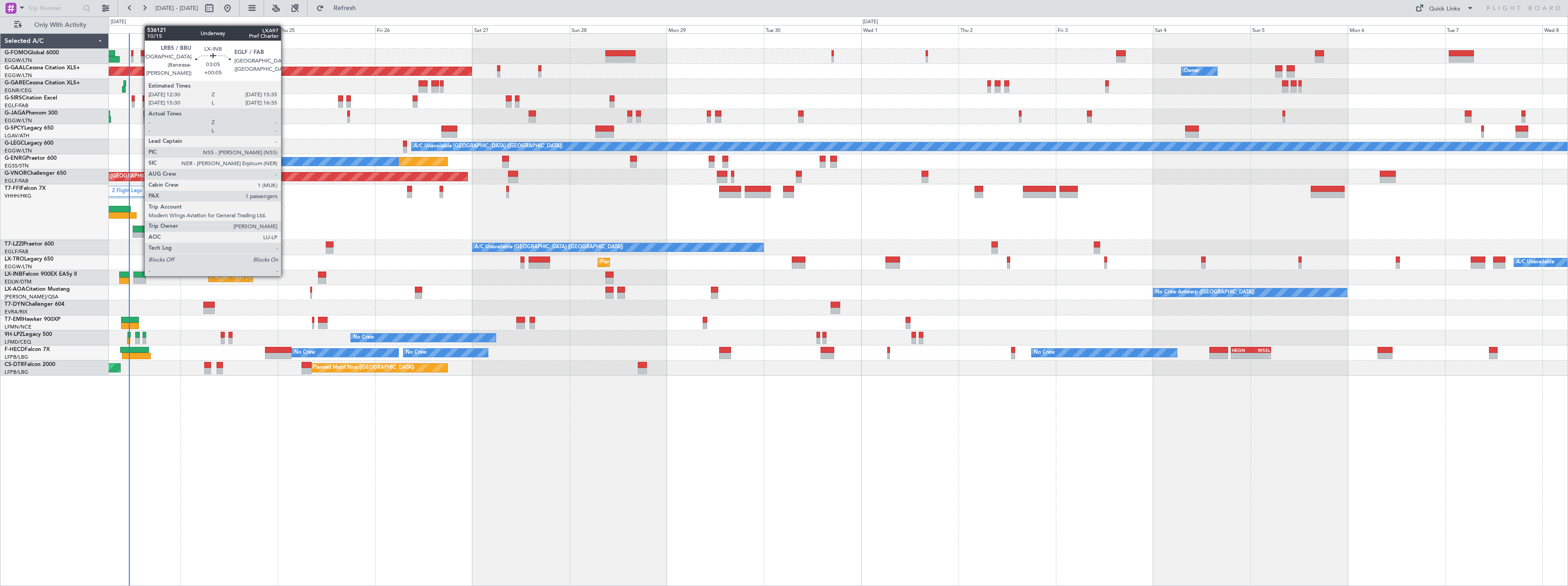
click at [140, 275] on div at bounding box center [140, 274] width 13 height 7
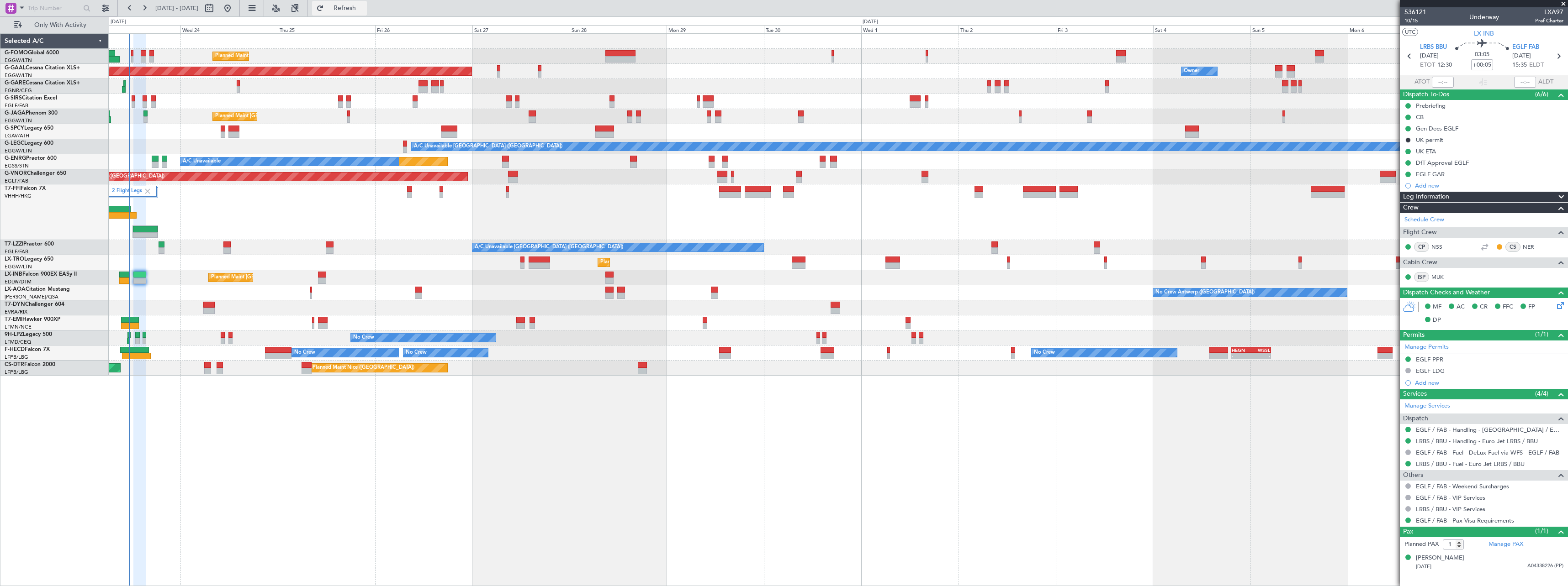
click at [364, 9] on span "Refresh" at bounding box center [345, 7] width 38 height 7
click at [364, 11] on span "Refresh" at bounding box center [345, 7] width 38 height 7
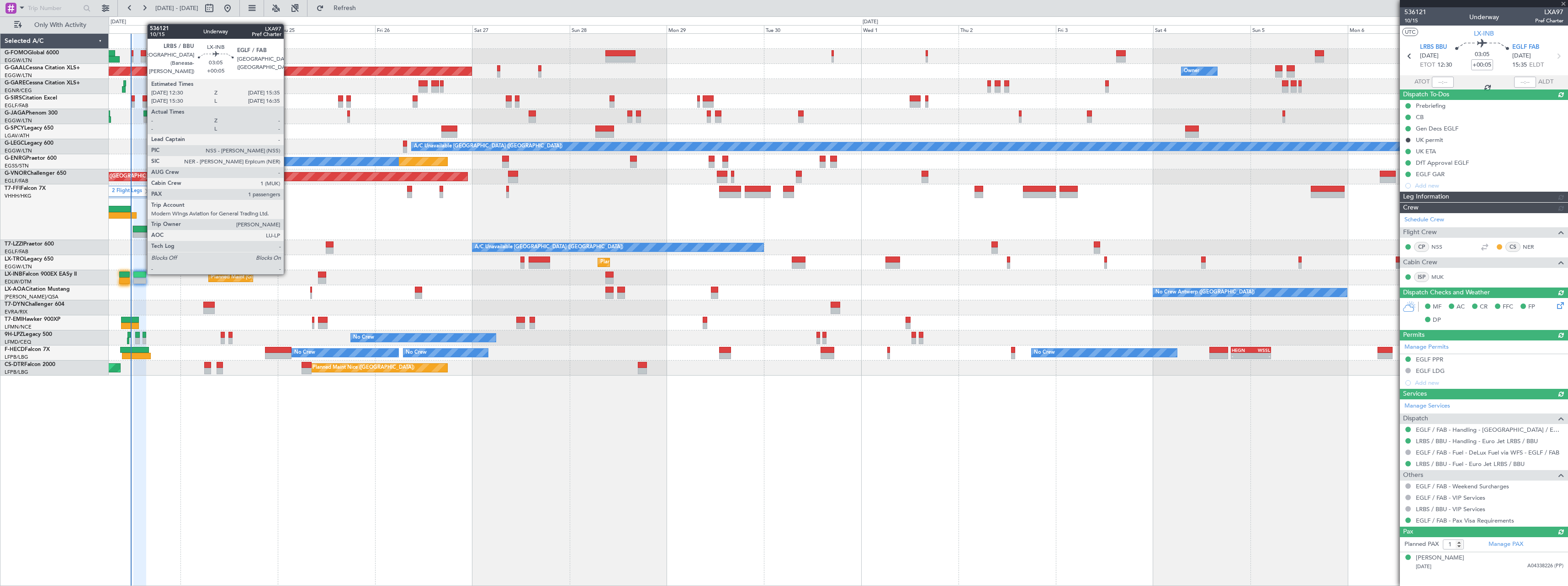
click at [142, 273] on div at bounding box center [140, 274] width 13 height 7
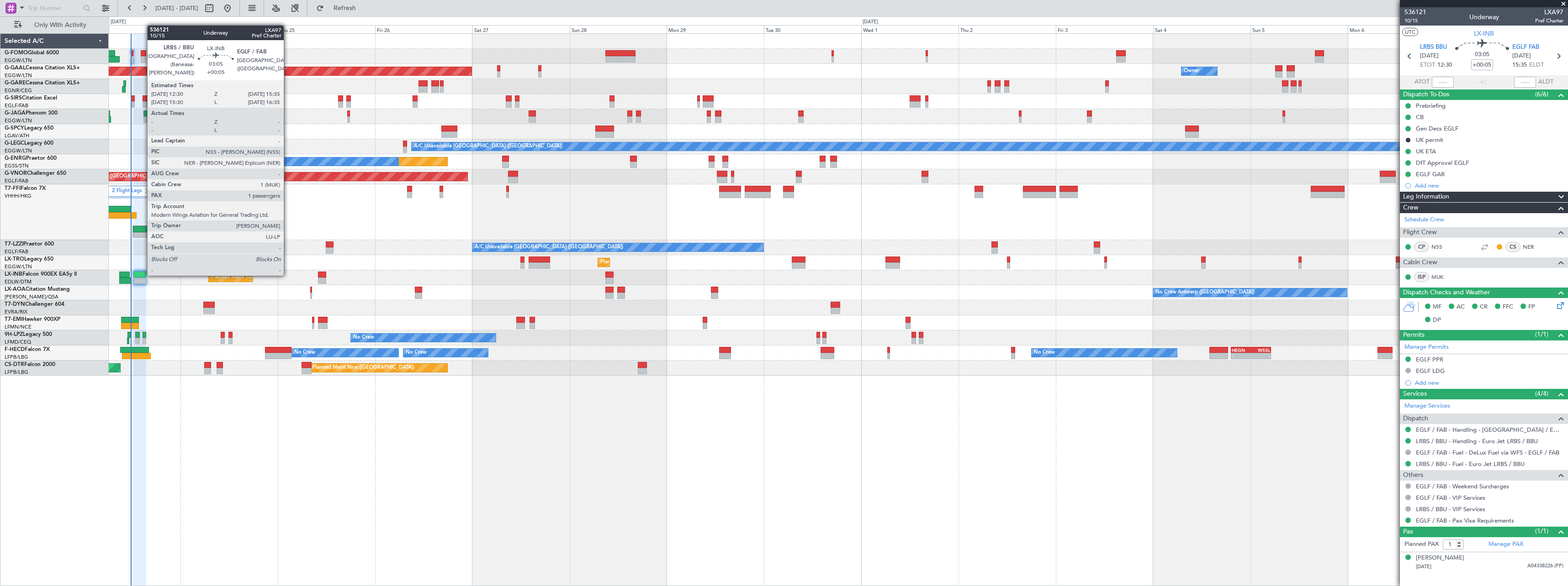
click at [142, 275] on div at bounding box center [140, 274] width 13 height 7
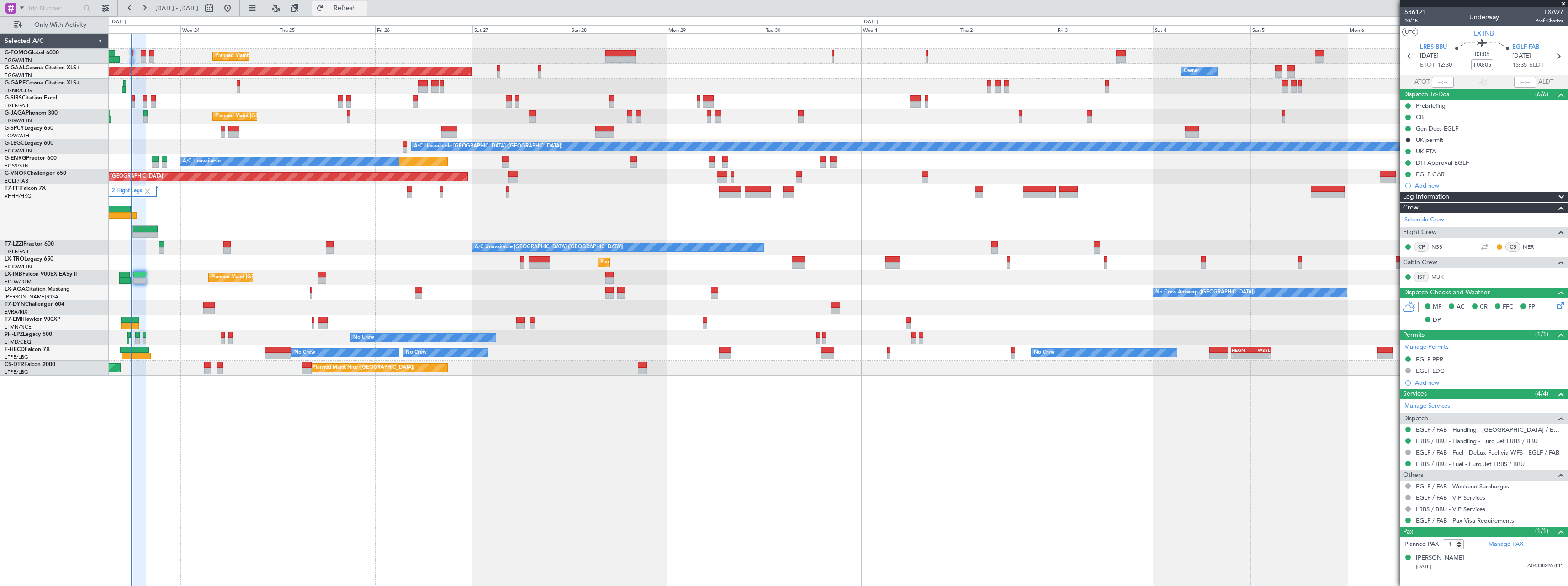
click at [364, 6] on span "Refresh" at bounding box center [345, 7] width 38 height 7
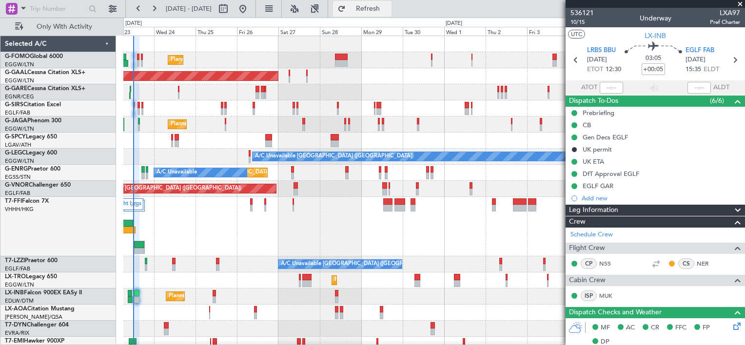
click at [389, 7] on span "Refresh" at bounding box center [368, 8] width 41 height 7
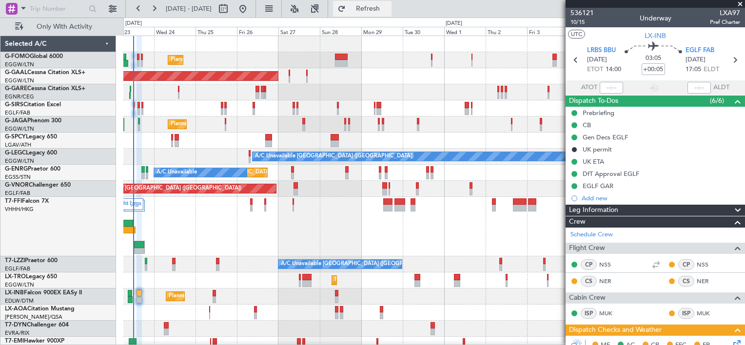
click at [389, 10] on span "Refresh" at bounding box center [368, 8] width 41 height 7
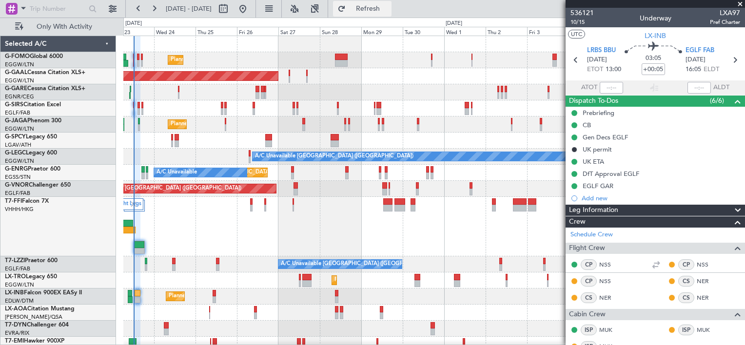
click at [389, 9] on span "Refresh" at bounding box center [368, 8] width 41 height 7
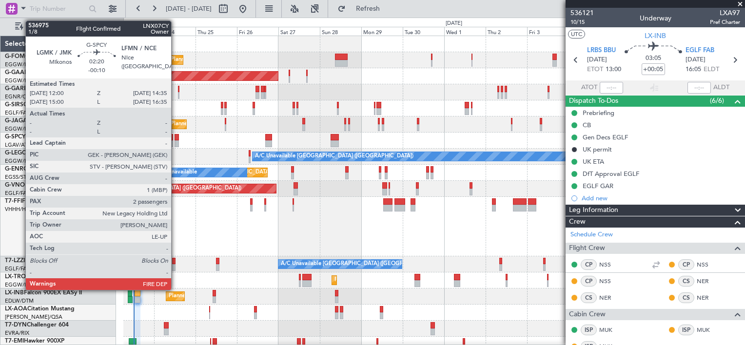
click at [176, 140] on div at bounding box center [177, 143] width 5 height 7
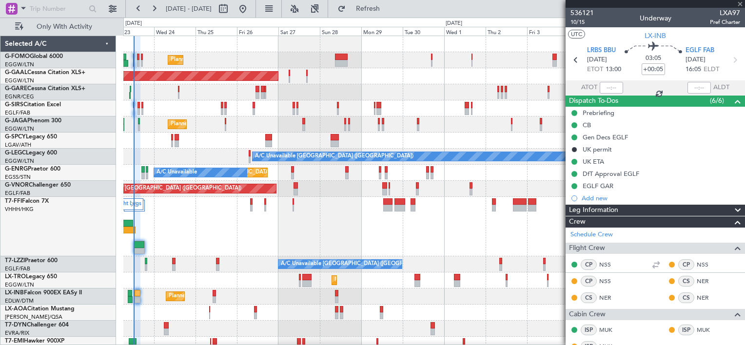
type input "-00:10"
type input "2"
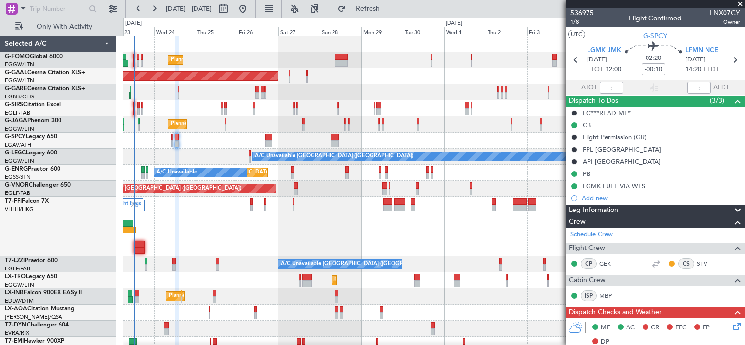
scroll to position [56, 0]
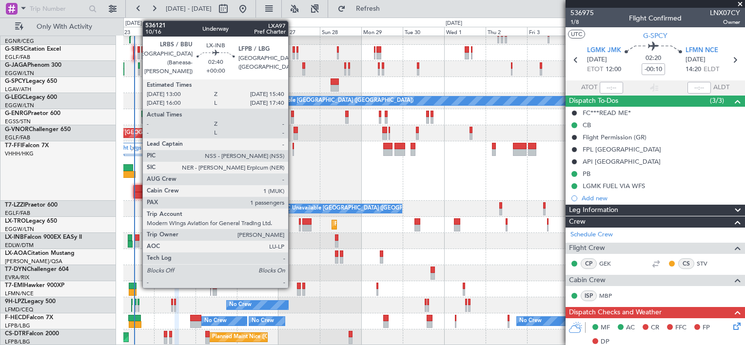
click at [138, 237] on div at bounding box center [137, 238] width 5 height 7
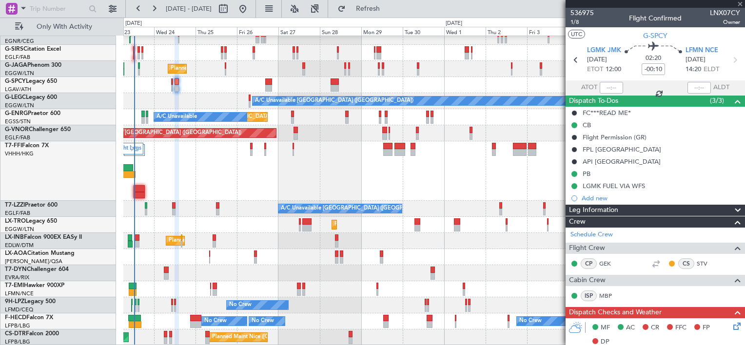
type input "1"
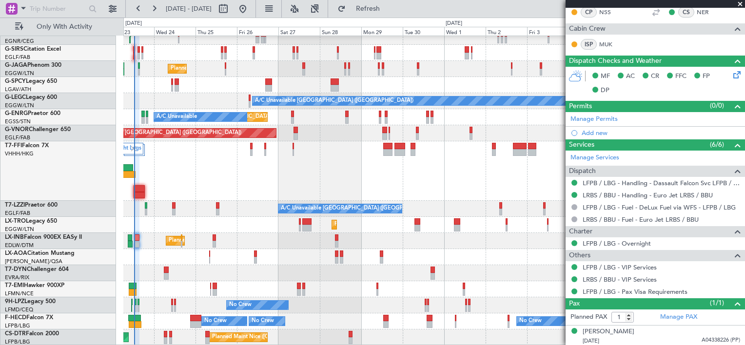
scroll to position [0, 0]
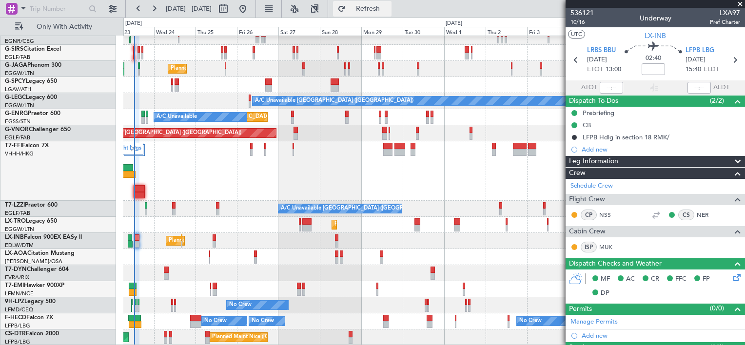
click at [389, 6] on span "Refresh" at bounding box center [368, 8] width 41 height 7
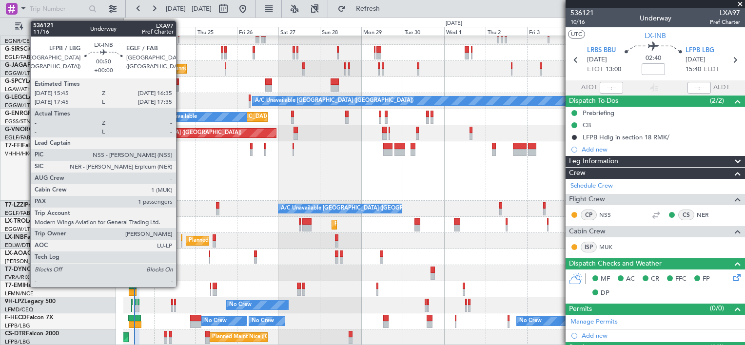
click at [181, 239] on div at bounding box center [181, 238] width 1 height 7
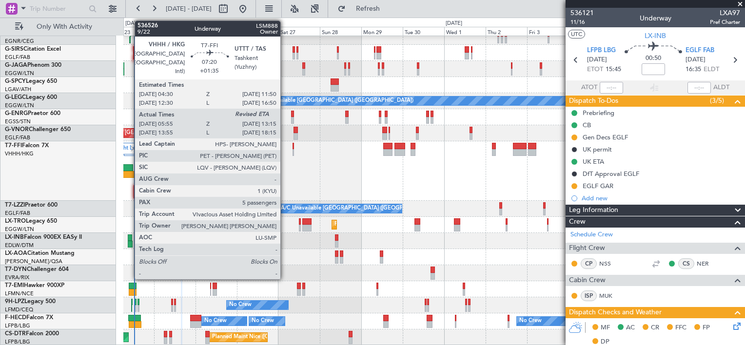
click at [130, 172] on div at bounding box center [128, 174] width 13 height 7
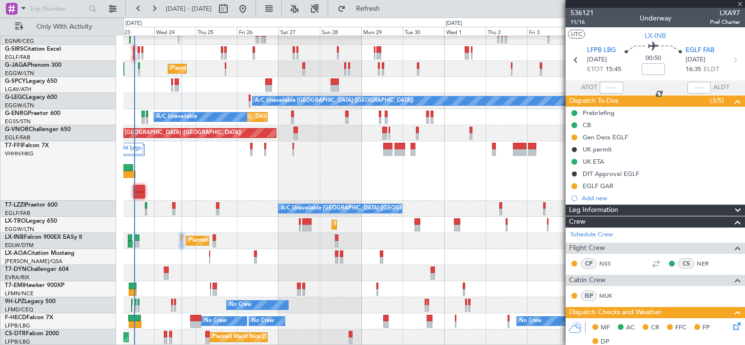
type input "+01:35"
type input "05:55"
type input "5"
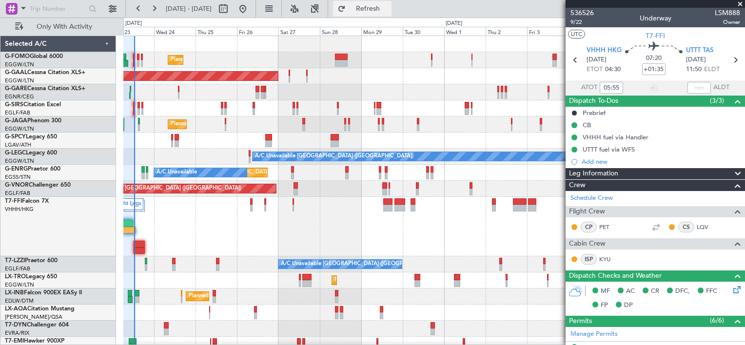
click at [389, 10] on span "Refresh" at bounding box center [368, 8] width 41 height 7
click at [323, 8] on button at bounding box center [315, 9] width 16 height 16
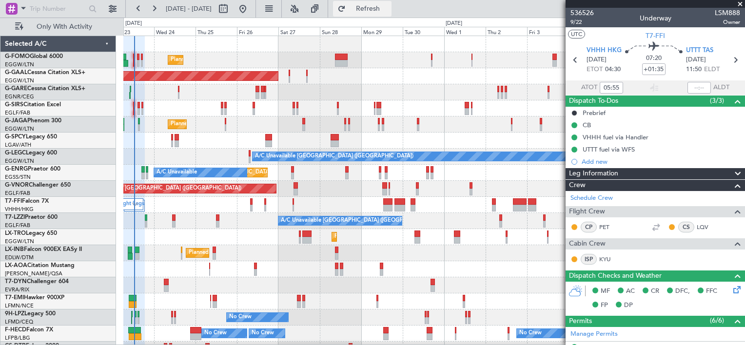
click at [389, 6] on span "Refresh" at bounding box center [368, 8] width 41 height 7
click at [389, 8] on span "Refresh" at bounding box center [368, 8] width 41 height 7
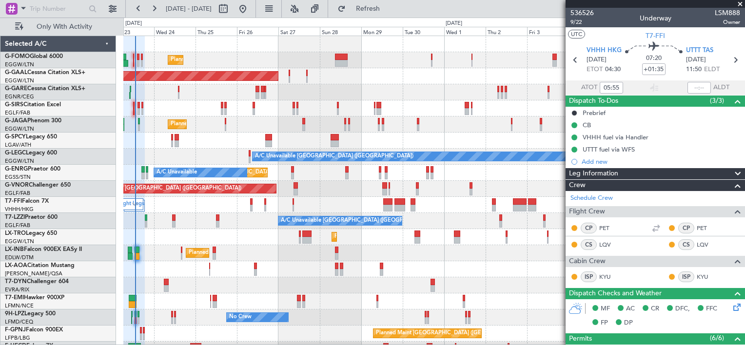
type input "12:58"
click at [389, 5] on span "Refresh" at bounding box center [368, 8] width 41 height 7
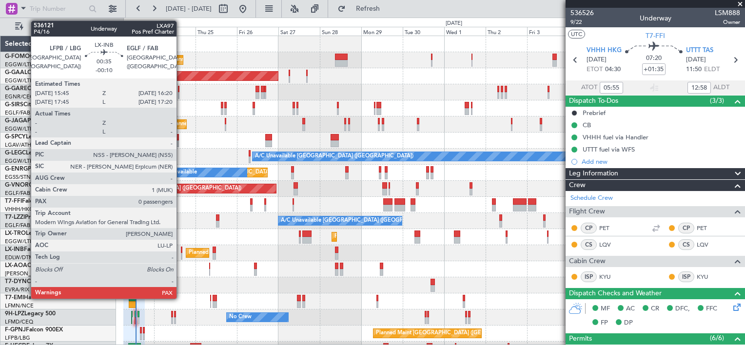
click at [181, 250] on div at bounding box center [181, 250] width 1 height 7
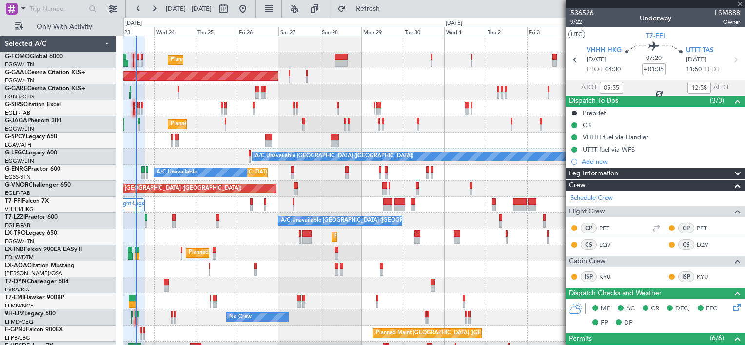
type input "-00:10"
type input "0"
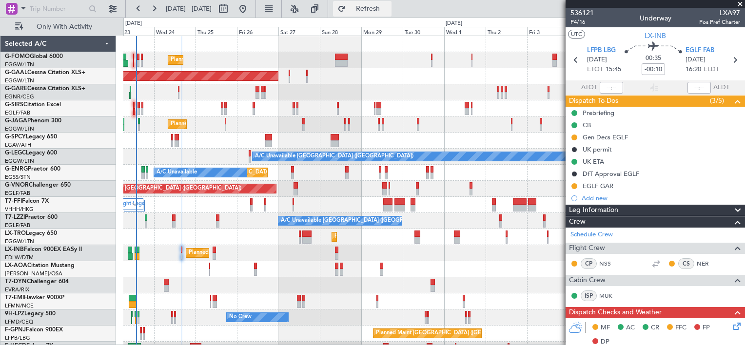
click at [389, 8] on span "Refresh" at bounding box center [368, 8] width 41 height 7
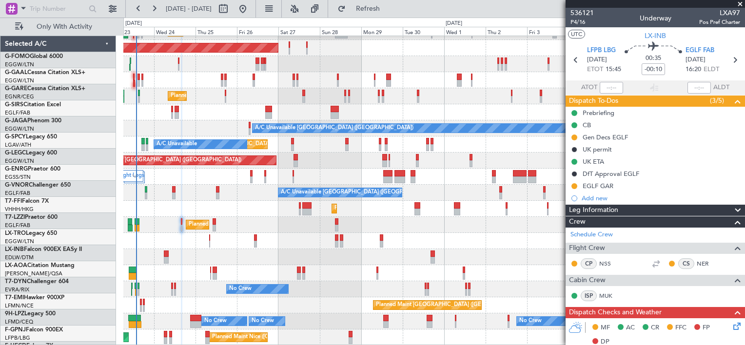
scroll to position [28, 0]
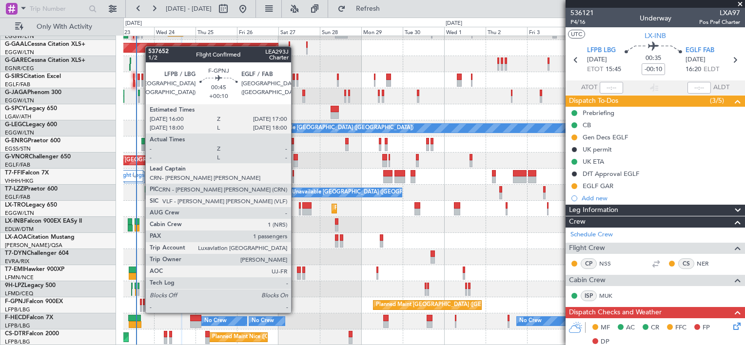
click at [140, 303] on div at bounding box center [141, 302] width 2 height 7
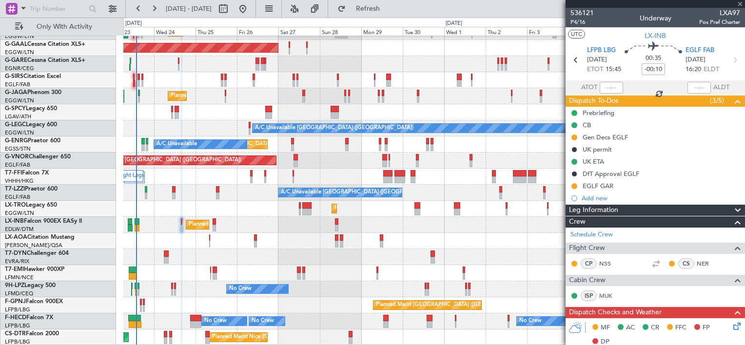
type input "+00:10"
type input "1"
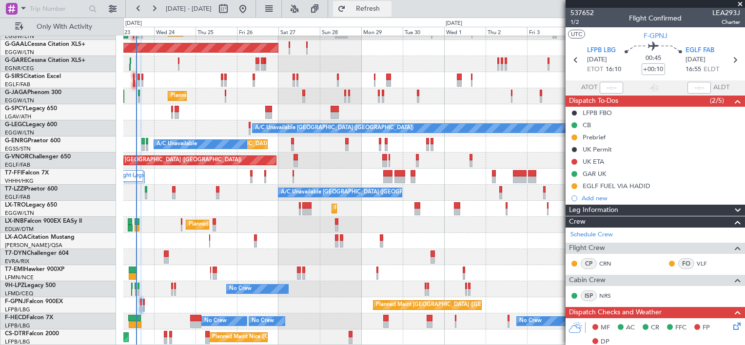
click at [389, 7] on span "Refresh" at bounding box center [368, 8] width 41 height 7
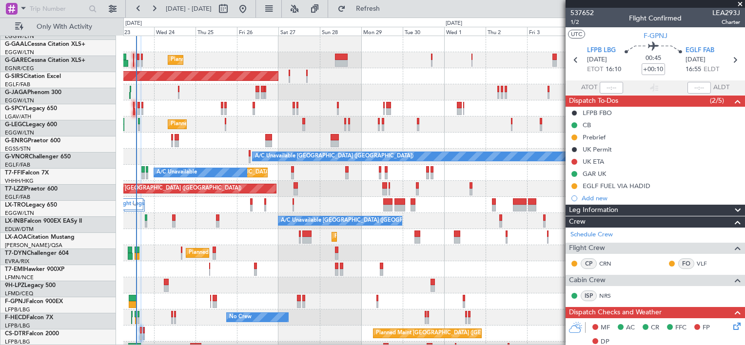
scroll to position [0, 0]
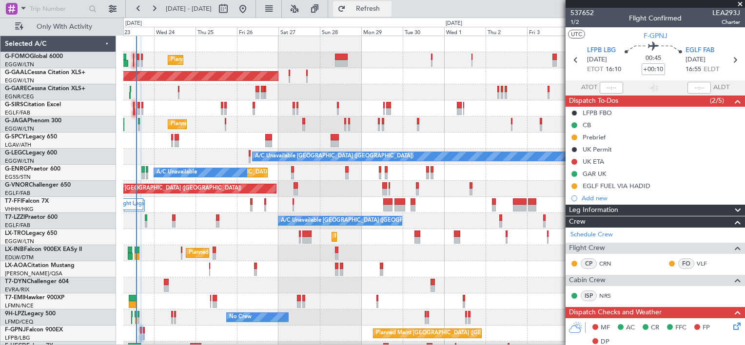
click at [392, 13] on button "Refresh" at bounding box center [362, 9] width 59 height 16
drag, startPoint x: 411, startPoint y: 8, endPoint x: 352, endPoint y: 25, distance: 61.4
click at [389, 8] on span "Refresh" at bounding box center [368, 8] width 41 height 7
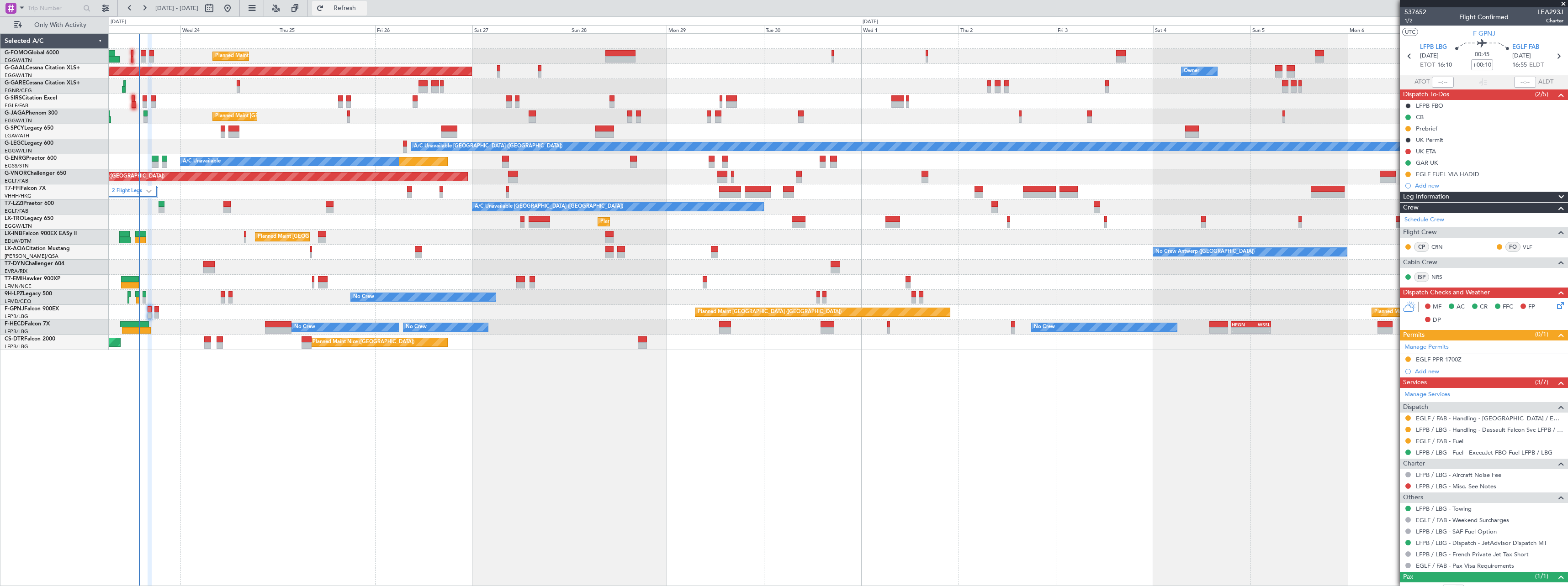
click at [364, 7] on span "Refresh" at bounding box center [345, 7] width 38 height 7
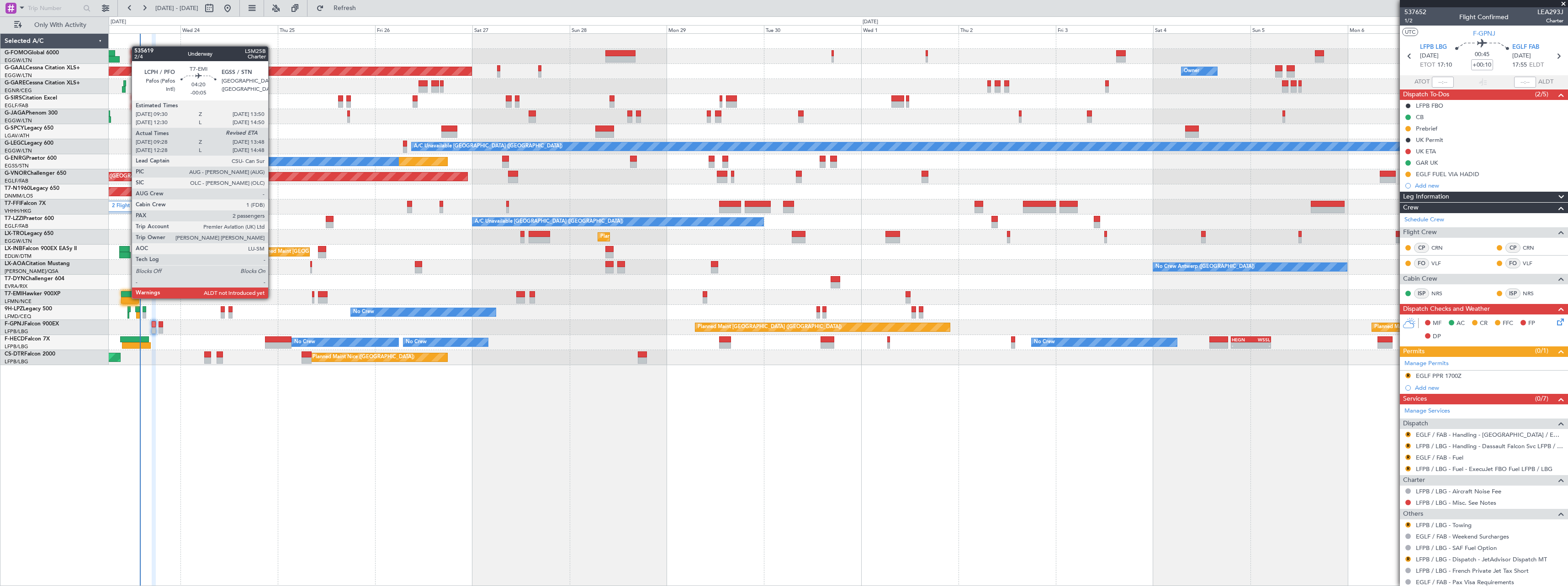
click at [127, 298] on div at bounding box center [129, 300] width 18 height 7
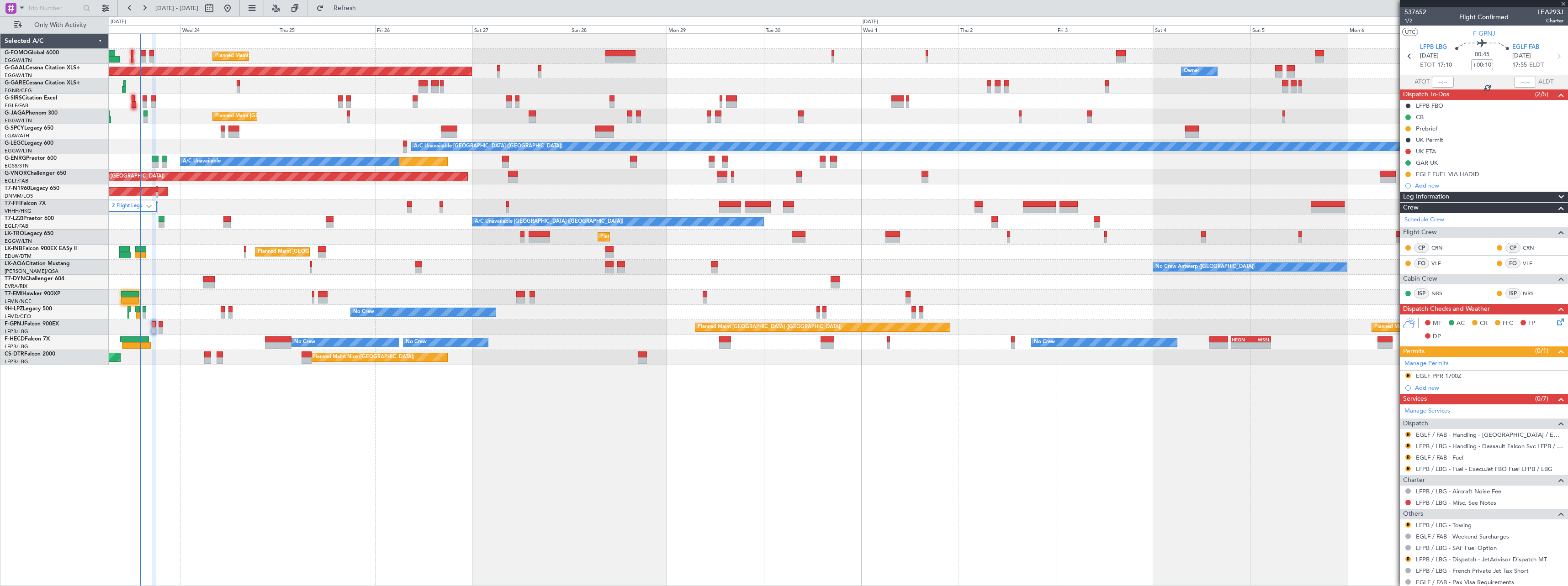
type input "-00:05"
type input "09:28"
type input "2"
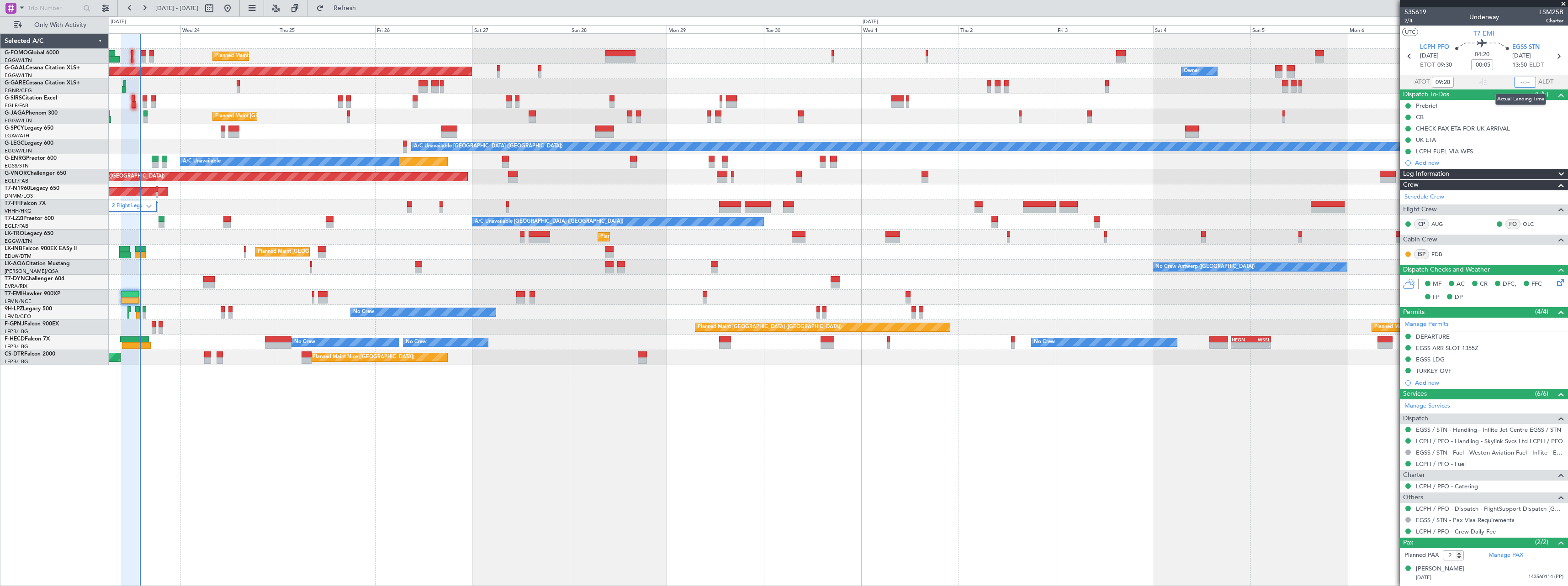
click at [698, 81] on input "text" at bounding box center [1524, 82] width 22 height 11
type input "13:54"
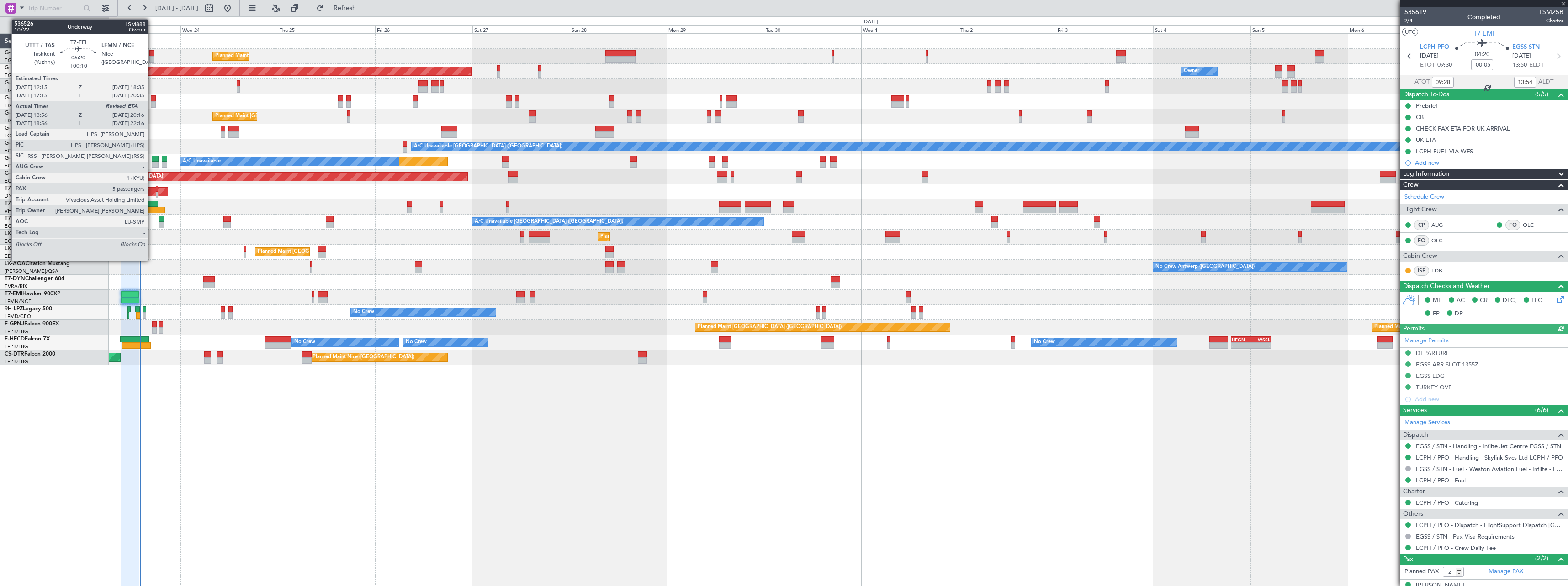
click at [152, 208] on div at bounding box center [153, 210] width 26 height 7
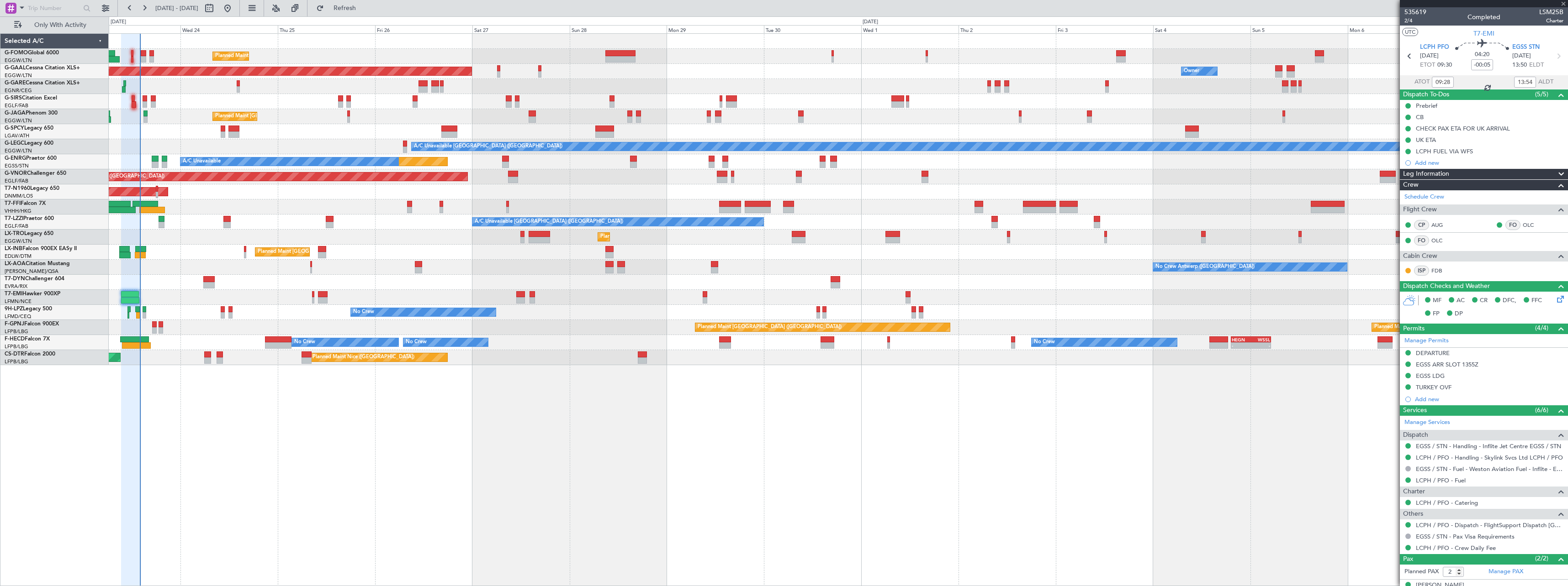
type input "+00:10"
type input "13:56"
type input "5"
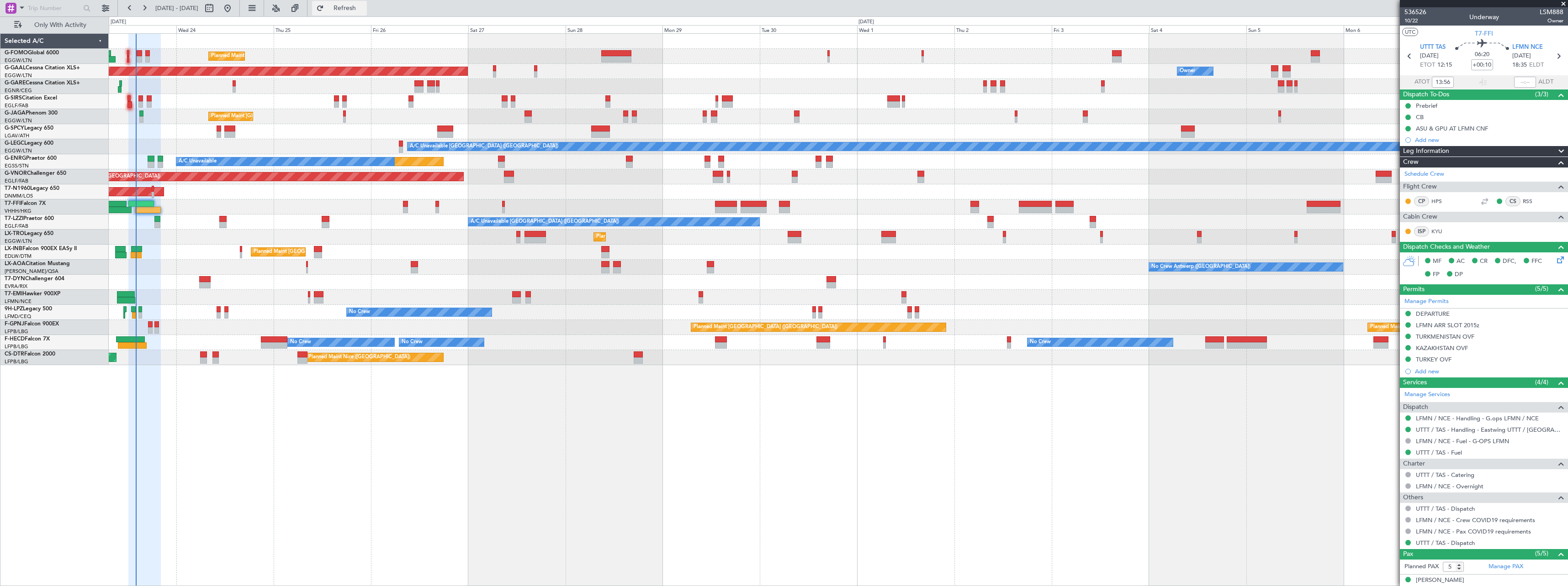
click at [364, 6] on span "Refresh" at bounding box center [345, 7] width 38 height 7
click at [364, 7] on span "Refresh" at bounding box center [345, 7] width 38 height 7
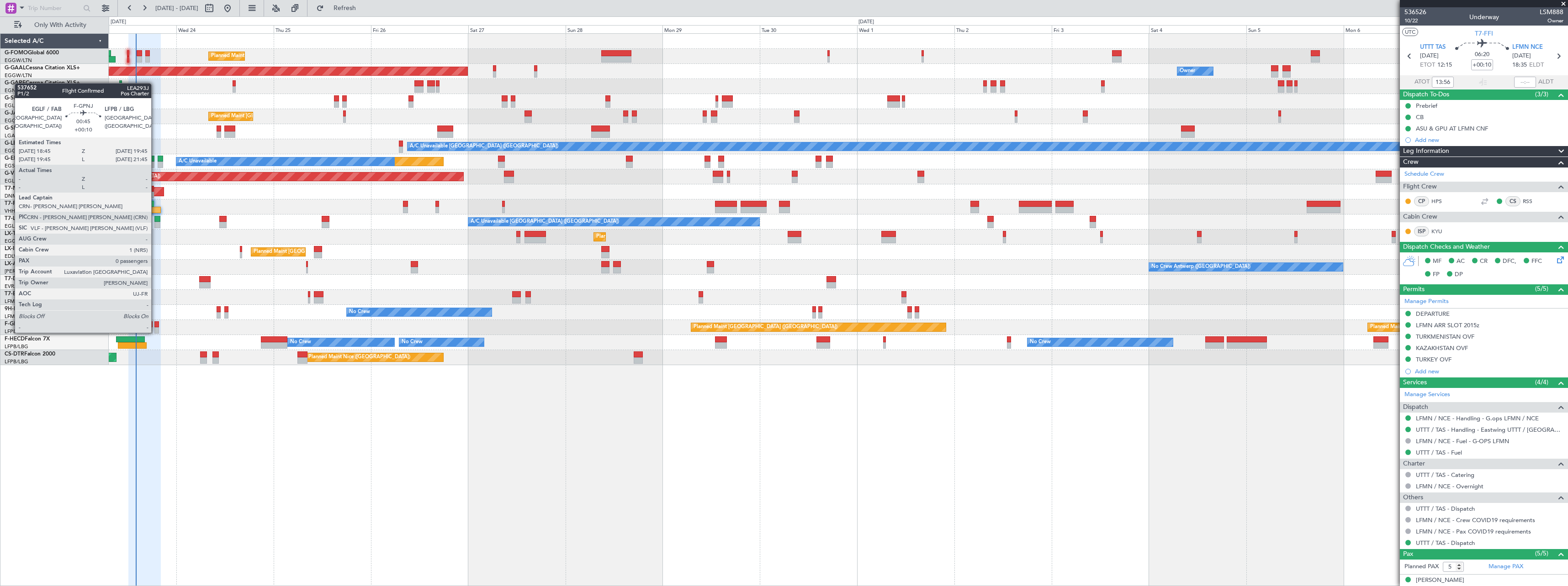
click at [155, 323] on div at bounding box center [156, 324] width 4 height 7
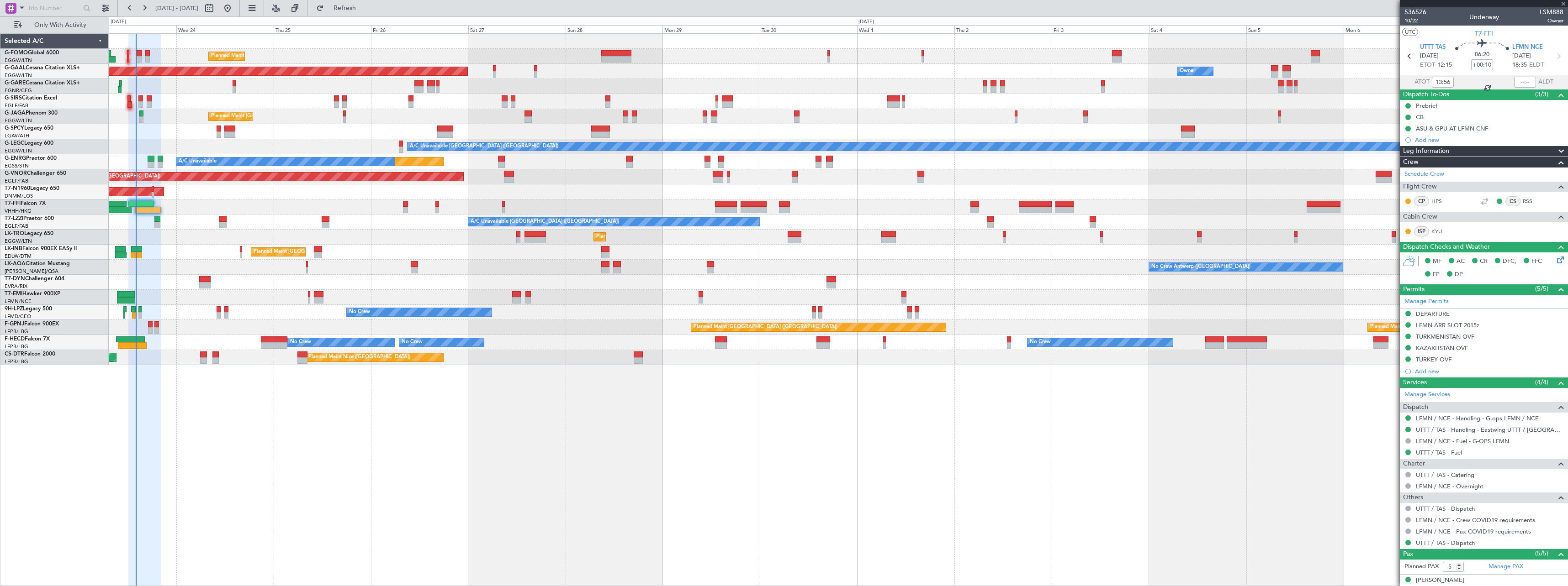
type input "0"
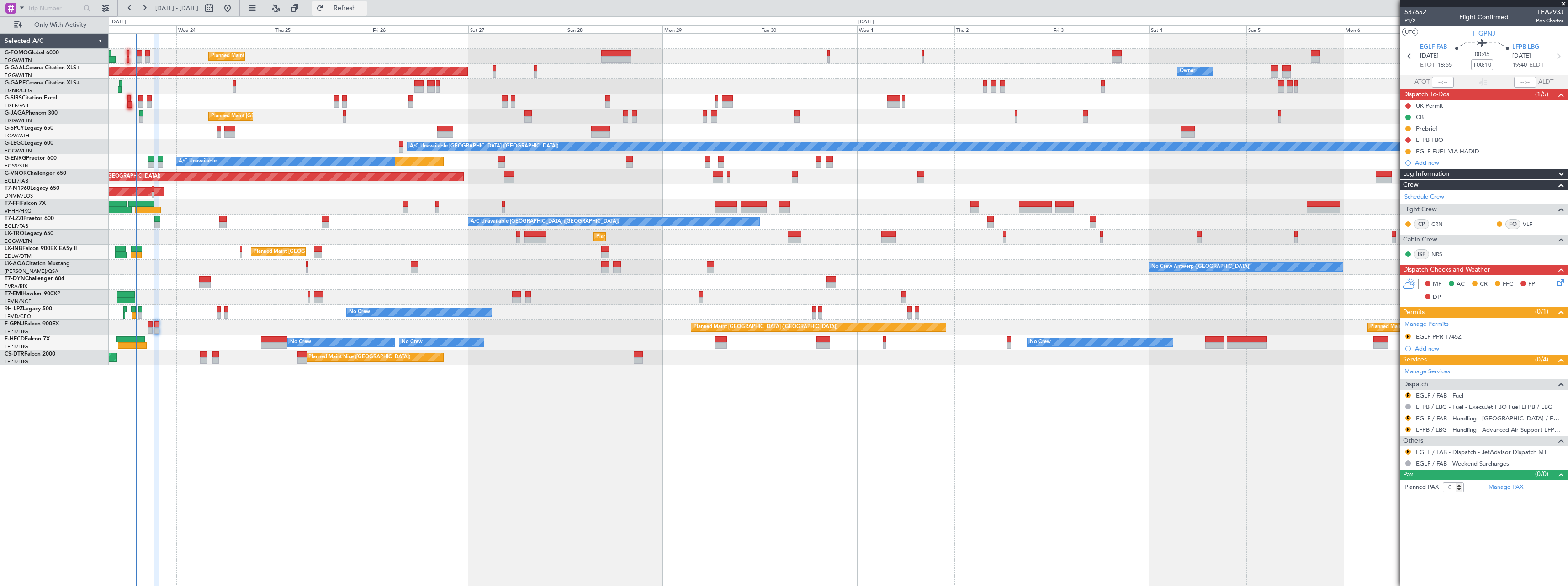
click at [364, 7] on span "Refresh" at bounding box center [345, 7] width 38 height 7
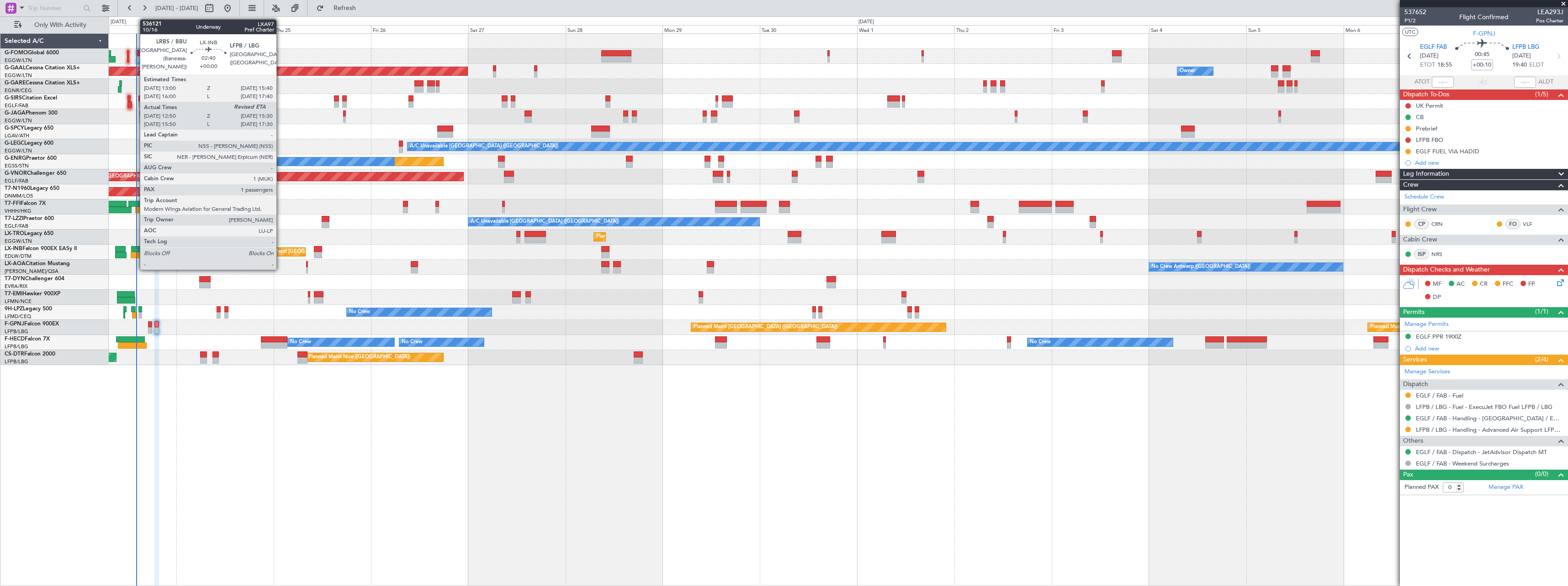
click at [135, 256] on div at bounding box center [136, 255] width 11 height 7
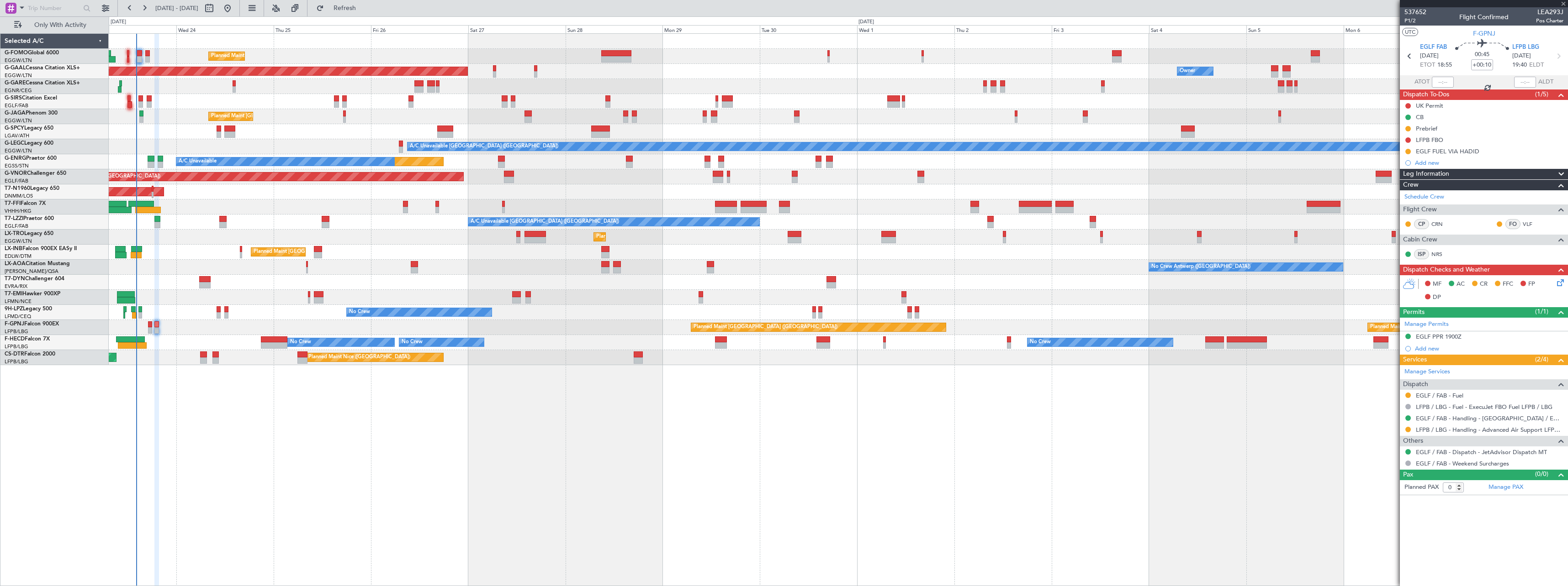
type input "12:50"
type input "1"
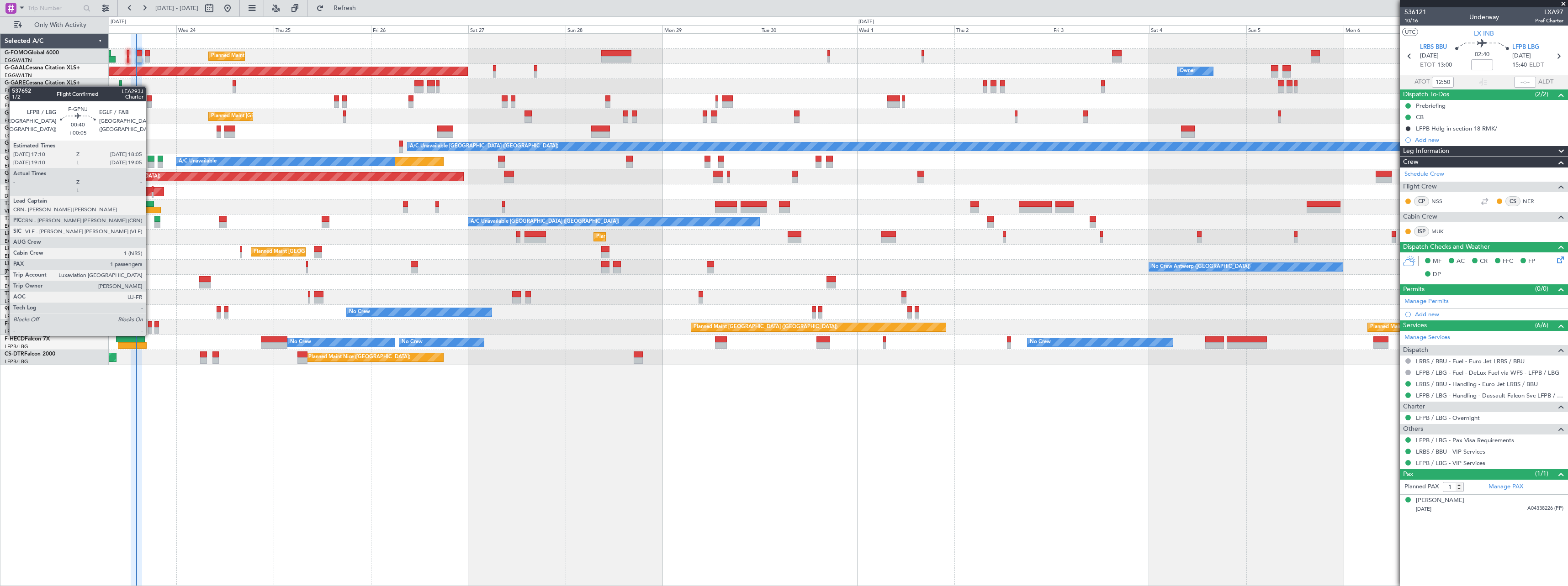
click at [150, 323] on div at bounding box center [150, 324] width 4 height 7
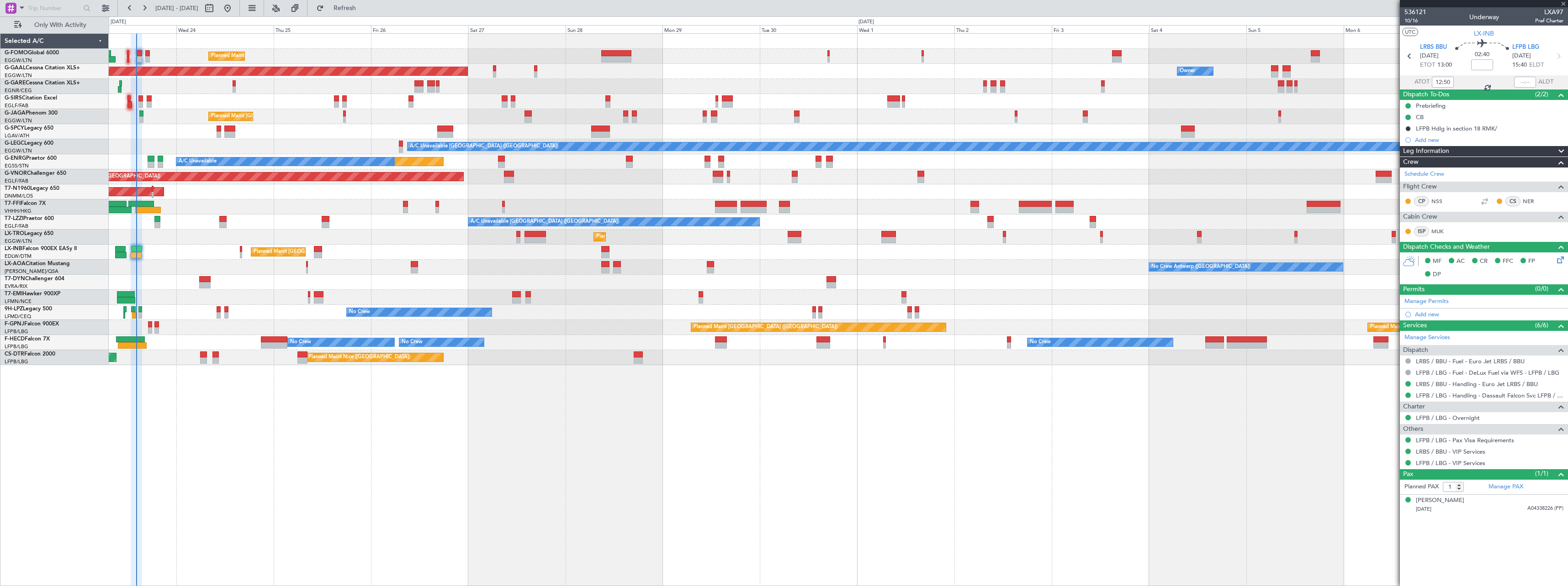
type input "+00:05"
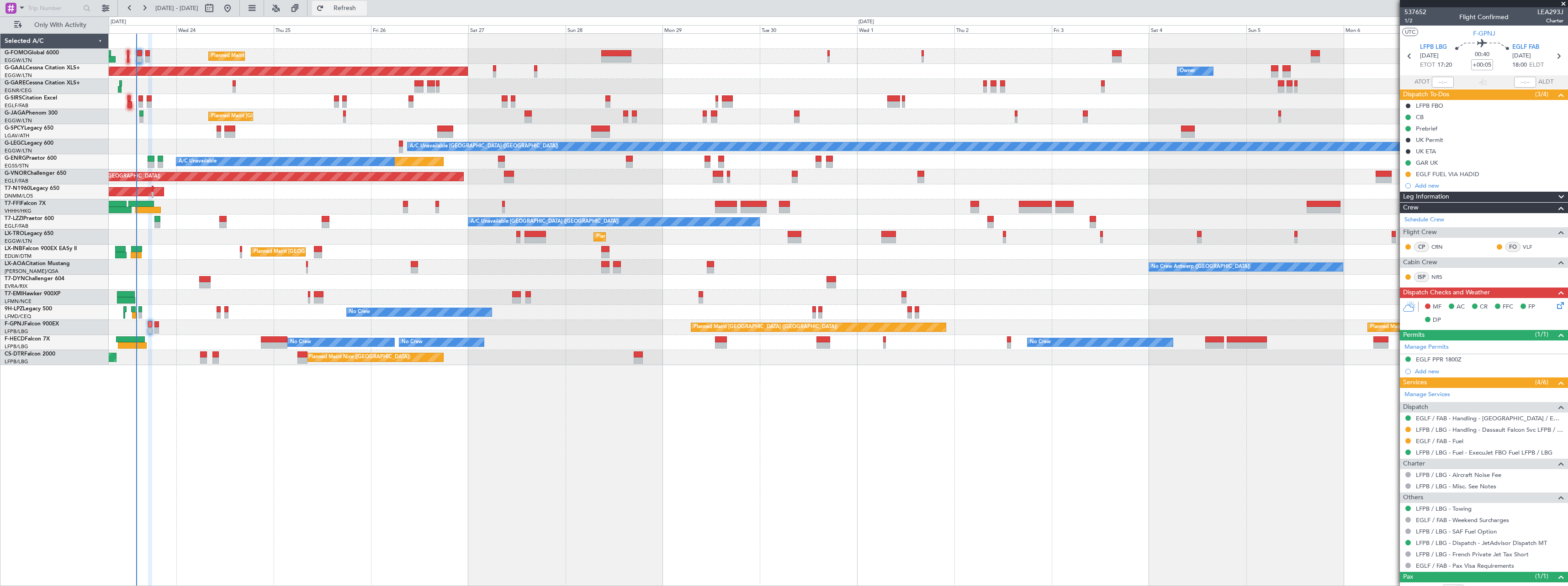
click at [367, 2] on button "Refresh" at bounding box center [339, 8] width 55 height 15
